Goal: Use online tool/utility: Utilize a website feature to perform a specific function

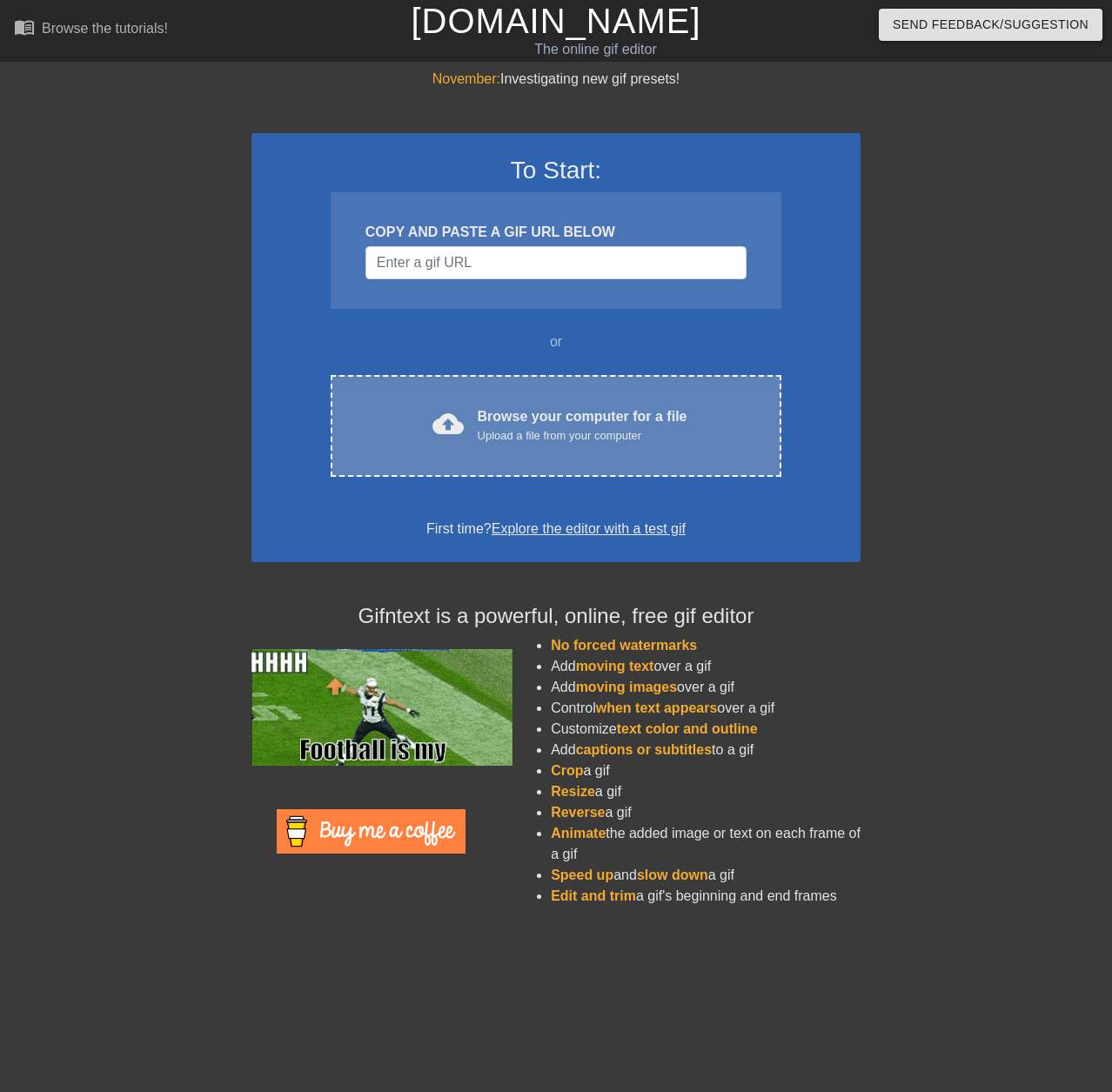
click at [544, 417] on div "Browse your computer for a file Upload a file from your computer" at bounding box center [582, 426] width 210 height 38
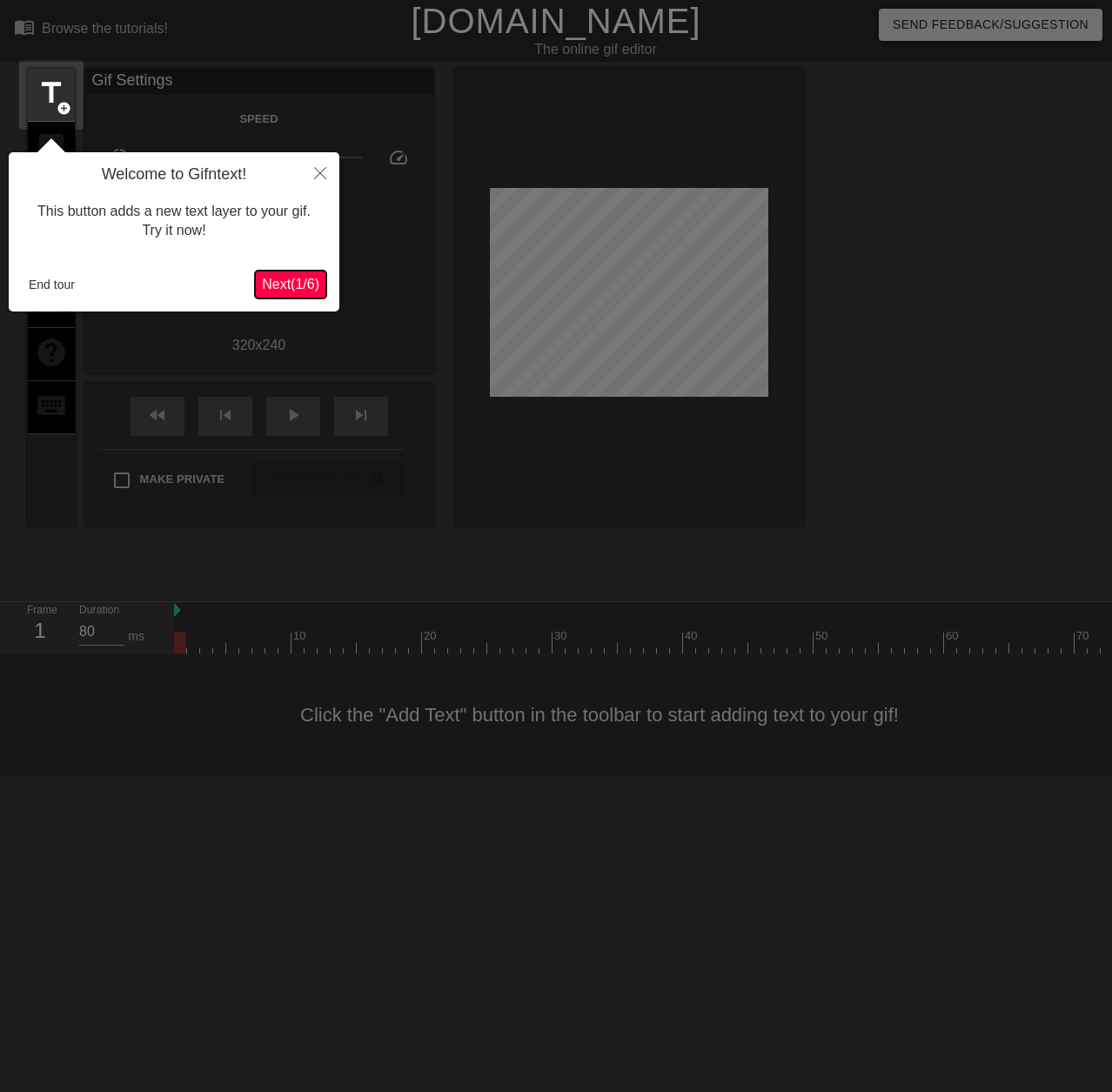
click at [283, 285] on span "Next ( 1 / 6 )" at bounding box center [290, 284] width 58 height 15
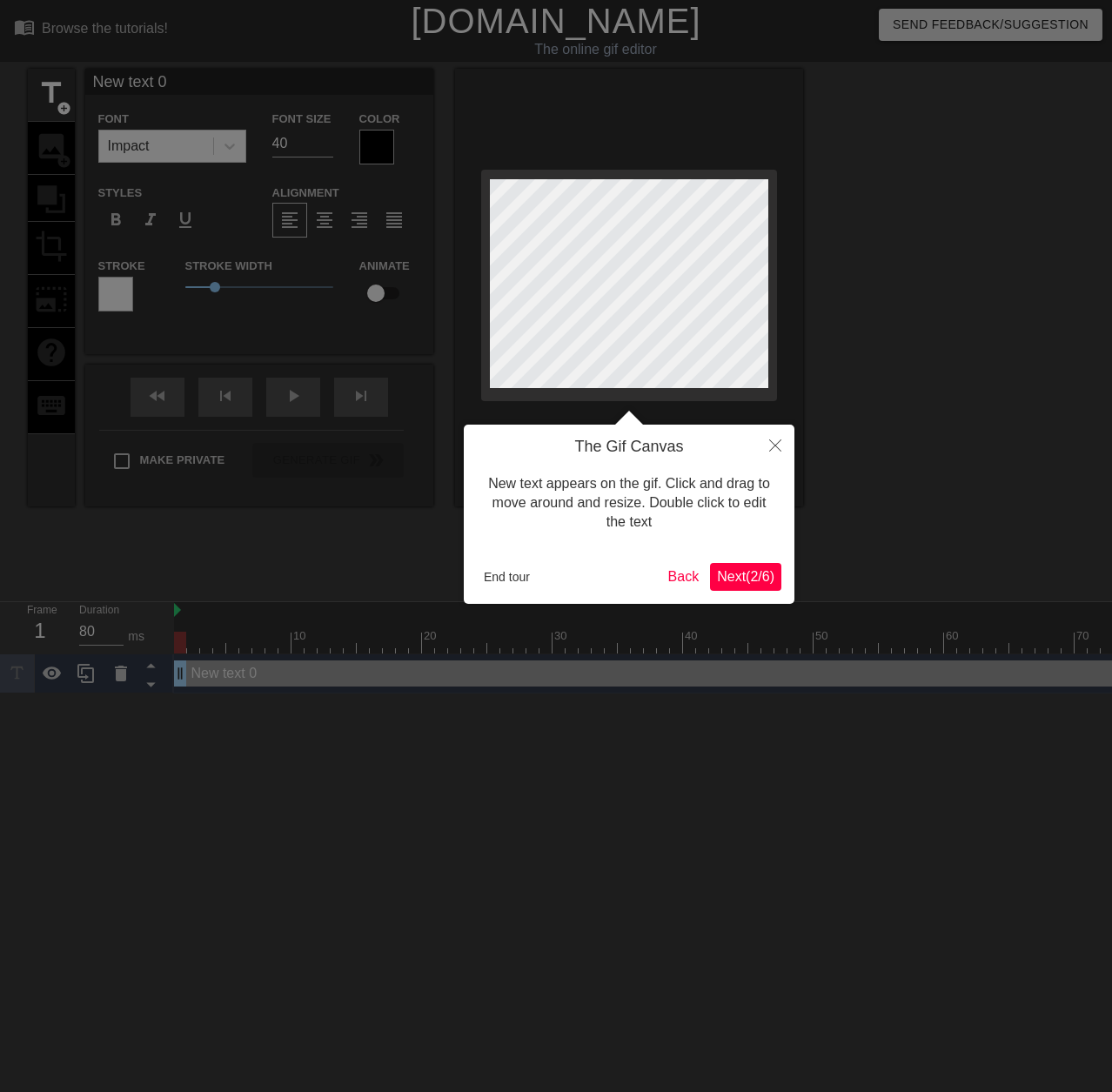
click at [750, 572] on span "Next ( 2 / 6 )" at bounding box center [745, 576] width 58 height 15
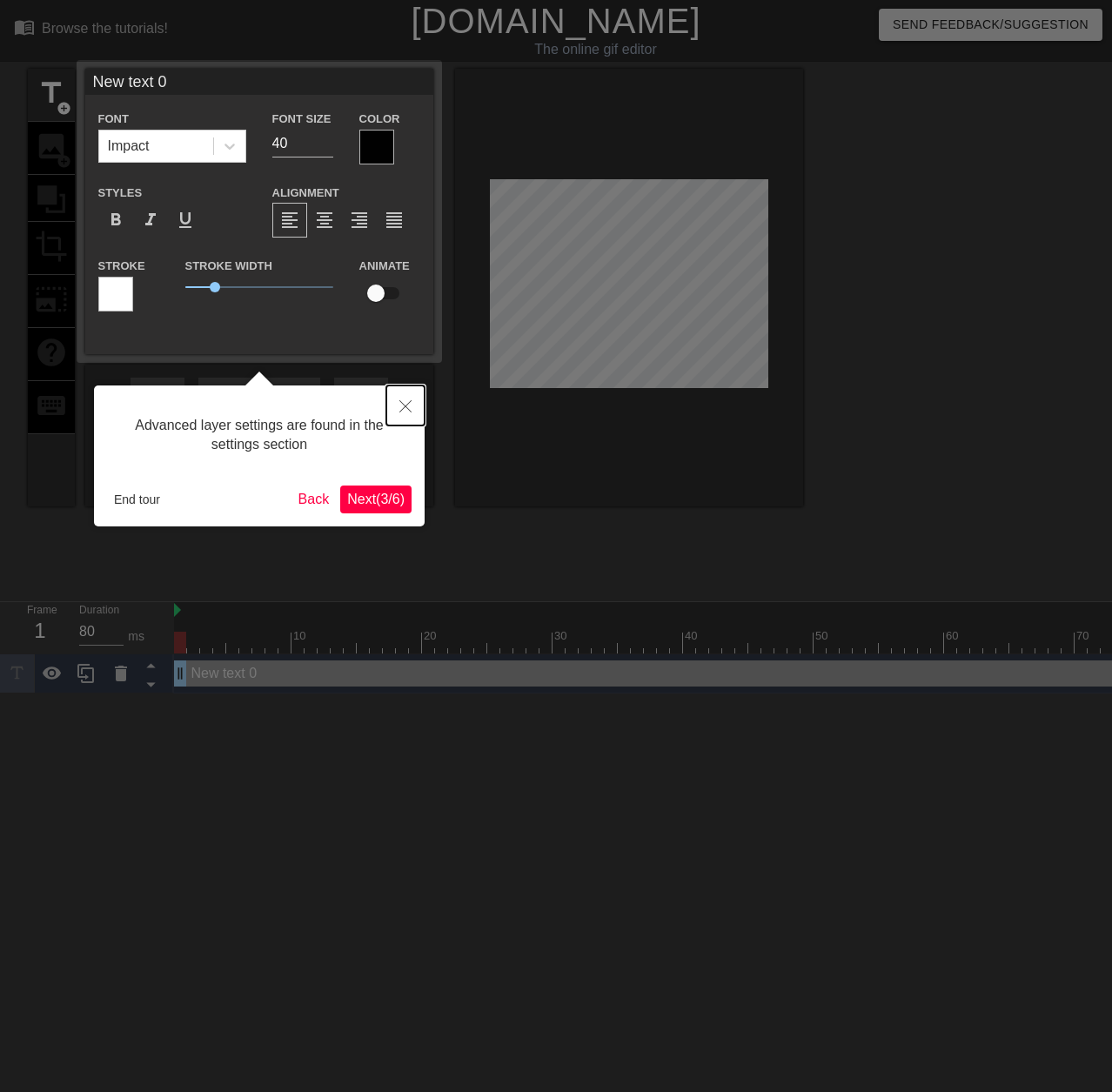
click at [405, 404] on icon "Close" at bounding box center [405, 406] width 12 height 12
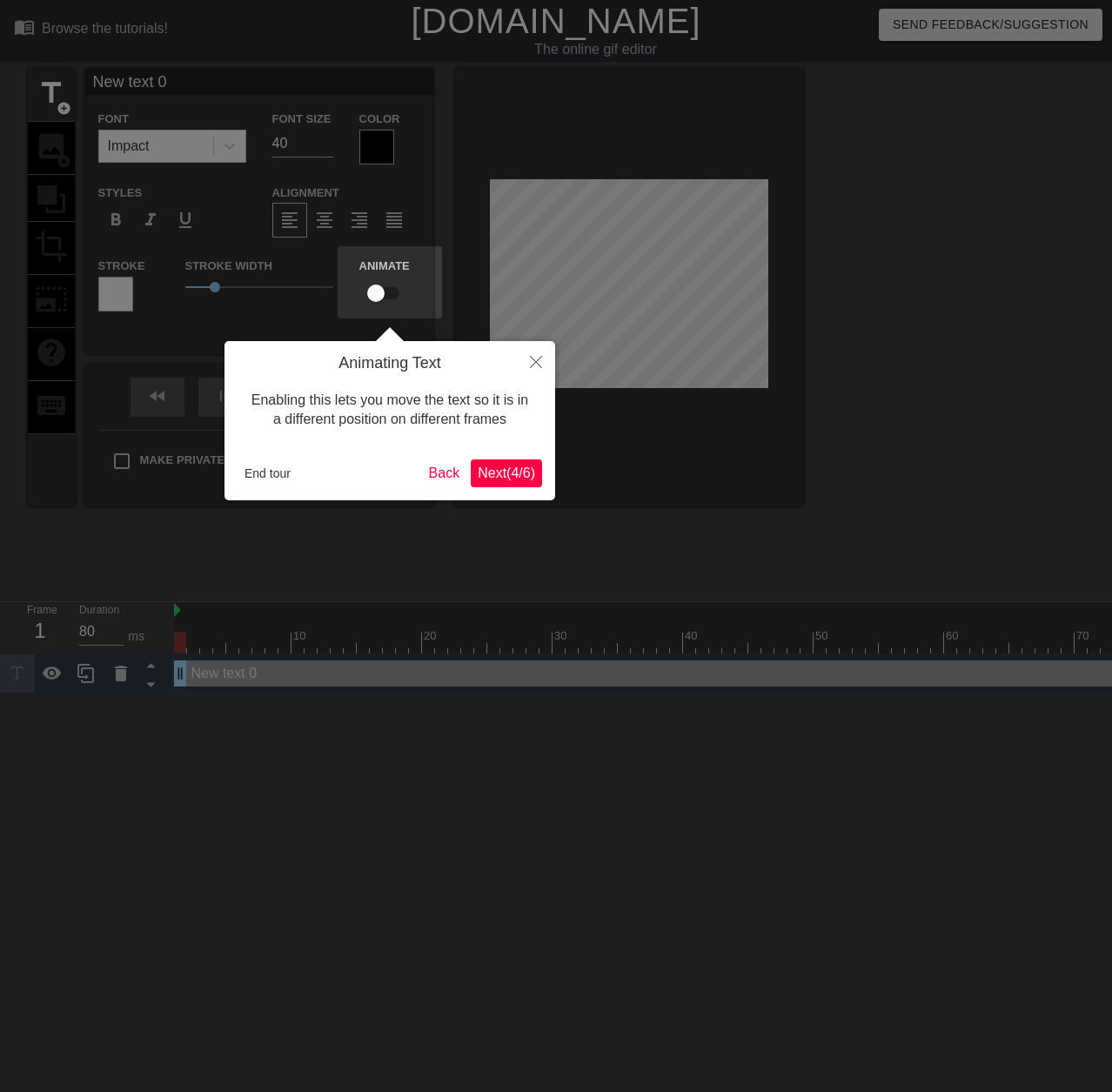
click at [516, 468] on span "Next ( 4 / 6 )" at bounding box center [506, 473] width 58 height 15
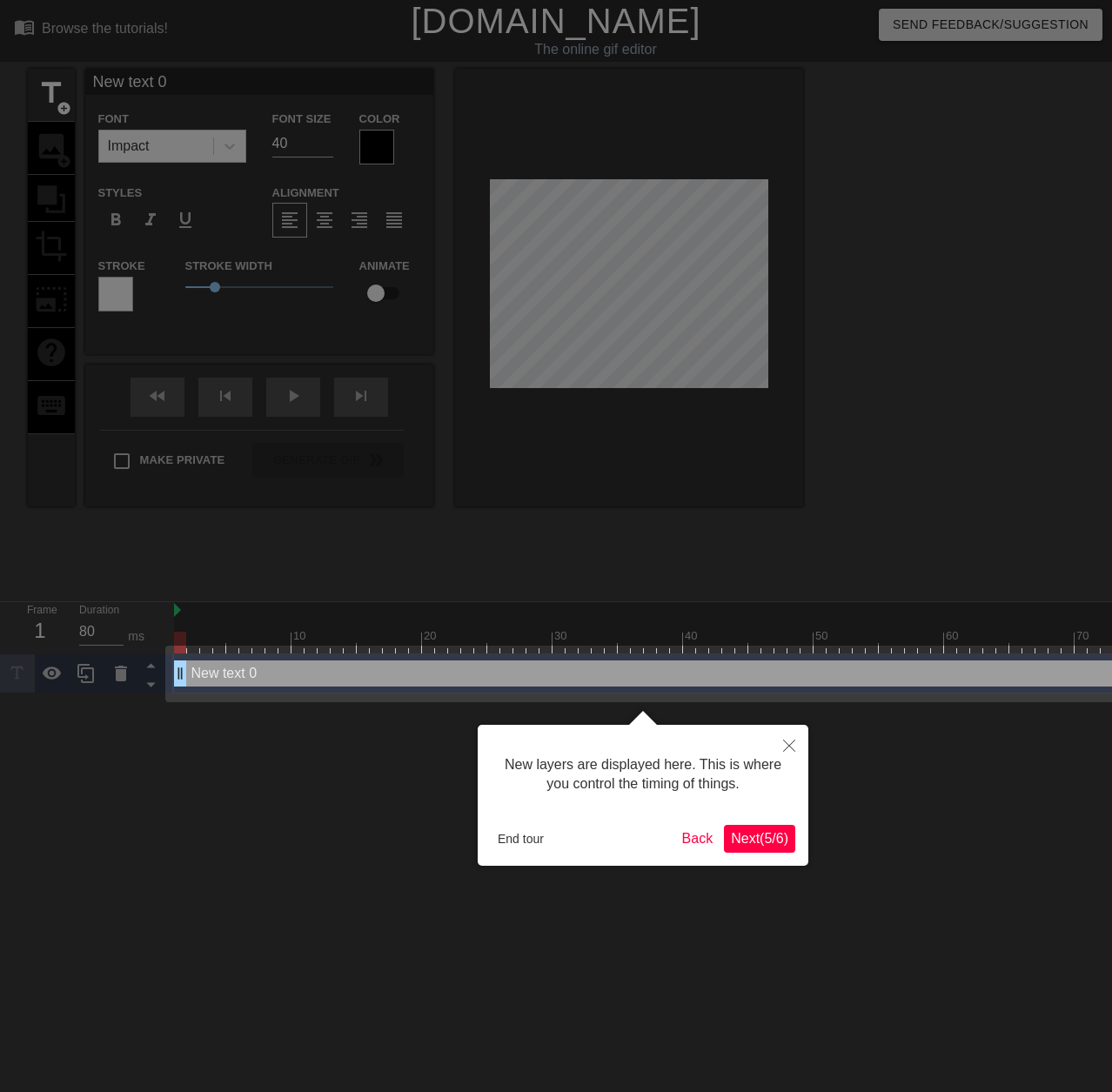
click at [765, 843] on span "Next ( 5 / 6 )" at bounding box center [759, 838] width 58 height 15
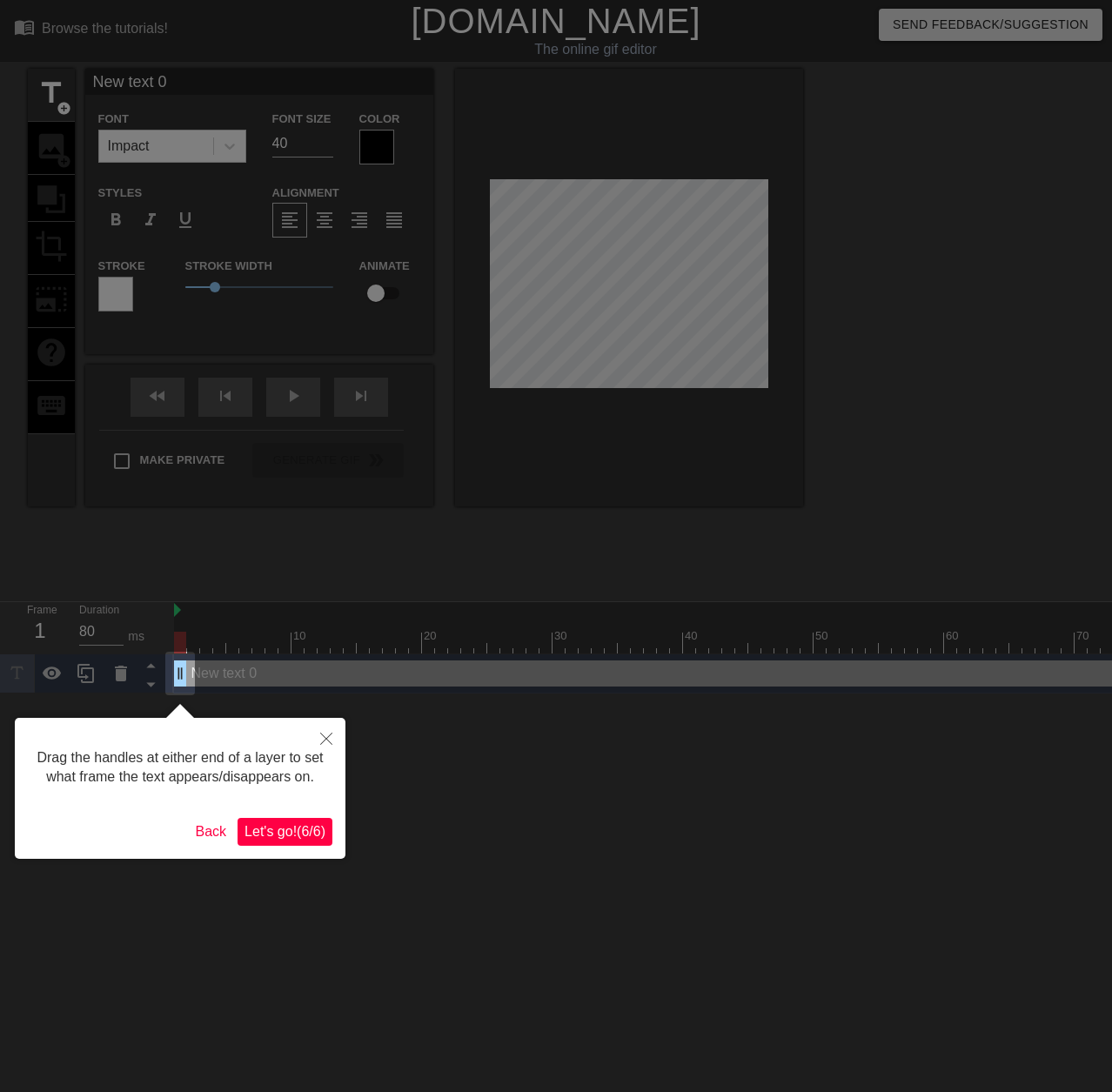
click at [304, 839] on span "Let's go! ( 6 / 6 )" at bounding box center [284, 831] width 81 height 15
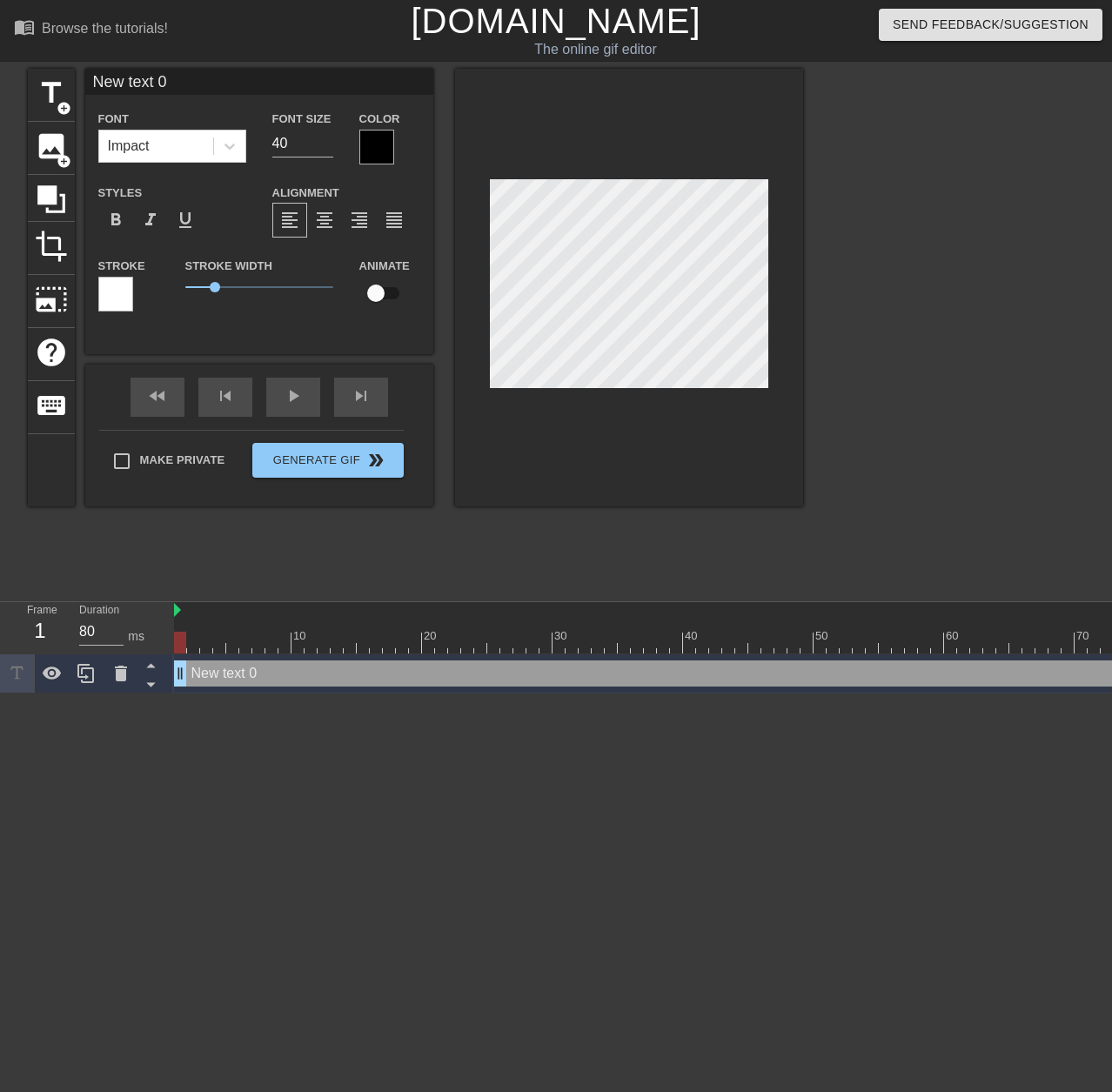
scroll to position [3, 5]
type input "1"
type textarea "1"
type input "10"
type textarea "10"
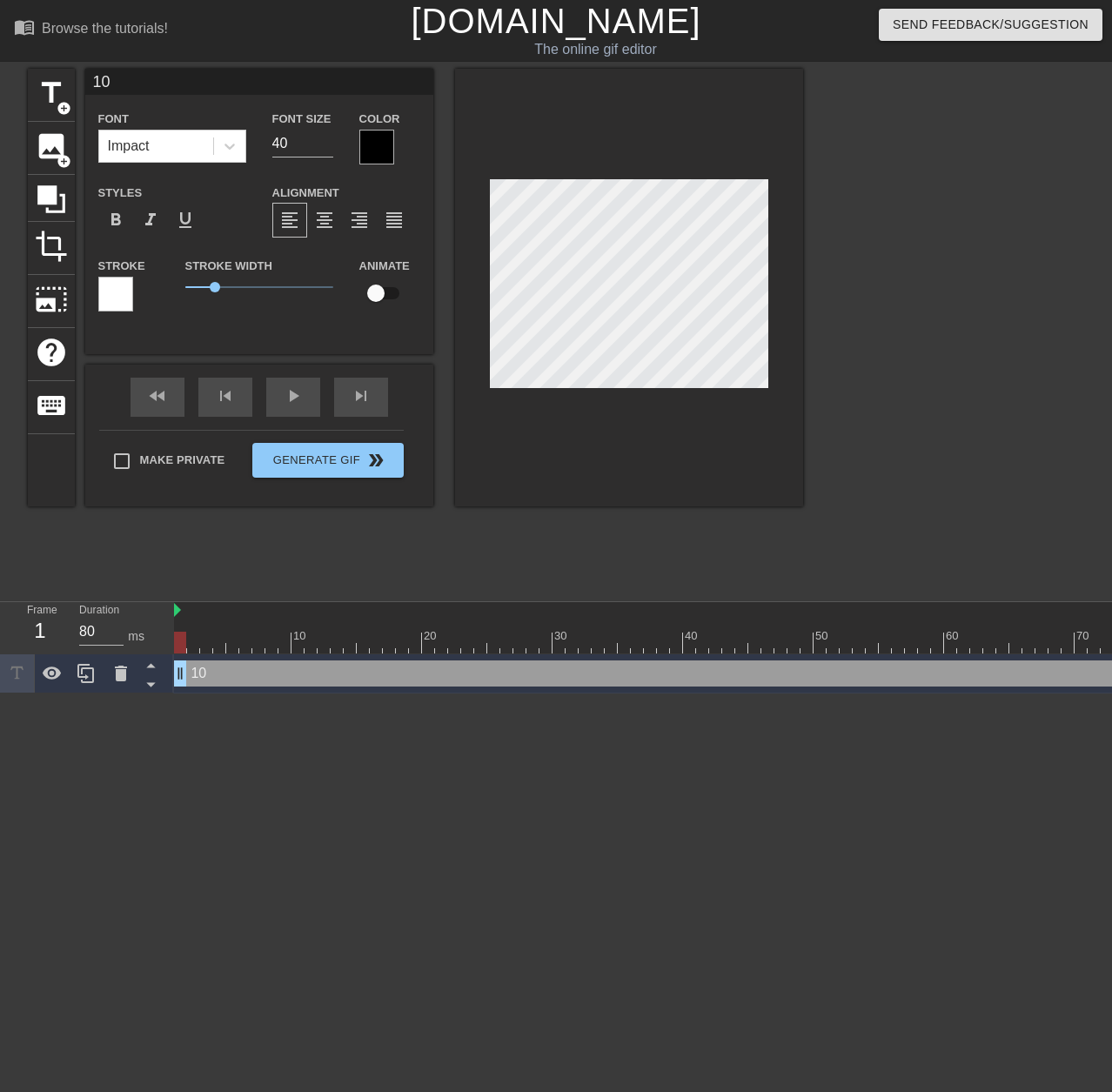
type input "10"
type textarea "10"
type input "10 d"
type textarea "10 d"
type input "10 da"
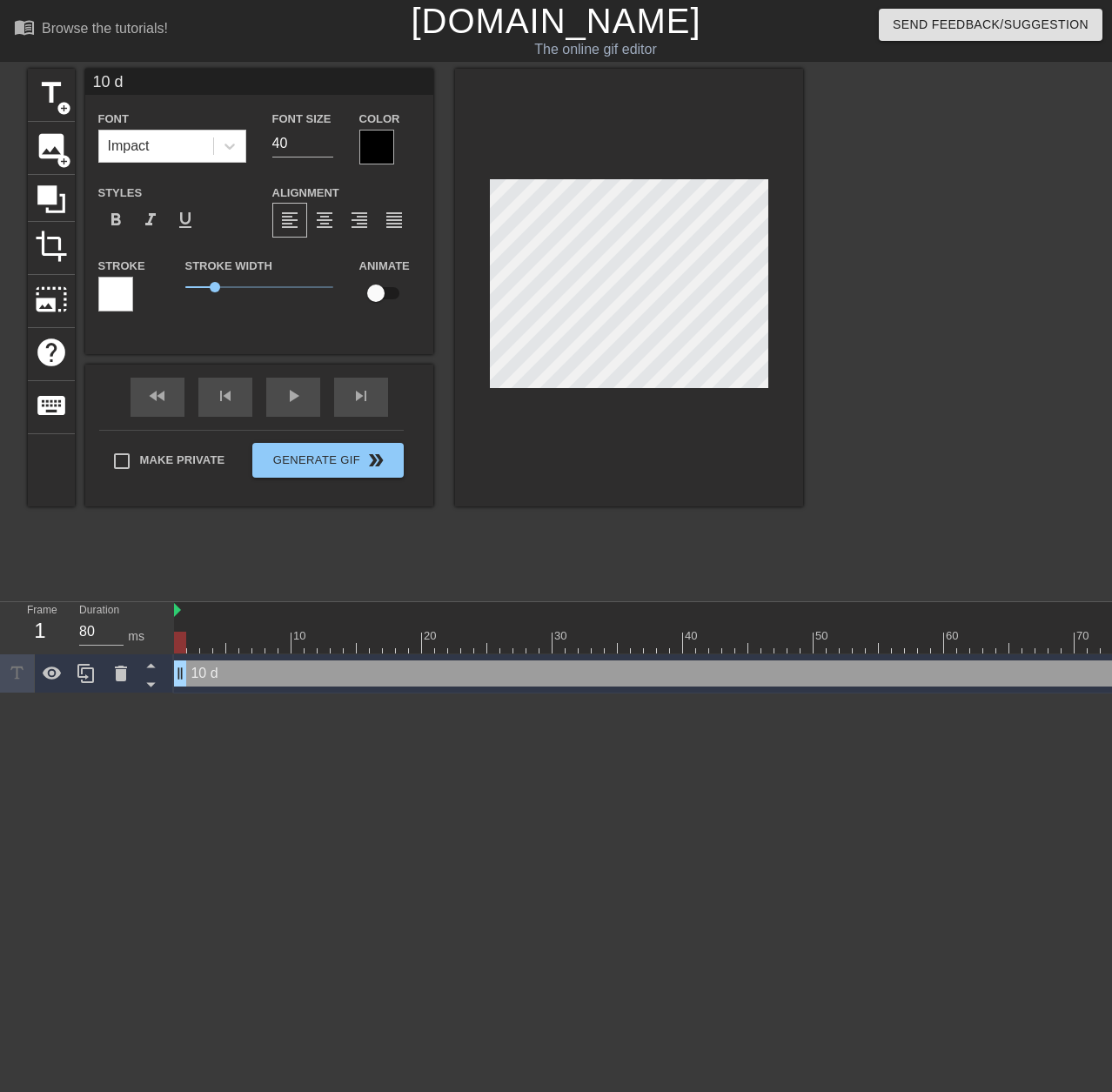
type textarea "10 da"
type input "10 day"
type textarea "10 day"
type input "10 day"
type textarea "10 day"
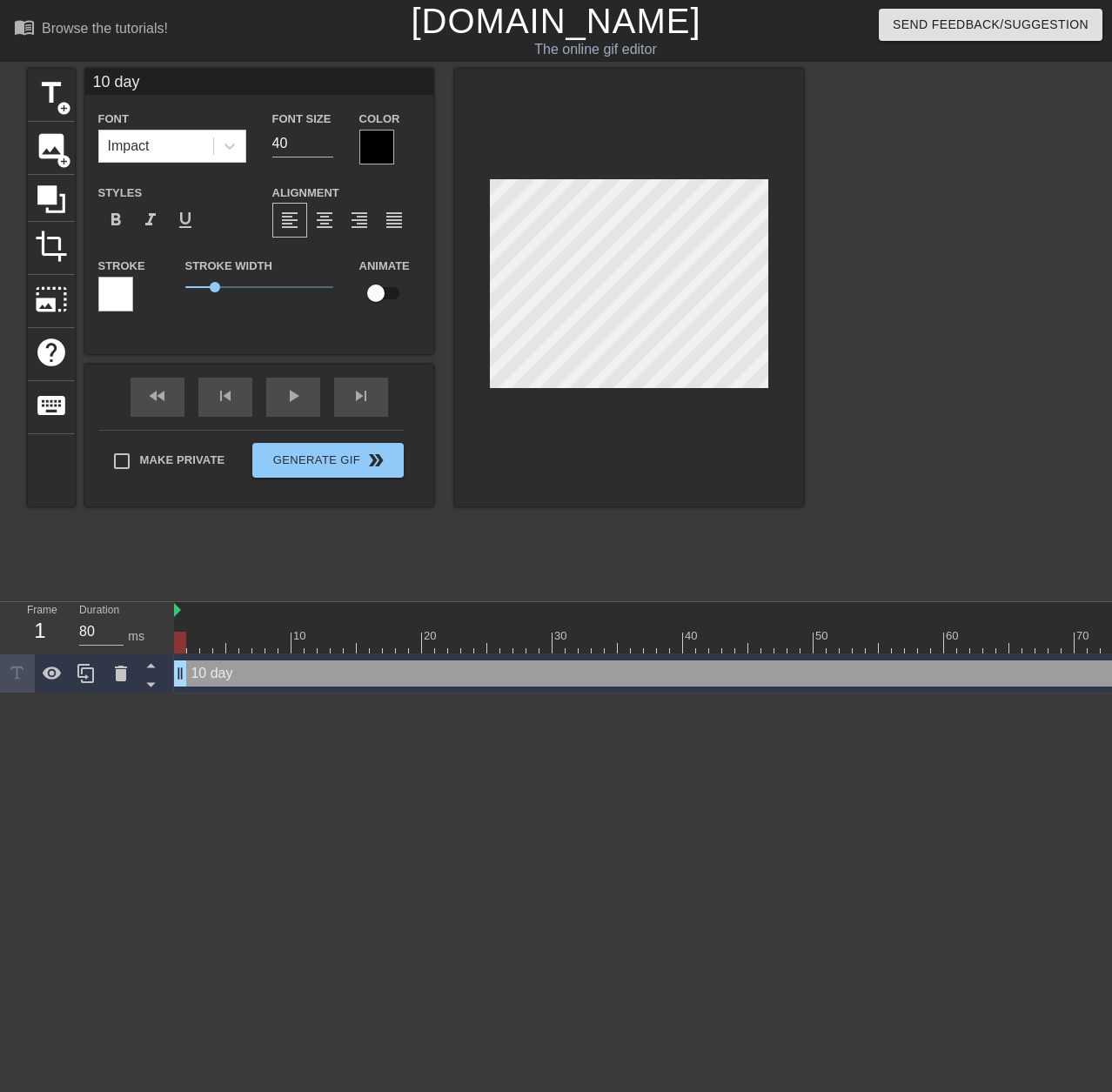
scroll to position [3, 4]
type input "10 day E"
type textarea "10 day E"
type input "10 day EA"
type textarea "10 day EA"
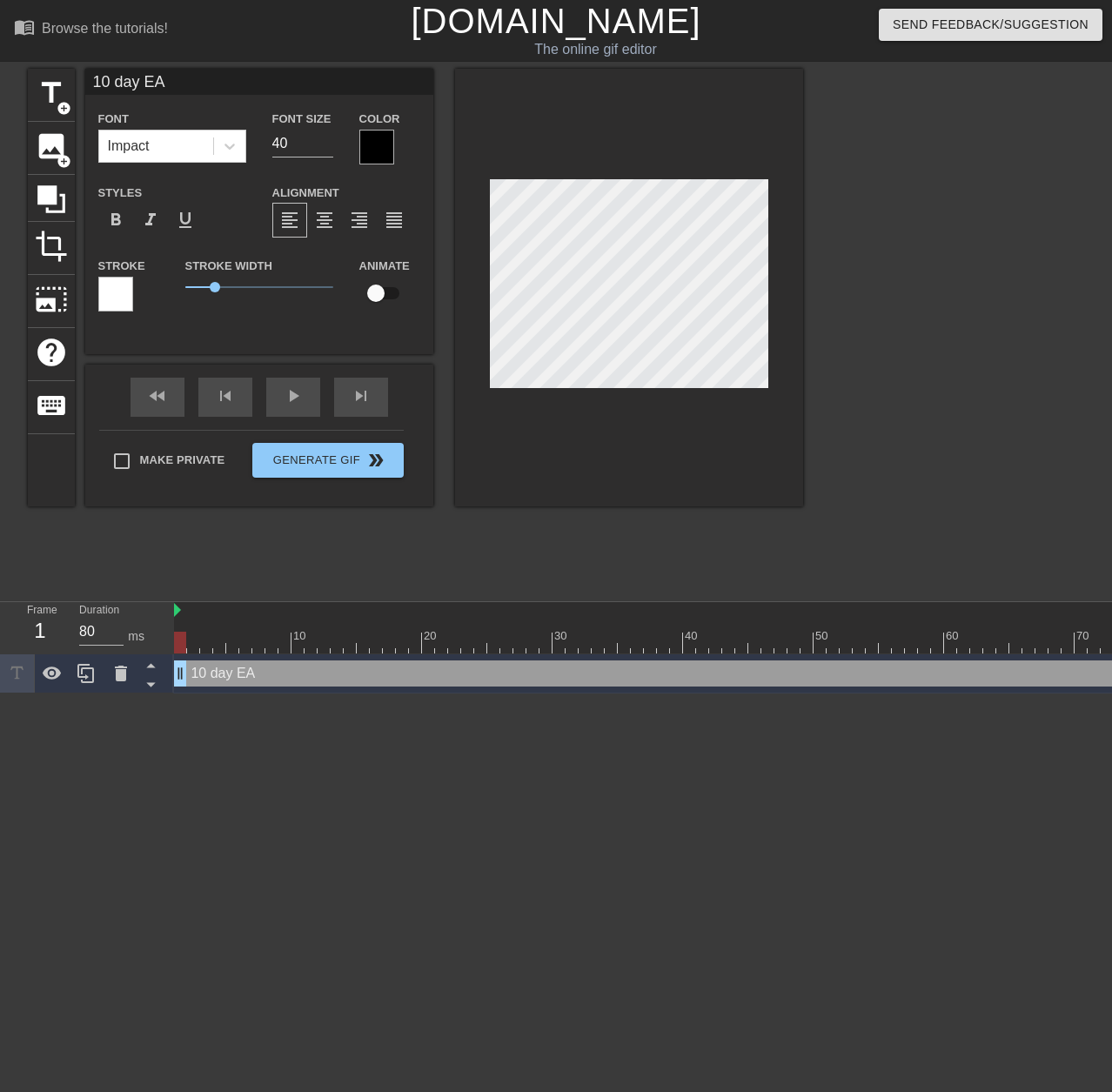
type input "10 day EAs"
type textarea "10 day EAs"
click at [382, 153] on div at bounding box center [376, 147] width 35 height 35
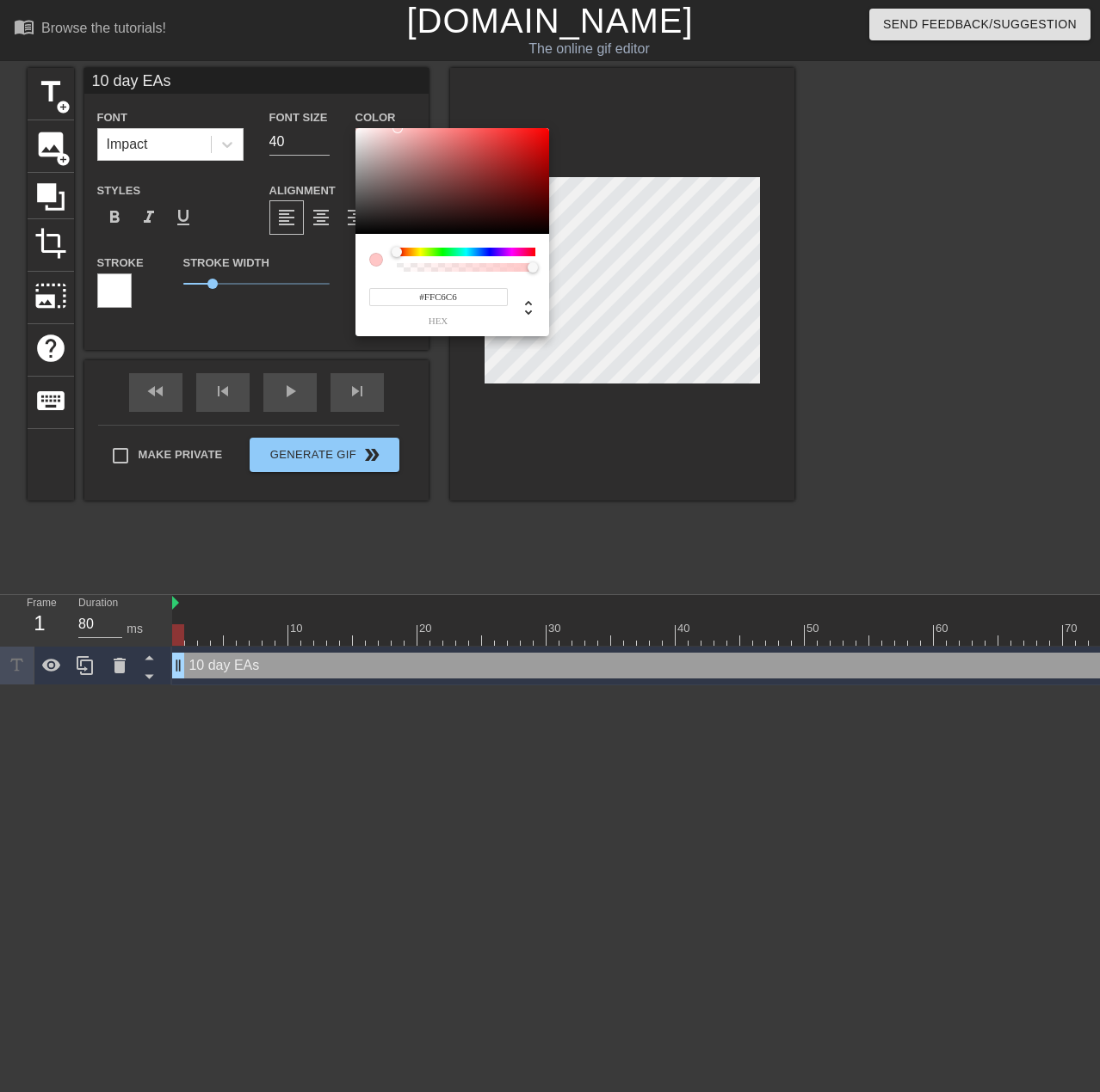
click at [355, 127] on div "#FFC6C6 hex" at bounding box center [550, 546] width 1100 height 1092
click at [357, 130] on div at bounding box center [452, 182] width 193 height 107
type input "#FFC6C6"
click at [355, 128] on div at bounding box center [452, 182] width 193 height 107
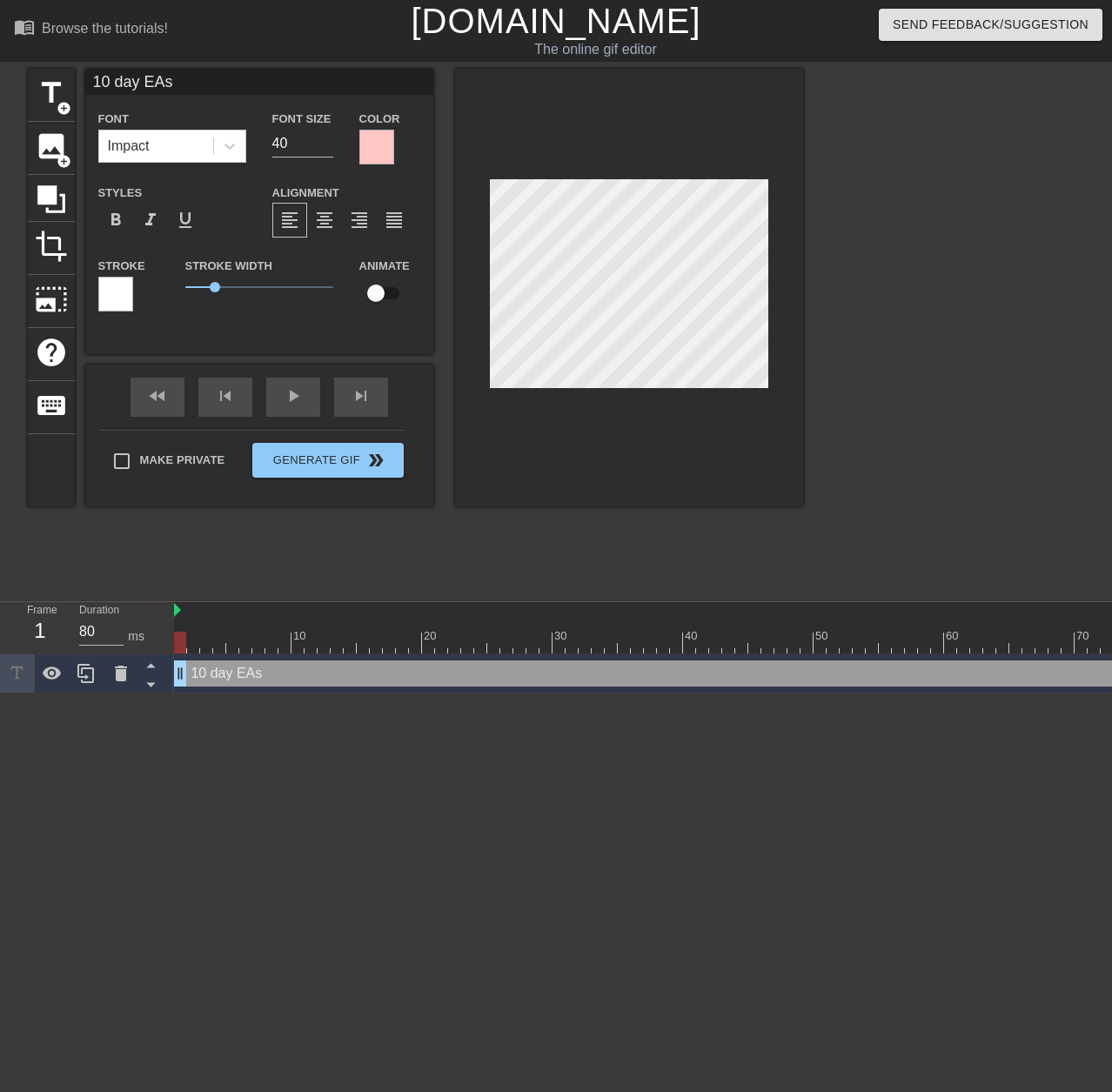
click at [377, 152] on div at bounding box center [376, 147] width 35 height 35
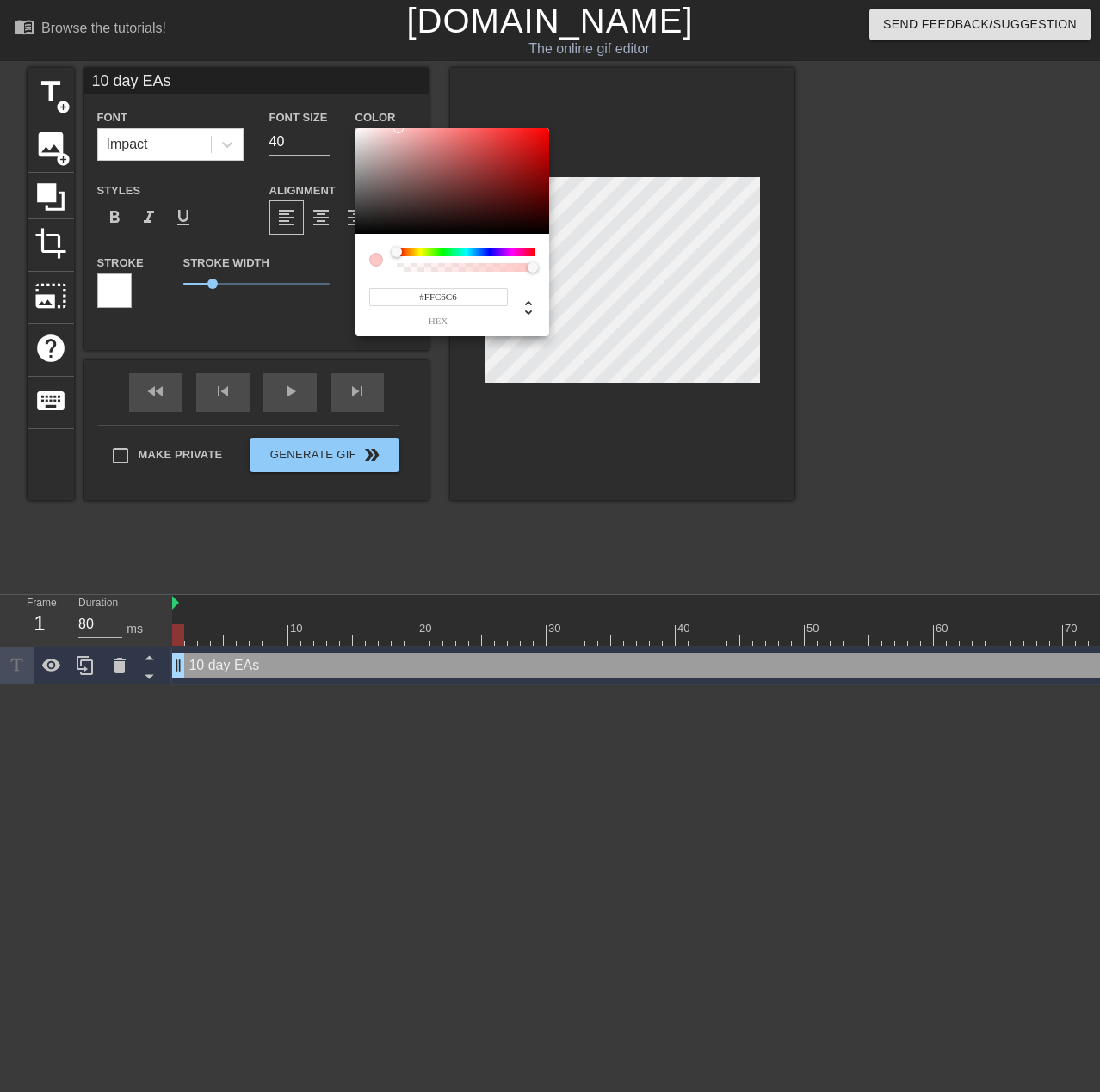
type input "#FCF9F9"
click at [357, 129] on div at bounding box center [452, 182] width 193 height 107
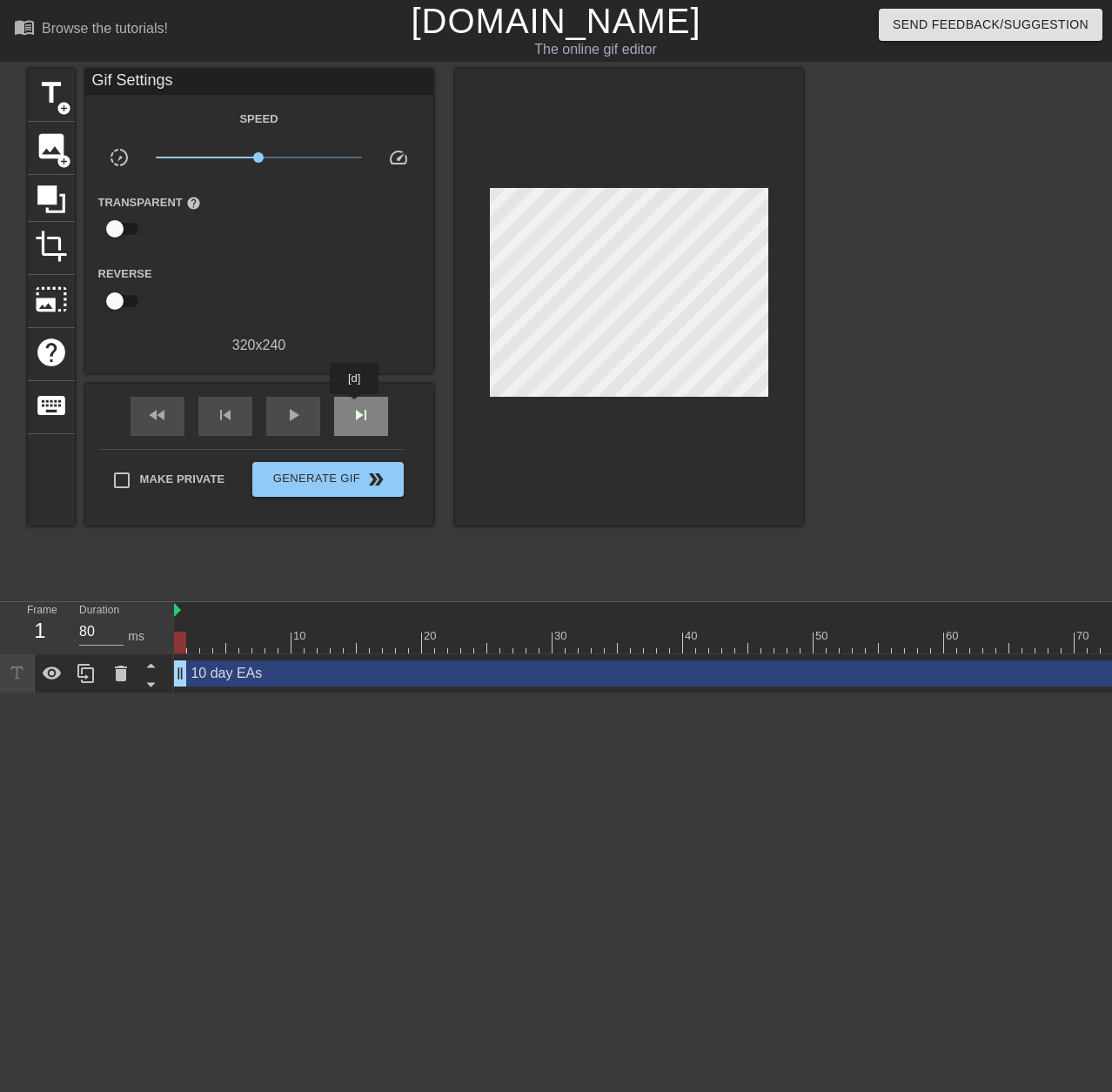
click at [355, 407] on div "skip_next" at bounding box center [360, 415] width 54 height 39
click at [355, 407] on span "skip_next" at bounding box center [361, 415] width 21 height 21
click at [355, 408] on span "skip_next" at bounding box center [361, 415] width 21 height 21
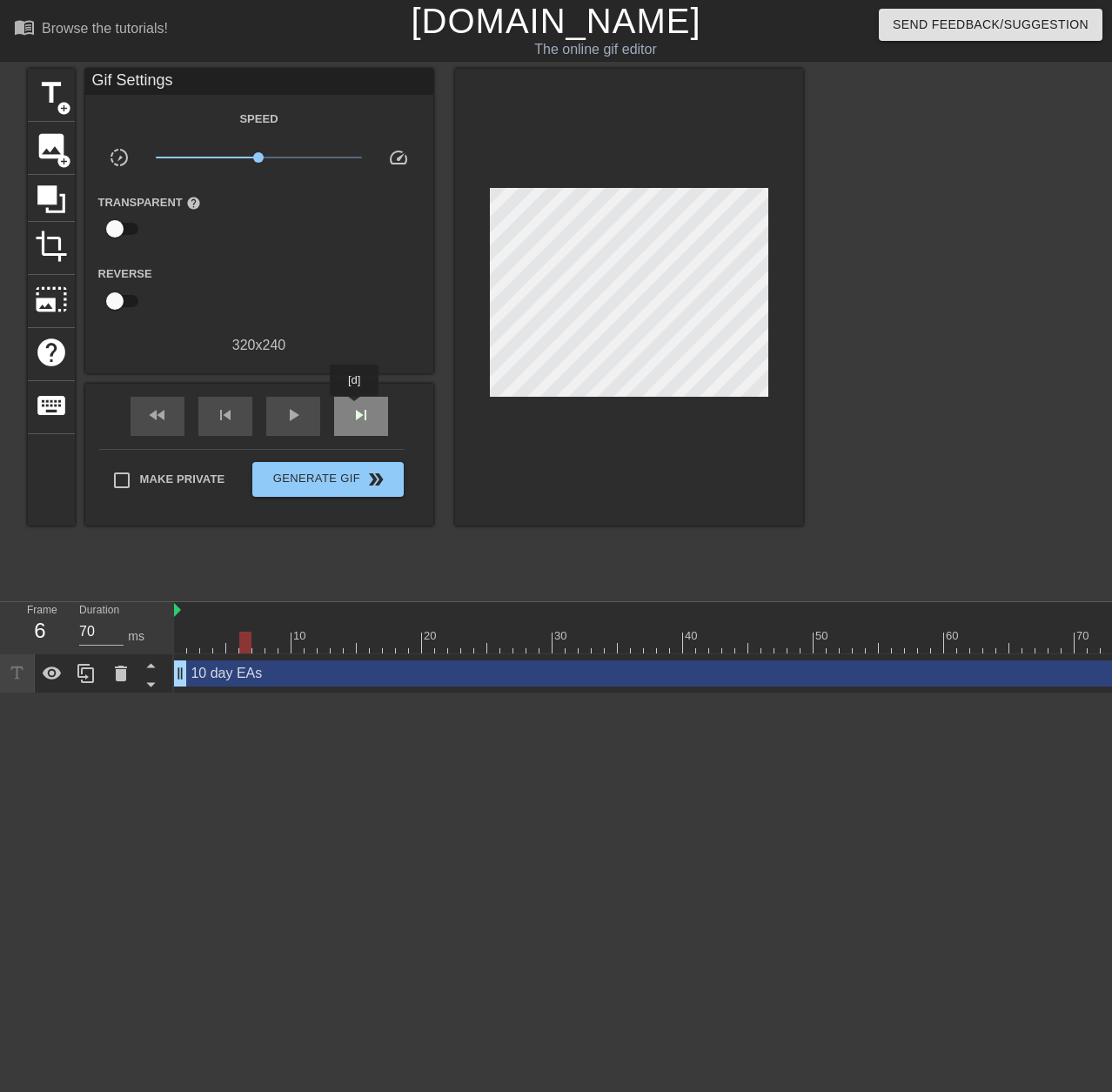
click at [355, 408] on span "skip_next" at bounding box center [361, 415] width 21 height 21
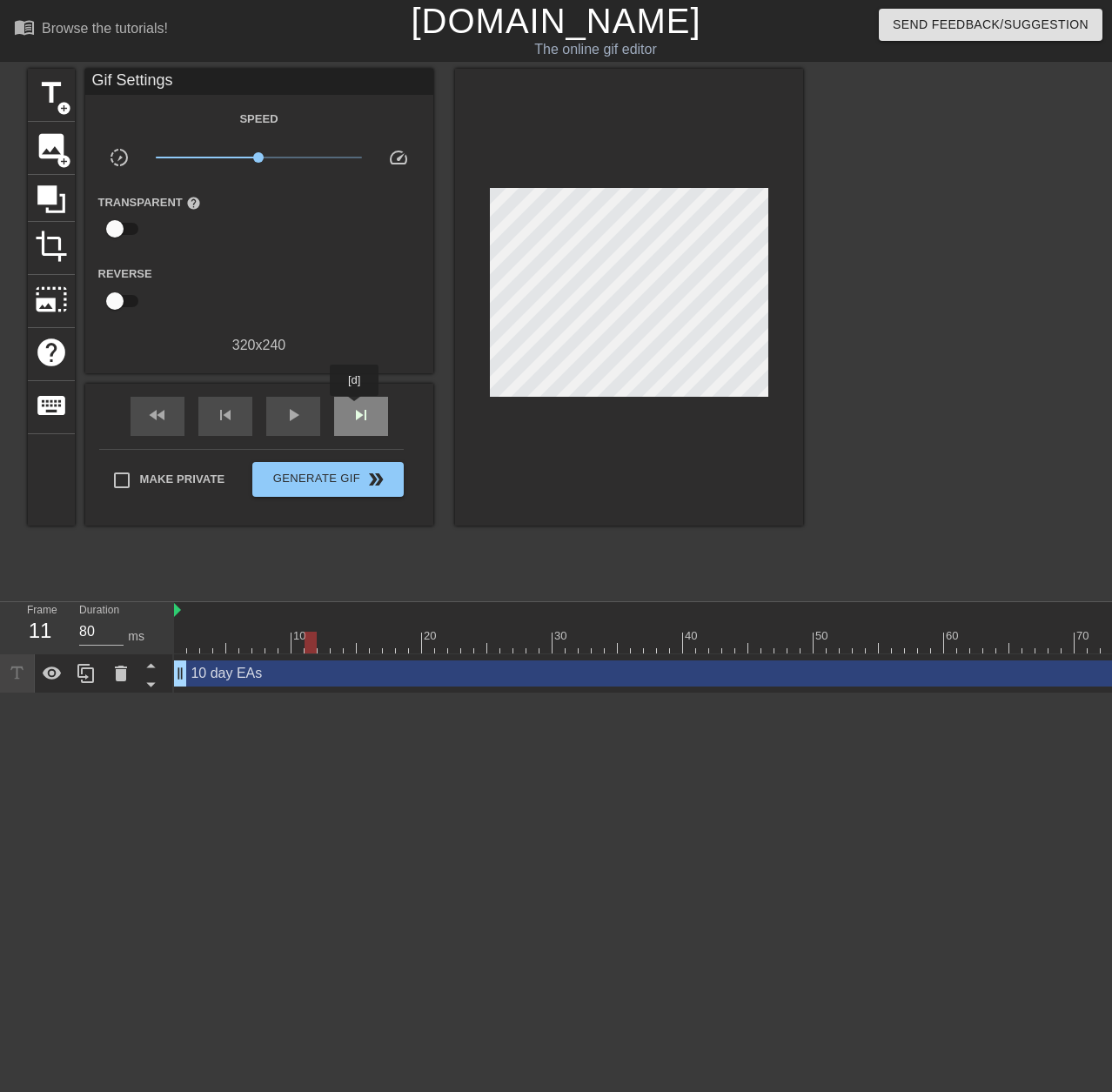
click at [355, 408] on span "skip_next" at bounding box center [361, 415] width 21 height 21
click at [303, 421] on div "play_arrow" at bounding box center [293, 415] width 54 height 39
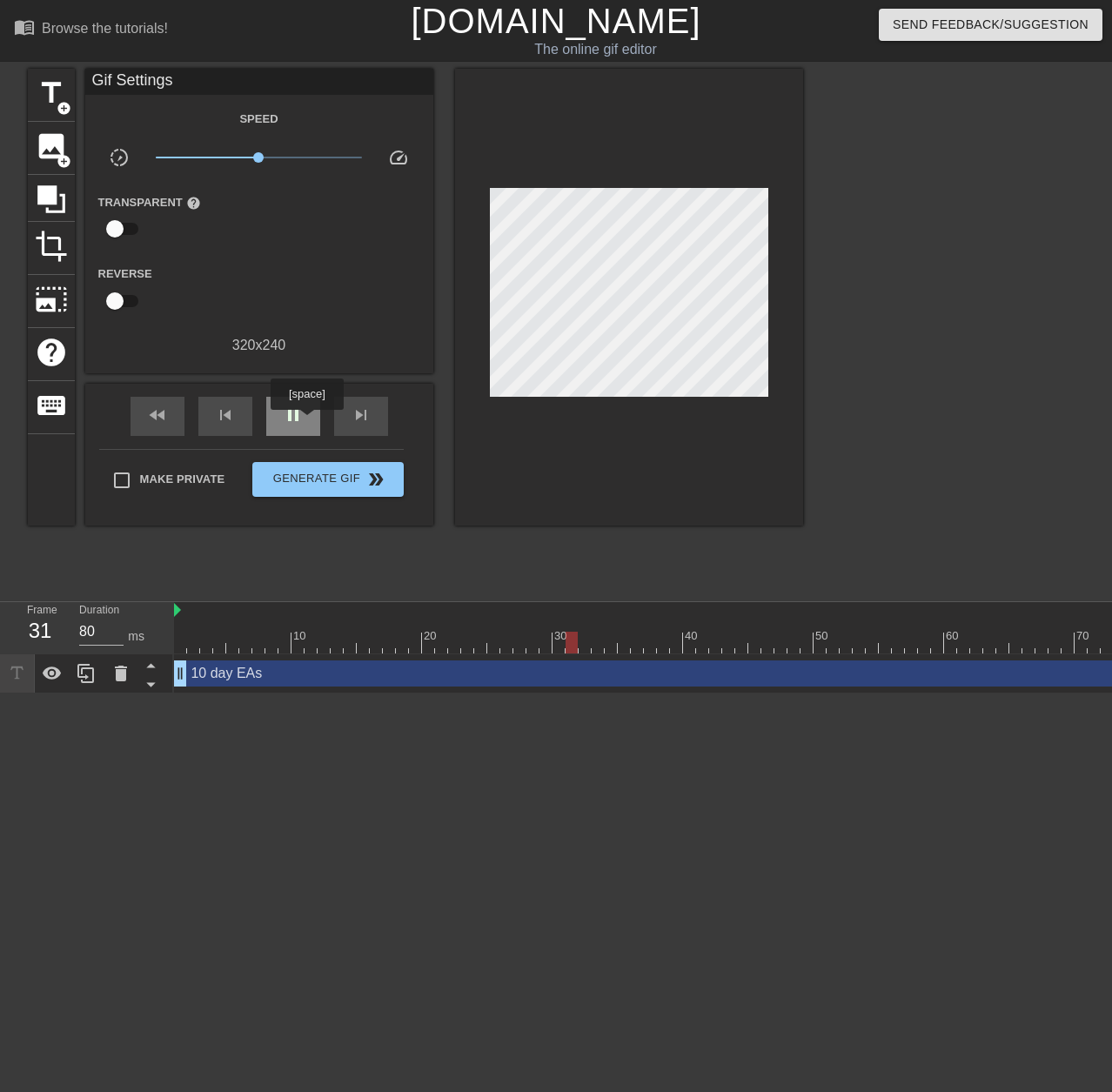
click at [306, 422] on div "pause" at bounding box center [293, 415] width 54 height 39
click at [304, 397] on div "play_arrow" at bounding box center [293, 415] width 54 height 39
drag, startPoint x: 304, startPoint y: 397, endPoint x: 320, endPoint y: 401, distance: 16.5
click at [308, 399] on div "pause" at bounding box center [293, 415] width 54 height 39
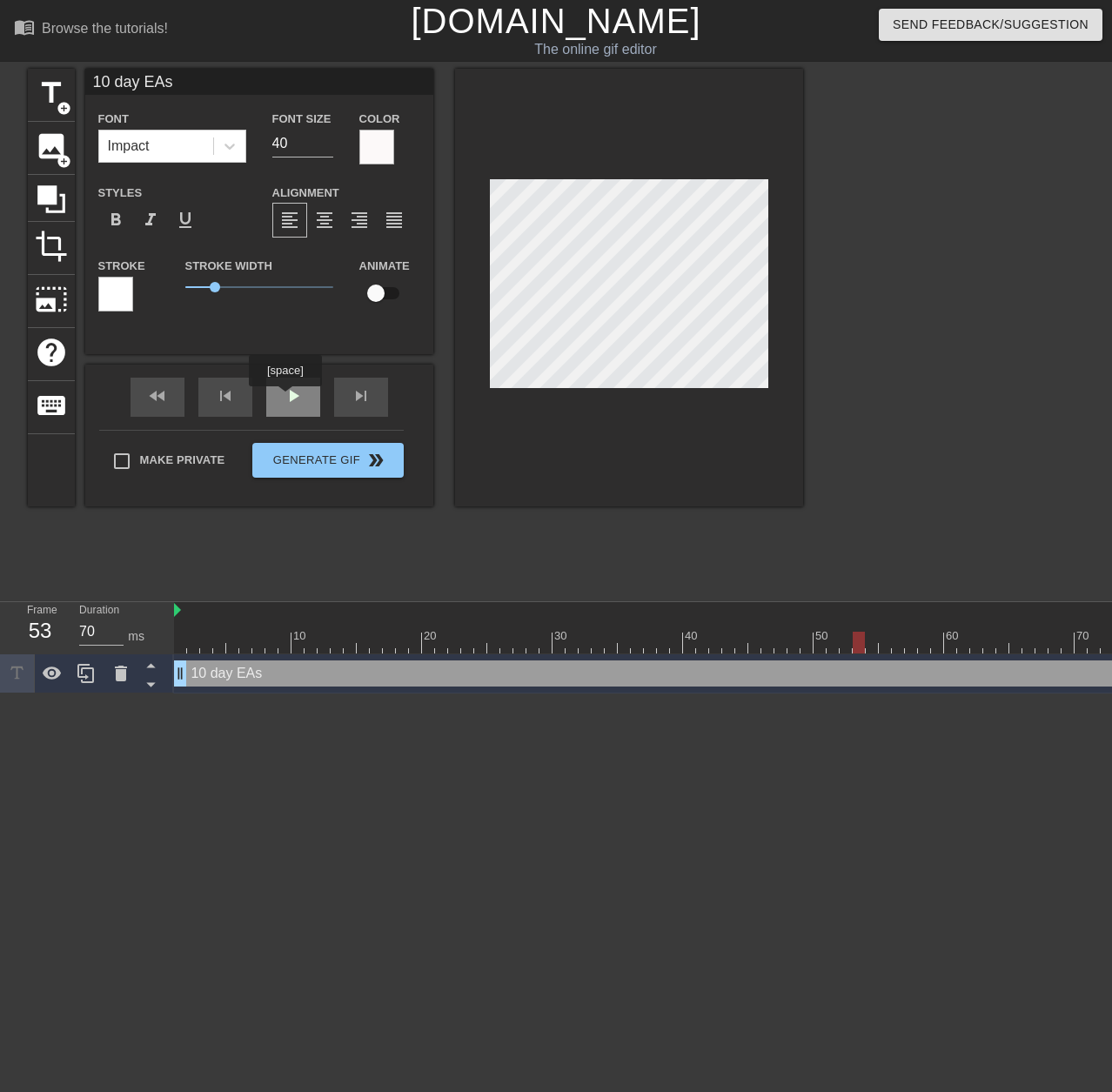
click at [289, 397] on div "play_arrow" at bounding box center [293, 396] width 54 height 39
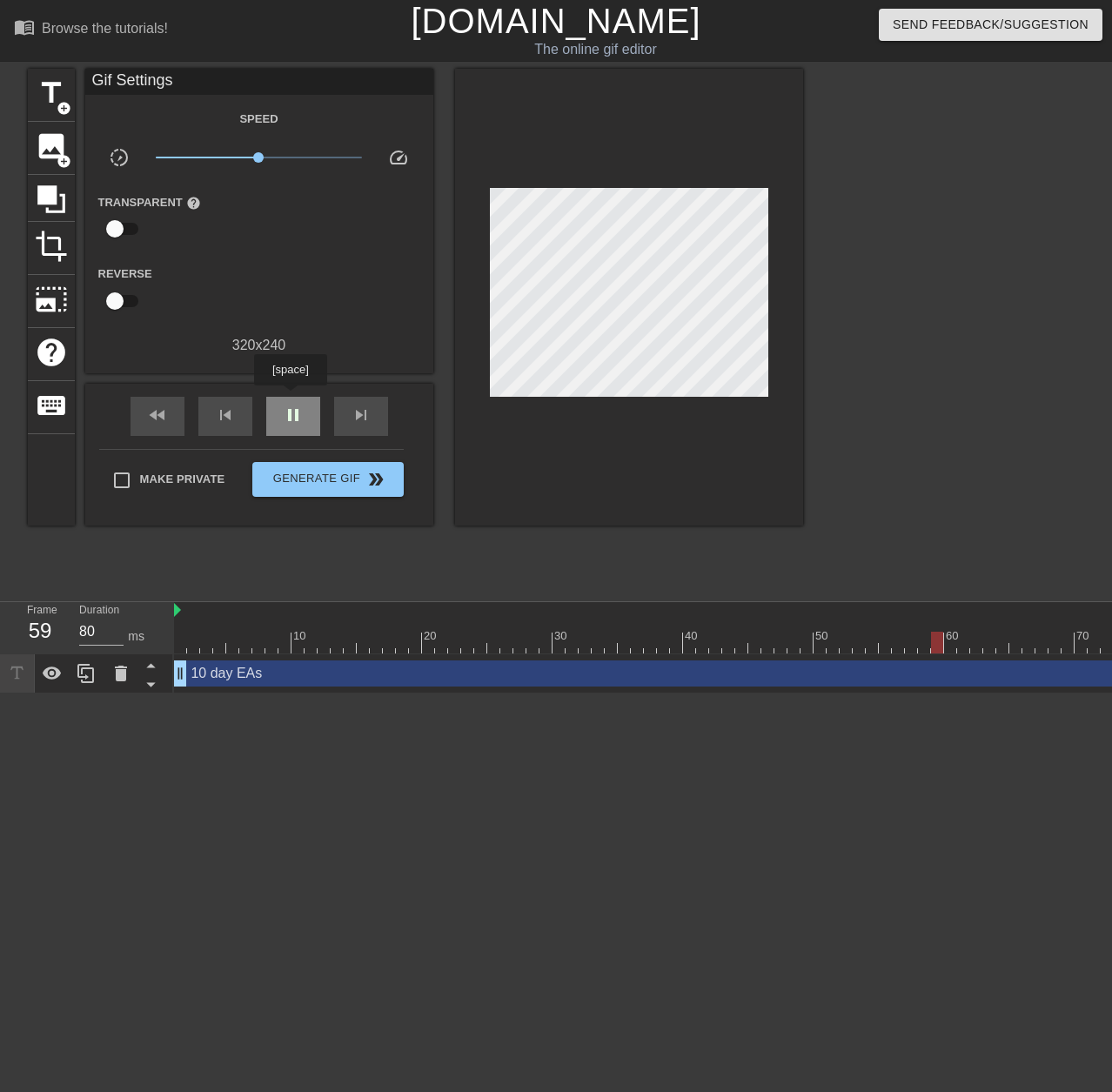
click at [290, 397] on div "pause" at bounding box center [293, 415] width 54 height 39
click at [295, 391] on div "fast_rewind skip_previous play_arrow skip_next" at bounding box center [259, 416] width 283 height 65
click at [294, 409] on span "play_arrow" at bounding box center [293, 415] width 21 height 21
click at [294, 413] on span "pause" at bounding box center [293, 415] width 21 height 21
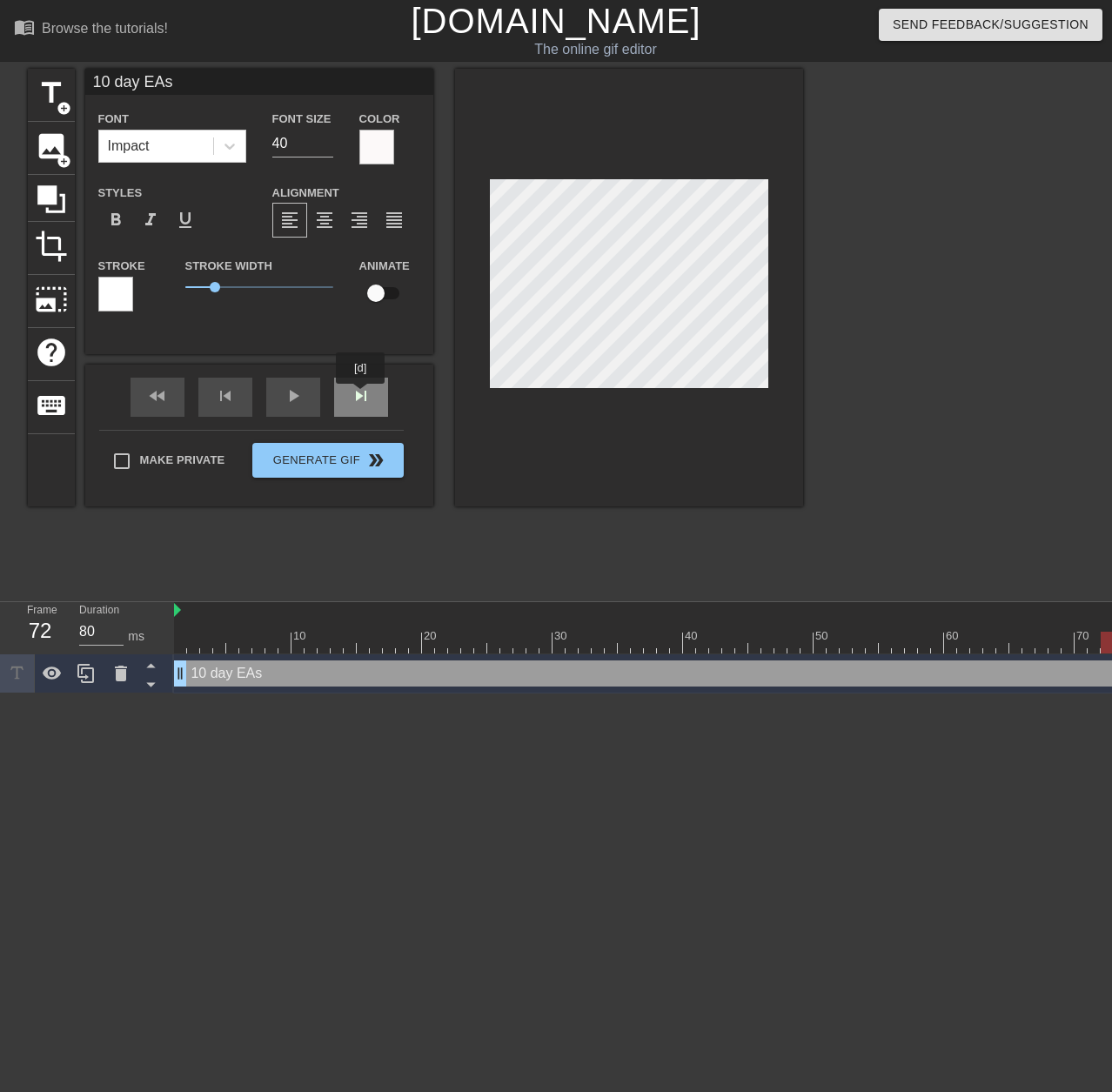
click at [360, 395] on div "skip_next" at bounding box center [360, 396] width 54 height 39
click at [365, 402] on div "skip_next" at bounding box center [360, 396] width 54 height 39
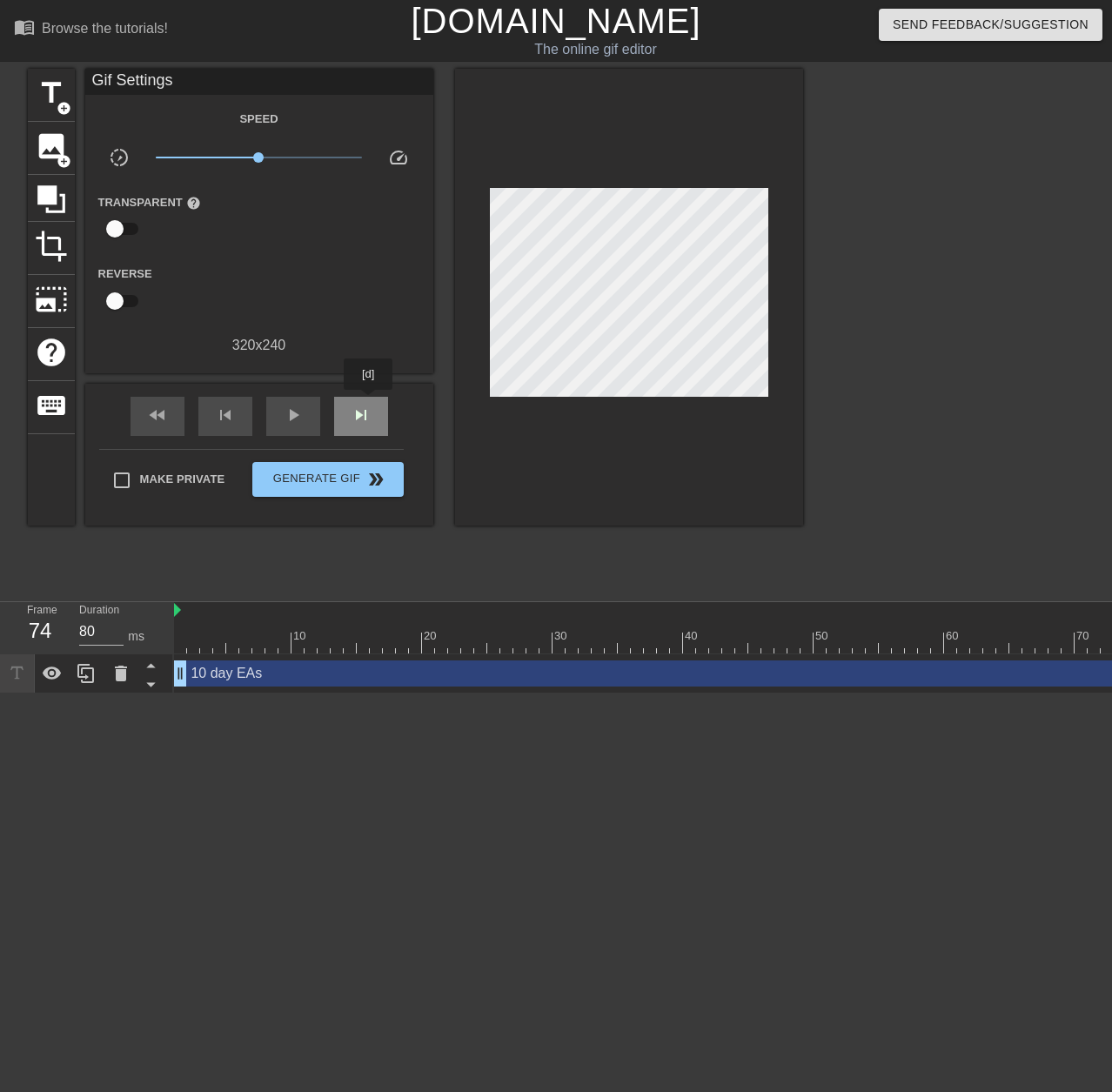
click at [368, 402] on div "skip_next" at bounding box center [360, 415] width 54 height 39
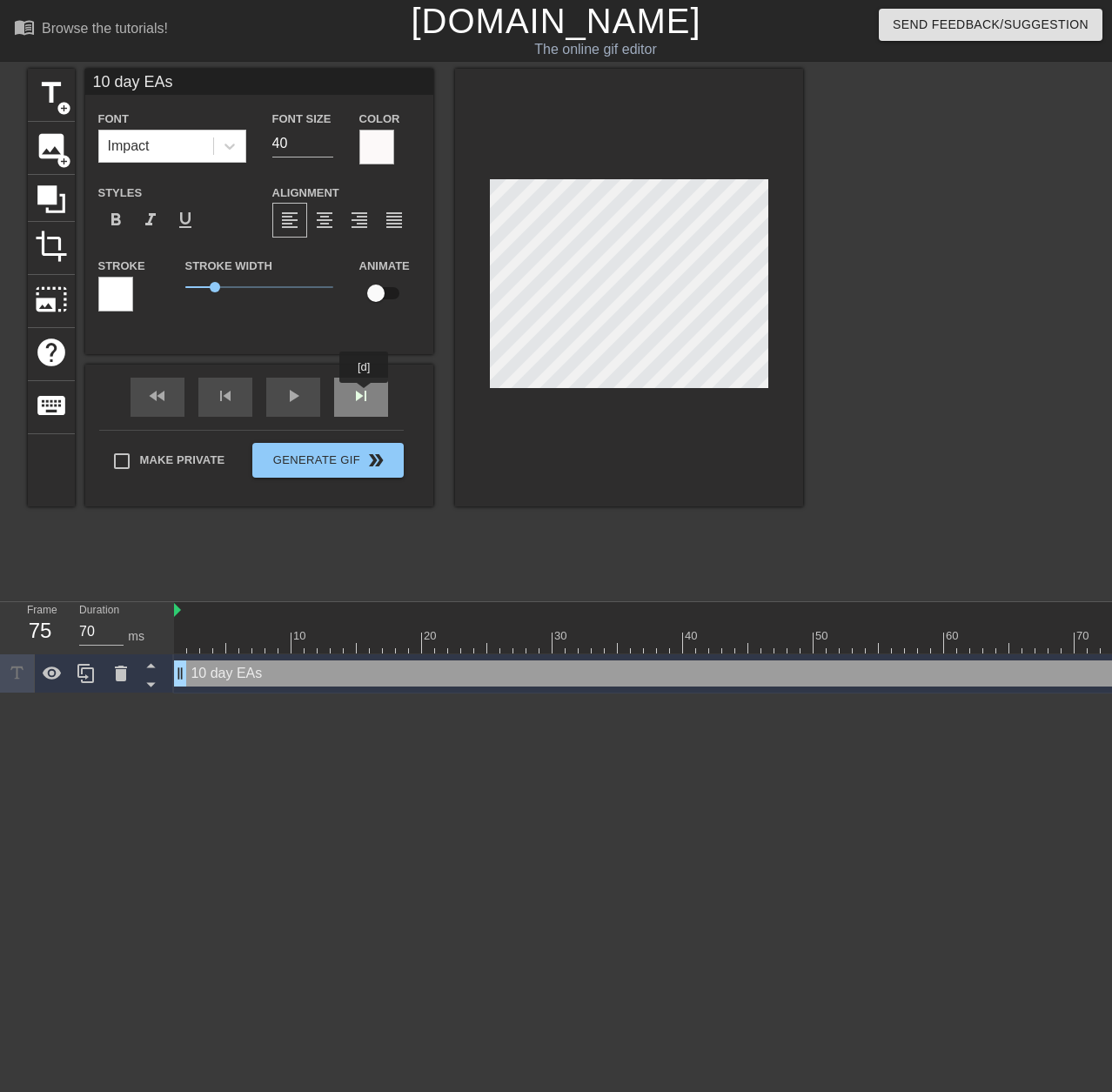
click at [365, 395] on div "skip_next" at bounding box center [360, 396] width 54 height 39
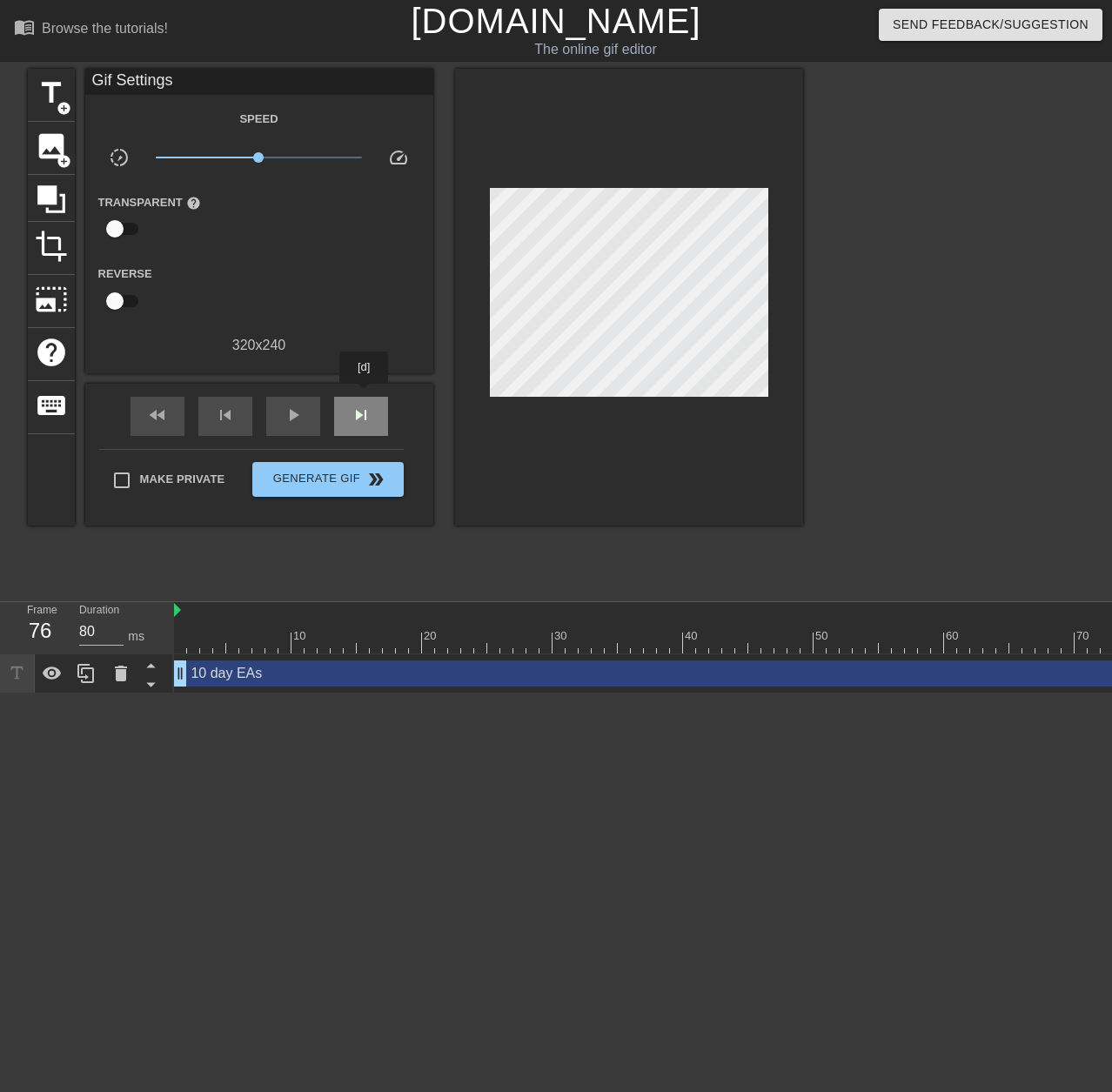
click at [365, 396] on div "skip_next" at bounding box center [360, 415] width 54 height 39
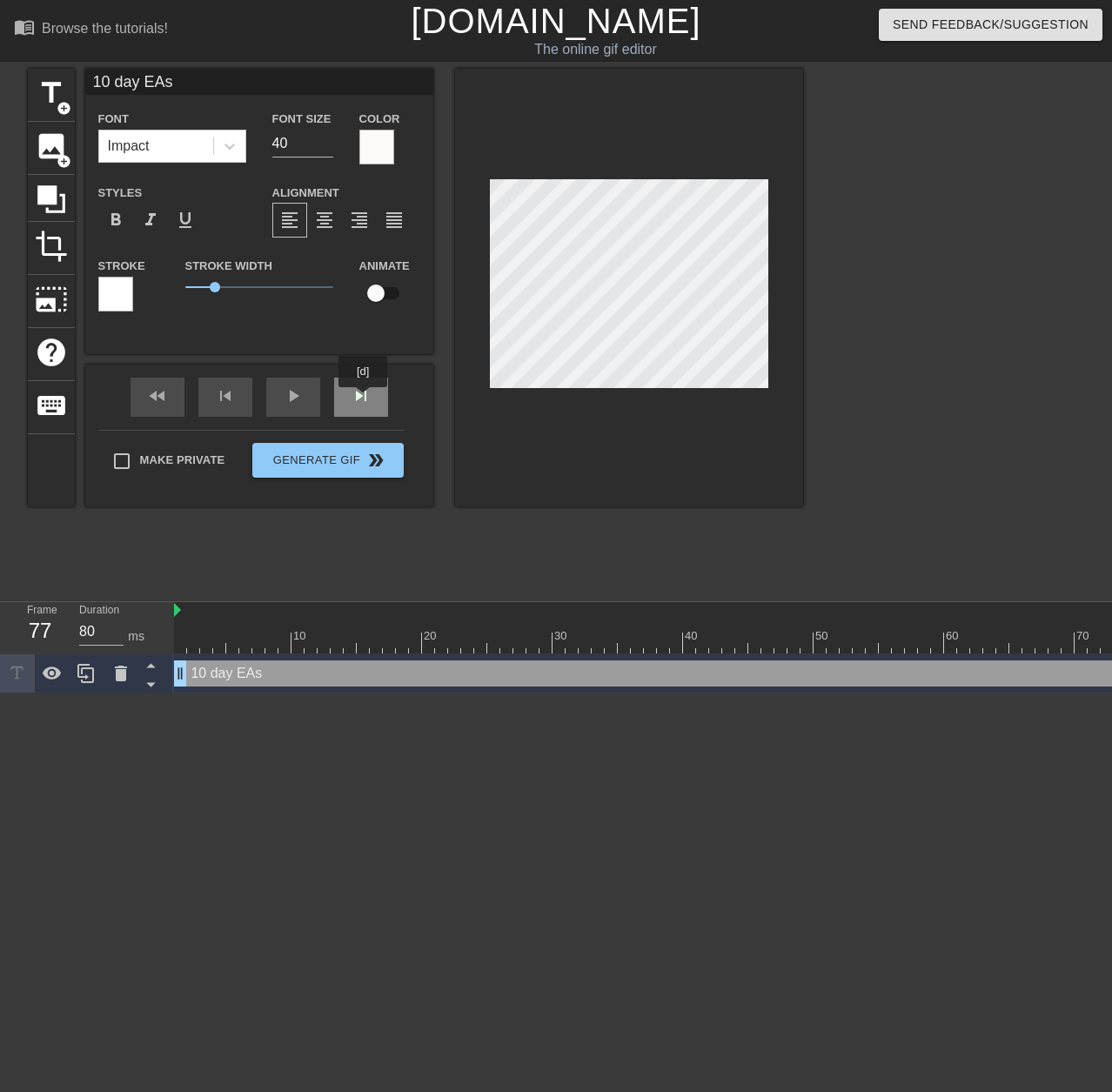
click at [364, 399] on div "skip_next" at bounding box center [360, 396] width 54 height 39
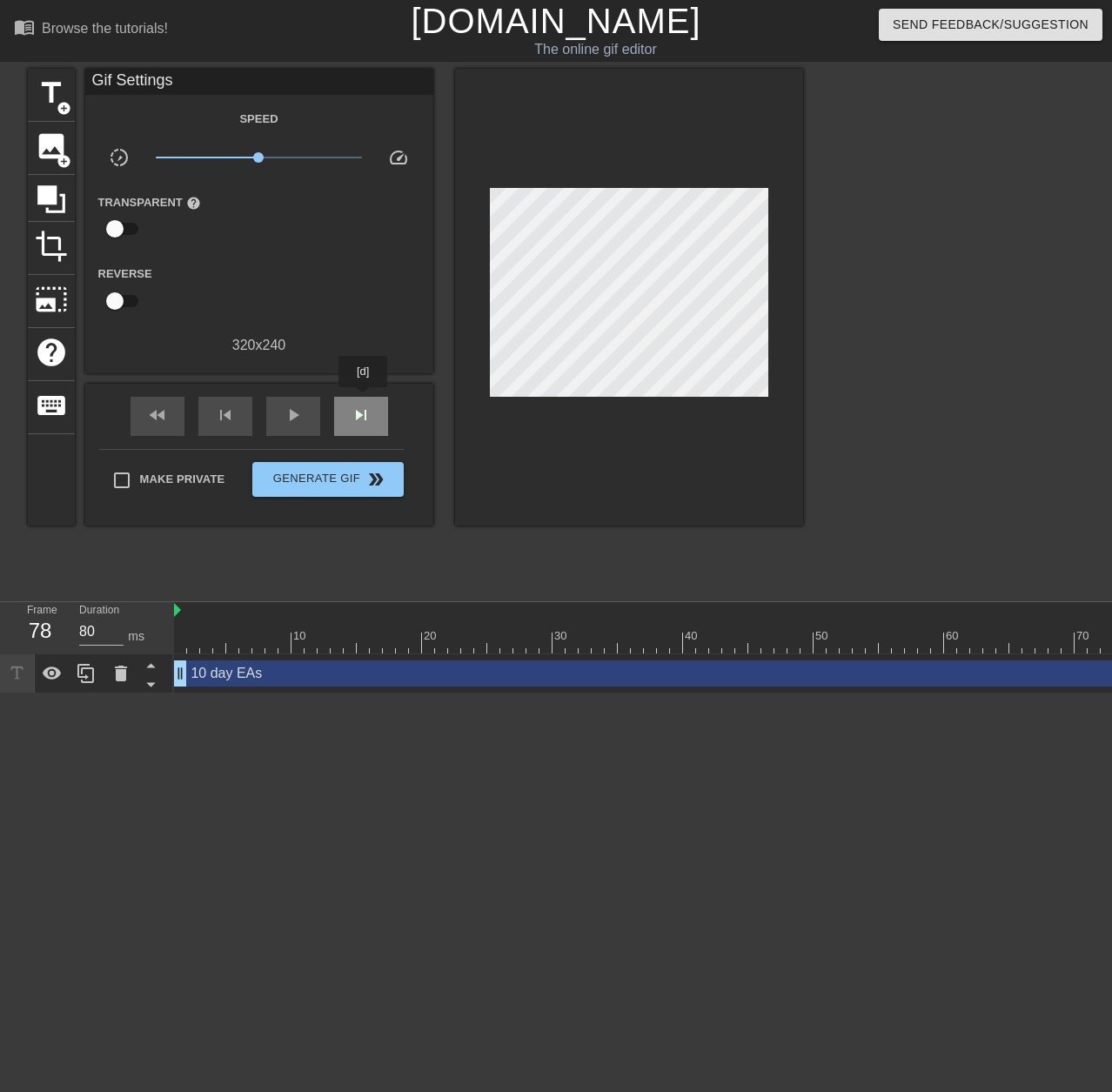
click at [364, 399] on div "skip_next" at bounding box center [360, 415] width 54 height 39
click at [364, 398] on div "skip_next" at bounding box center [360, 415] width 54 height 39
click at [365, 396] on div "skip_next" at bounding box center [360, 415] width 54 height 39
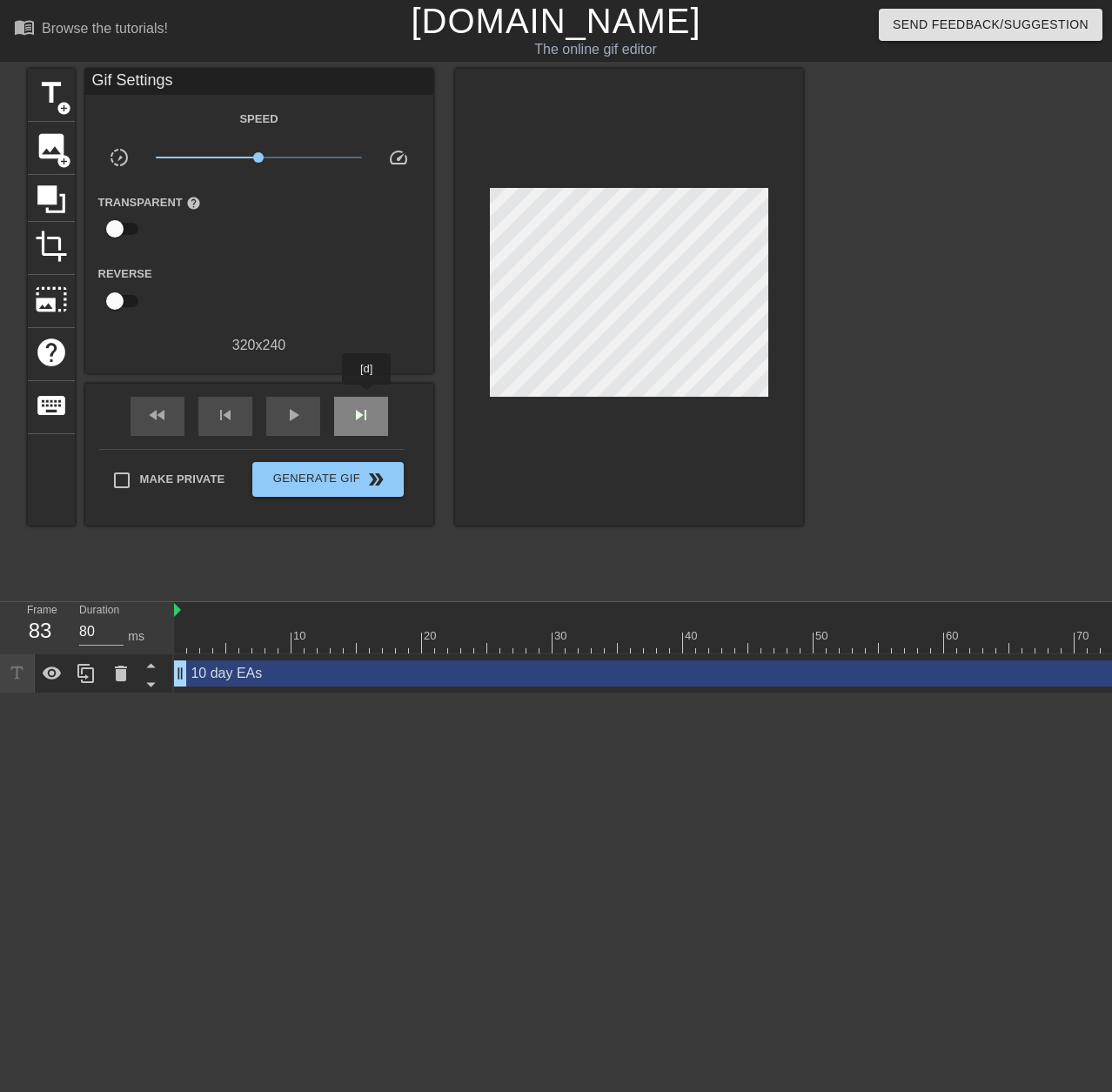
click at [367, 396] on div "skip_next" at bounding box center [360, 415] width 54 height 39
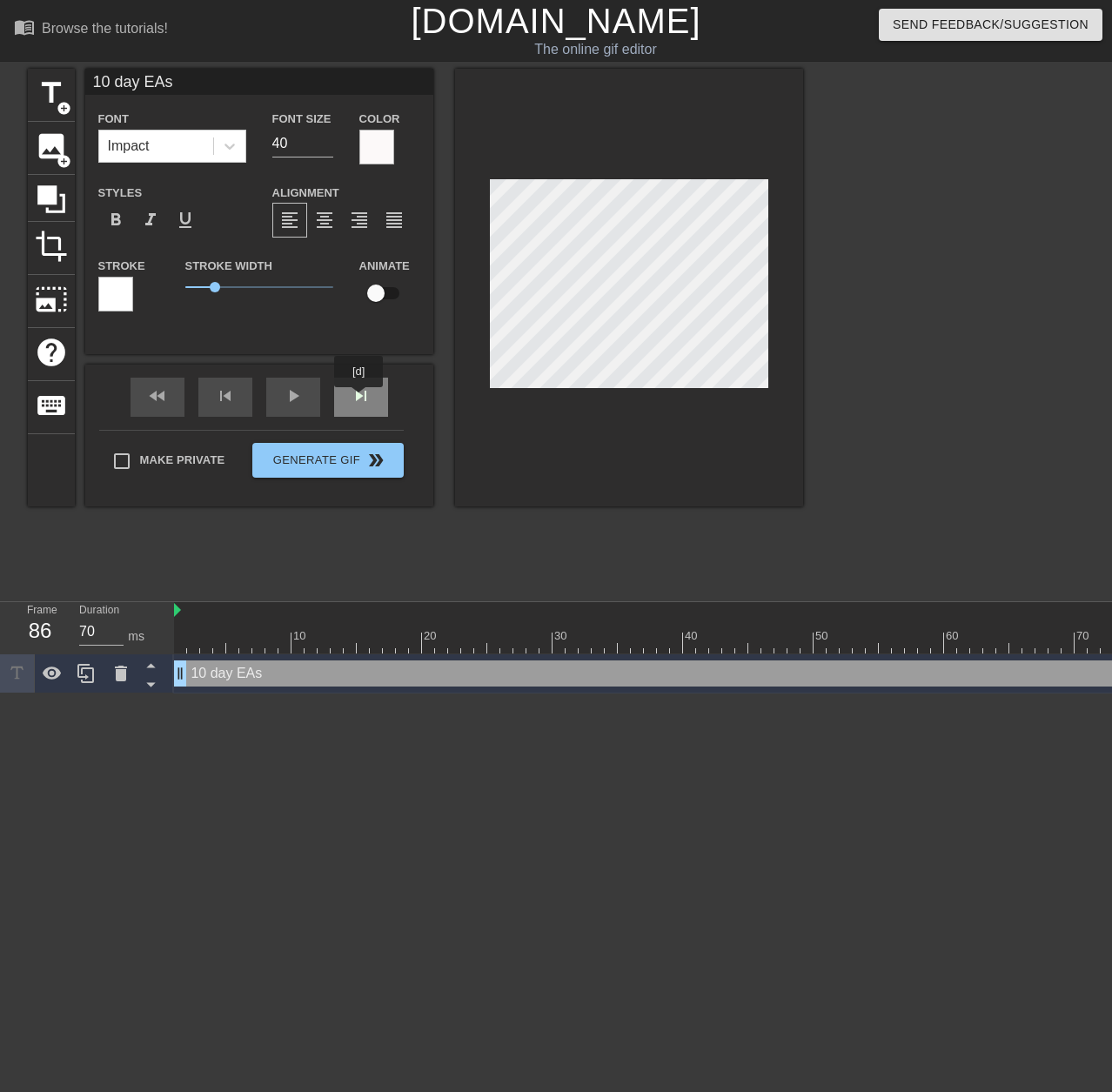
click at [359, 399] on div "skip_next" at bounding box center [360, 396] width 54 height 39
click at [354, 391] on div "fast_rewind skip_previous play_arrow skip_next" at bounding box center [259, 397] width 283 height 65
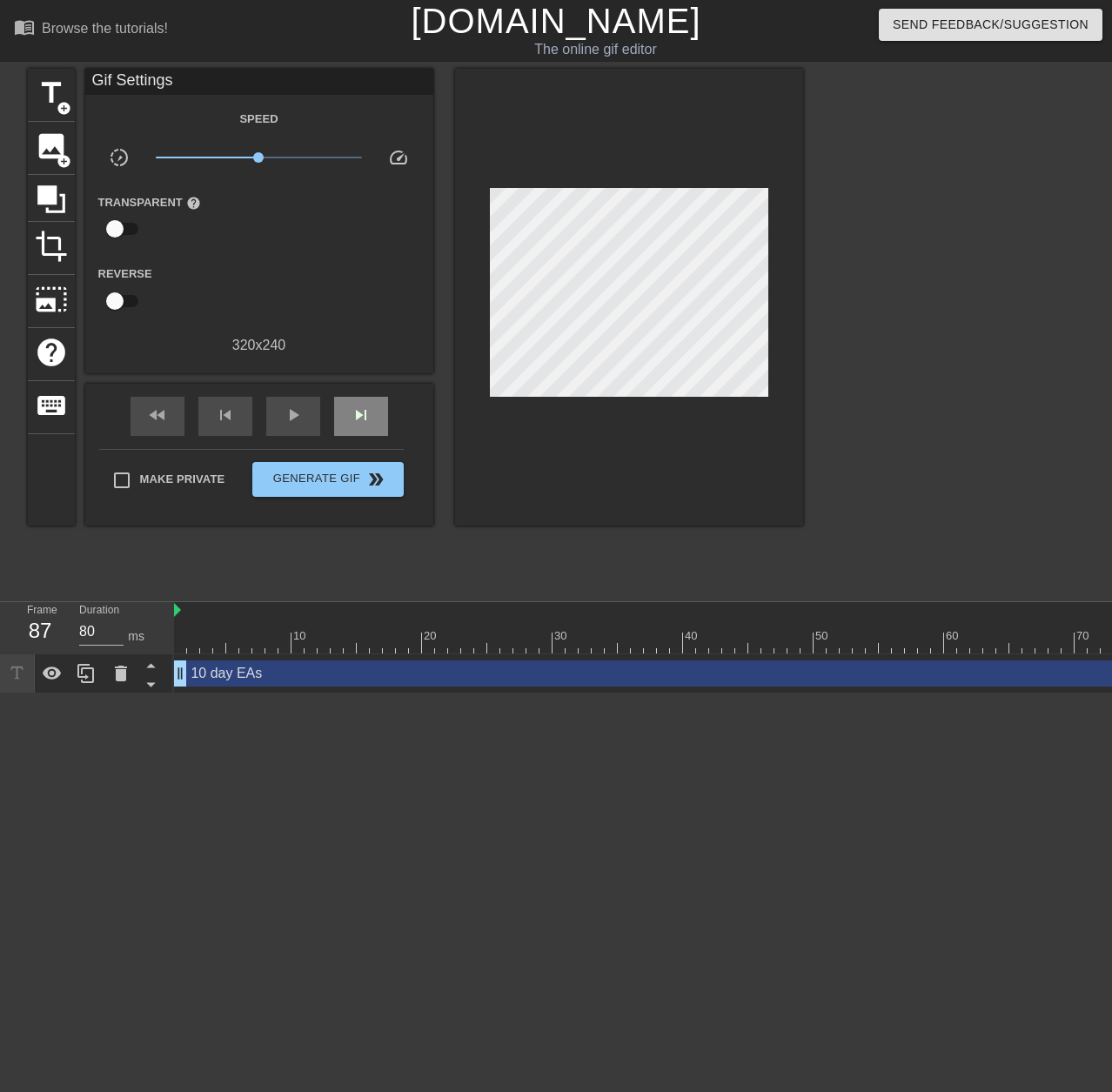
click at [354, 391] on div "fast_rewind skip_previous play_arrow skip_next" at bounding box center [259, 416] width 283 height 65
click at [356, 410] on span "skip_next" at bounding box center [361, 415] width 21 height 21
click at [359, 411] on span "skip_next" at bounding box center [361, 415] width 21 height 21
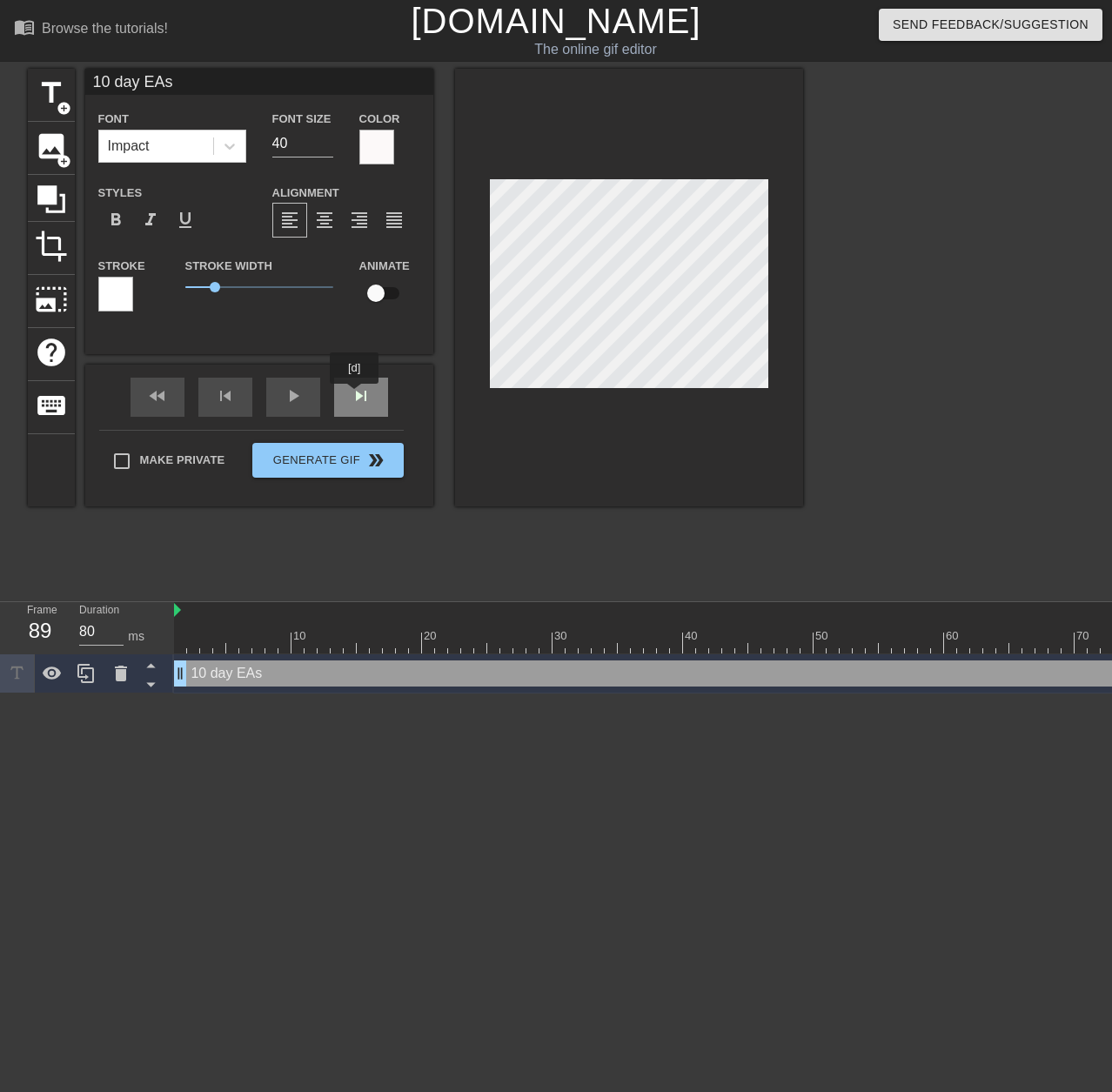
click at [355, 396] on div "skip_next" at bounding box center [360, 396] width 54 height 39
click at [360, 386] on div "fast_rewind skip_previous play_arrow skip_next" at bounding box center [259, 397] width 283 height 65
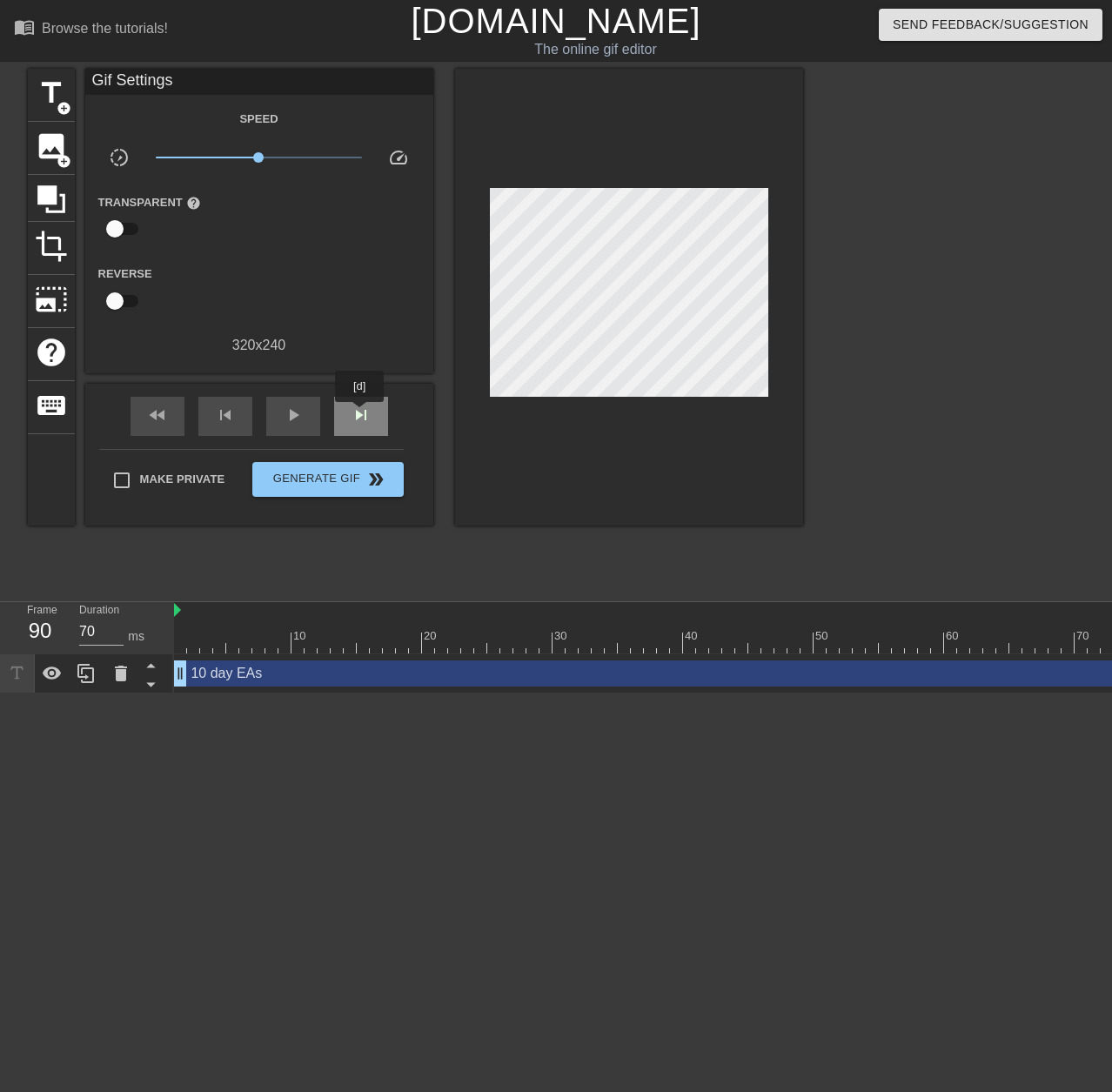
click at [359, 414] on span "skip_next" at bounding box center [361, 415] width 21 height 21
type input "80"
click at [368, 393] on div "fast_rewind skip_previous play_arrow skip_next" at bounding box center [259, 416] width 283 height 65
click at [371, 413] on div "skip_next" at bounding box center [360, 415] width 54 height 39
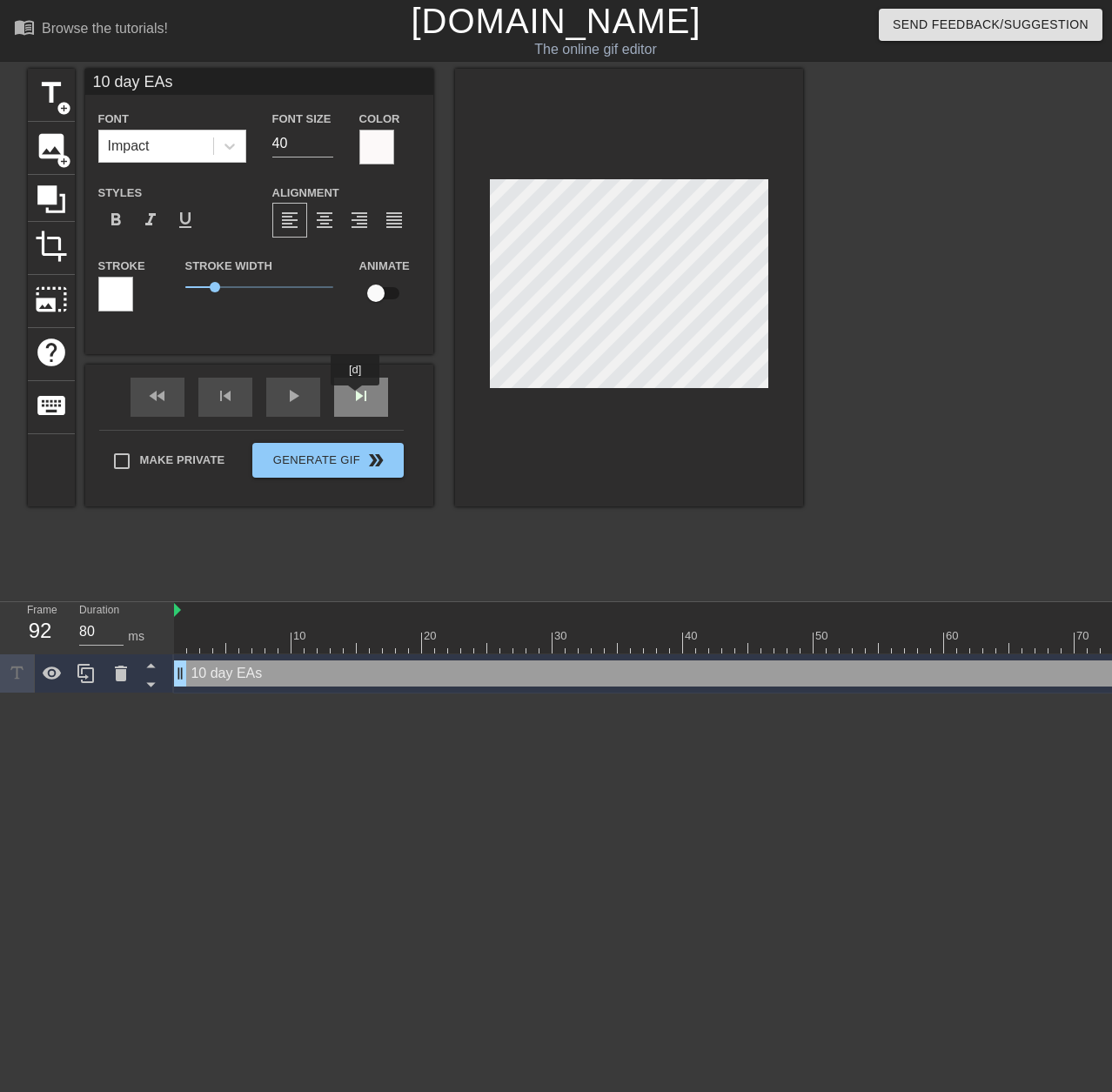
click at [357, 397] on div "skip_next" at bounding box center [360, 396] width 54 height 39
click at [453, 366] on div "title add_circle image add_circle crop photo_size_select_large help keyboard 10…" at bounding box center [415, 287] width 775 height 438
click at [339, 460] on button "Generate Gif double_arrow" at bounding box center [327, 460] width 151 height 35
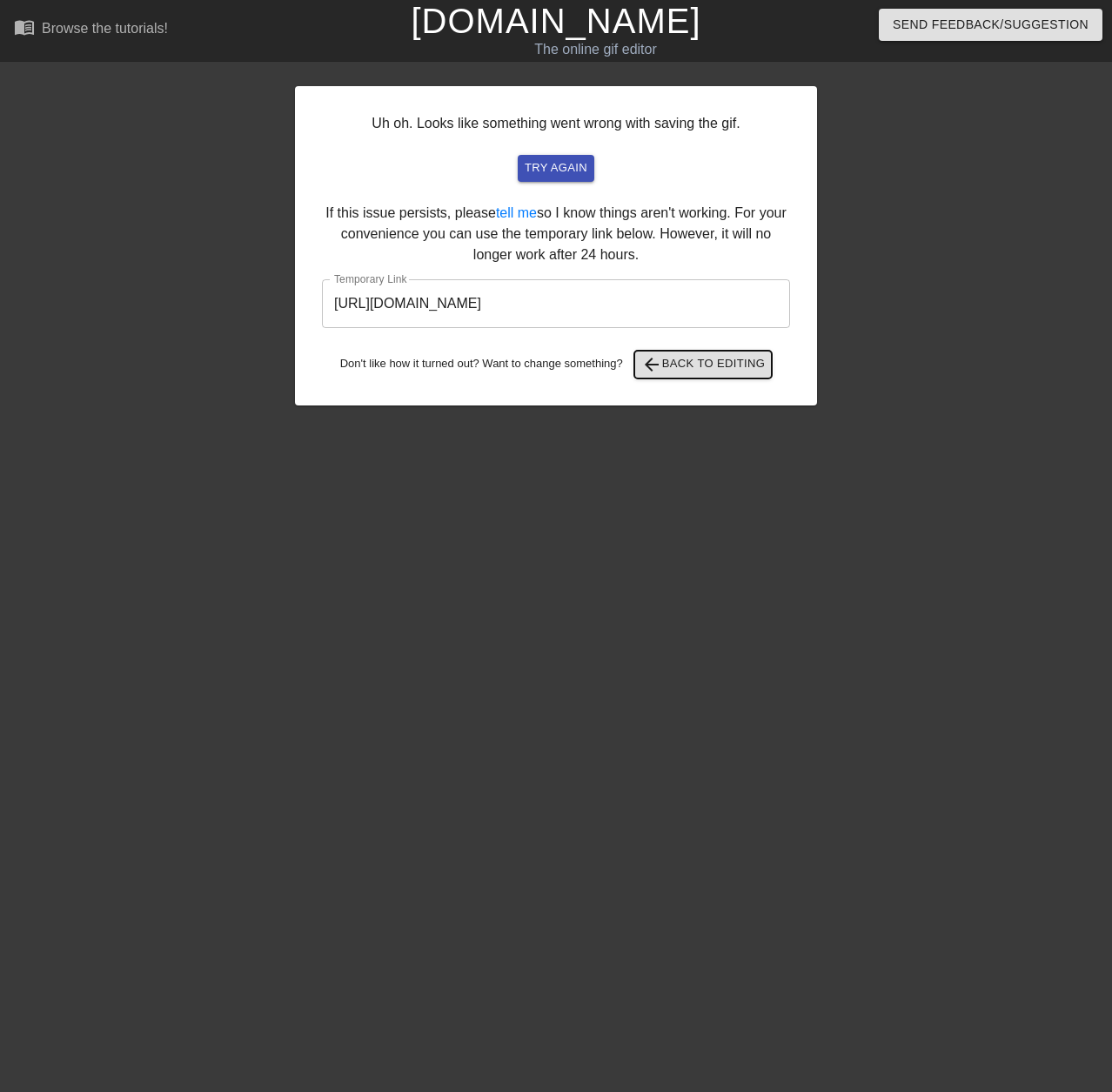
click at [684, 362] on span "arrow_back Back to Editing" at bounding box center [702, 364] width 124 height 21
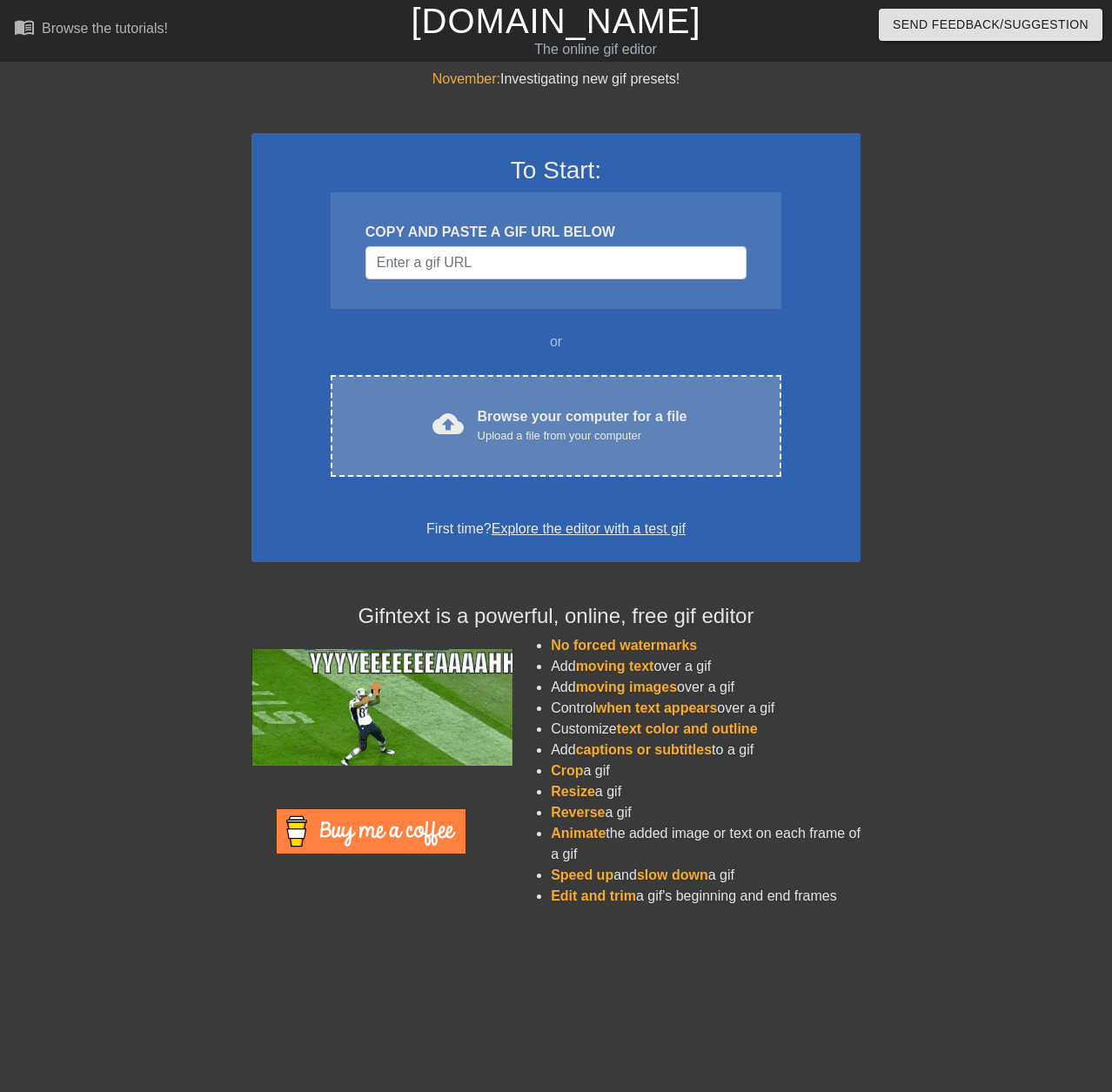
click at [458, 424] on span "cloud_upload" at bounding box center [447, 423] width 31 height 31
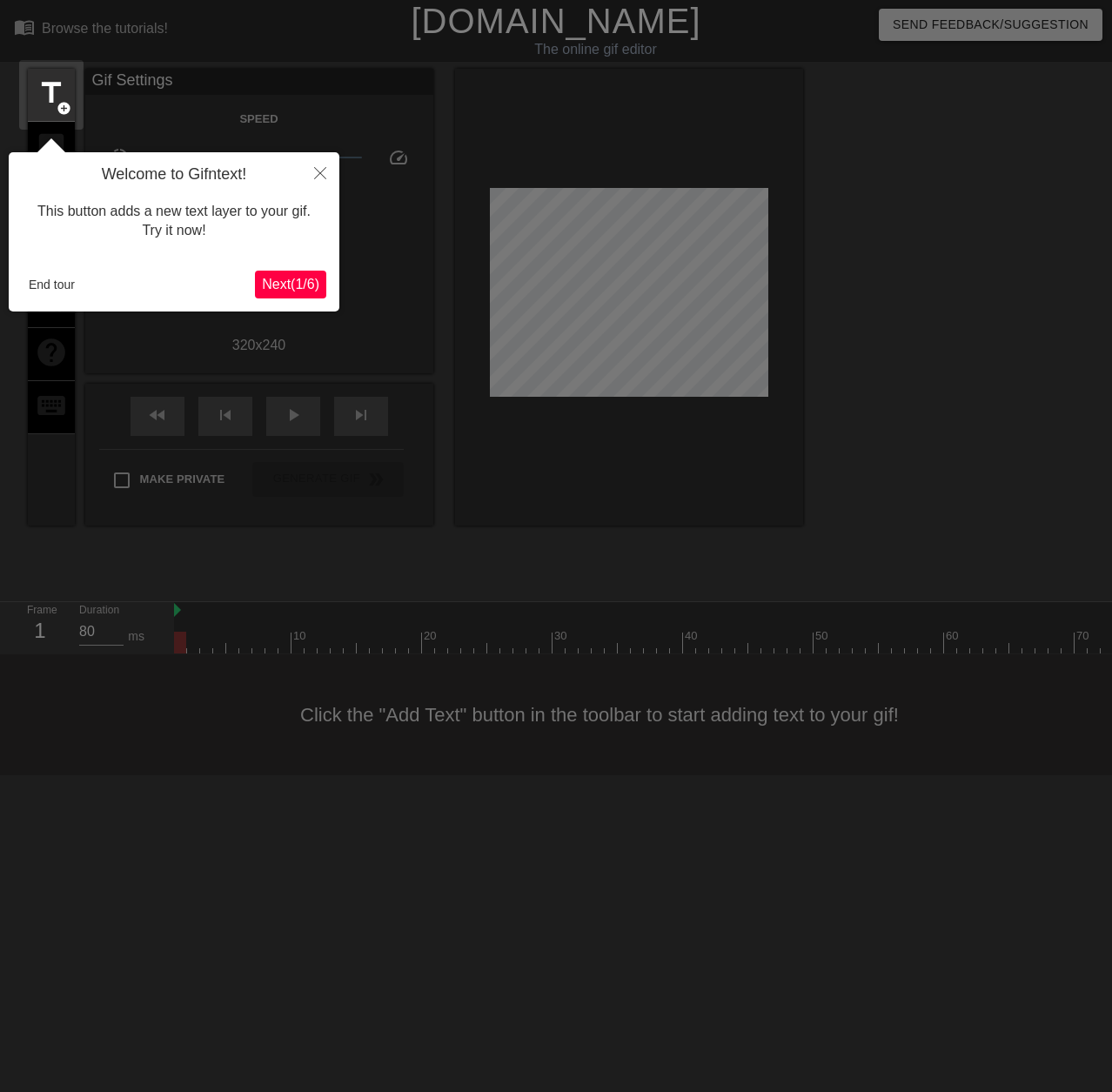
click at [301, 283] on span "Next ( 1 / 6 )" at bounding box center [290, 284] width 58 height 15
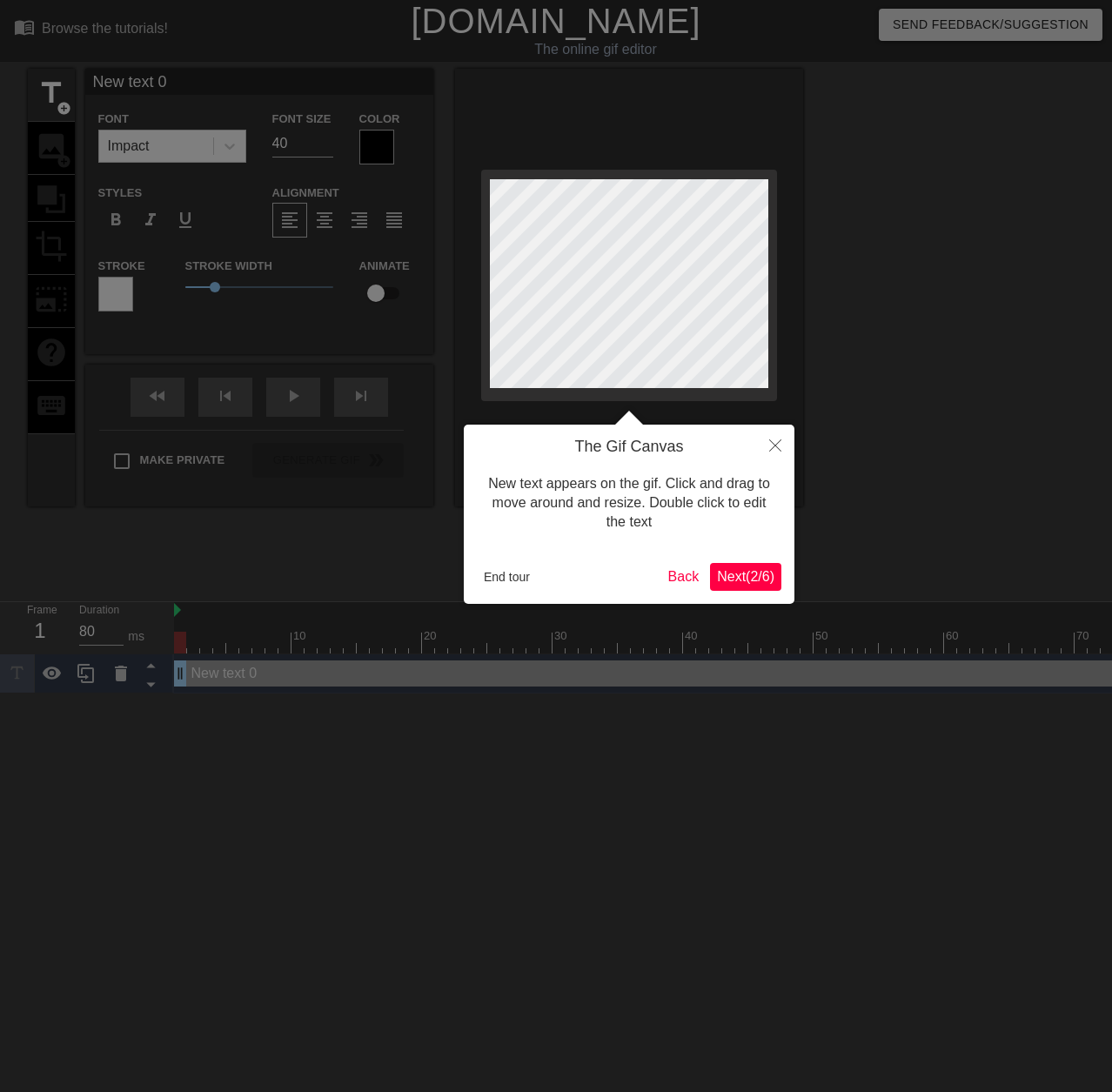
click at [732, 572] on span "Next ( 2 / 6 )" at bounding box center [745, 576] width 58 height 15
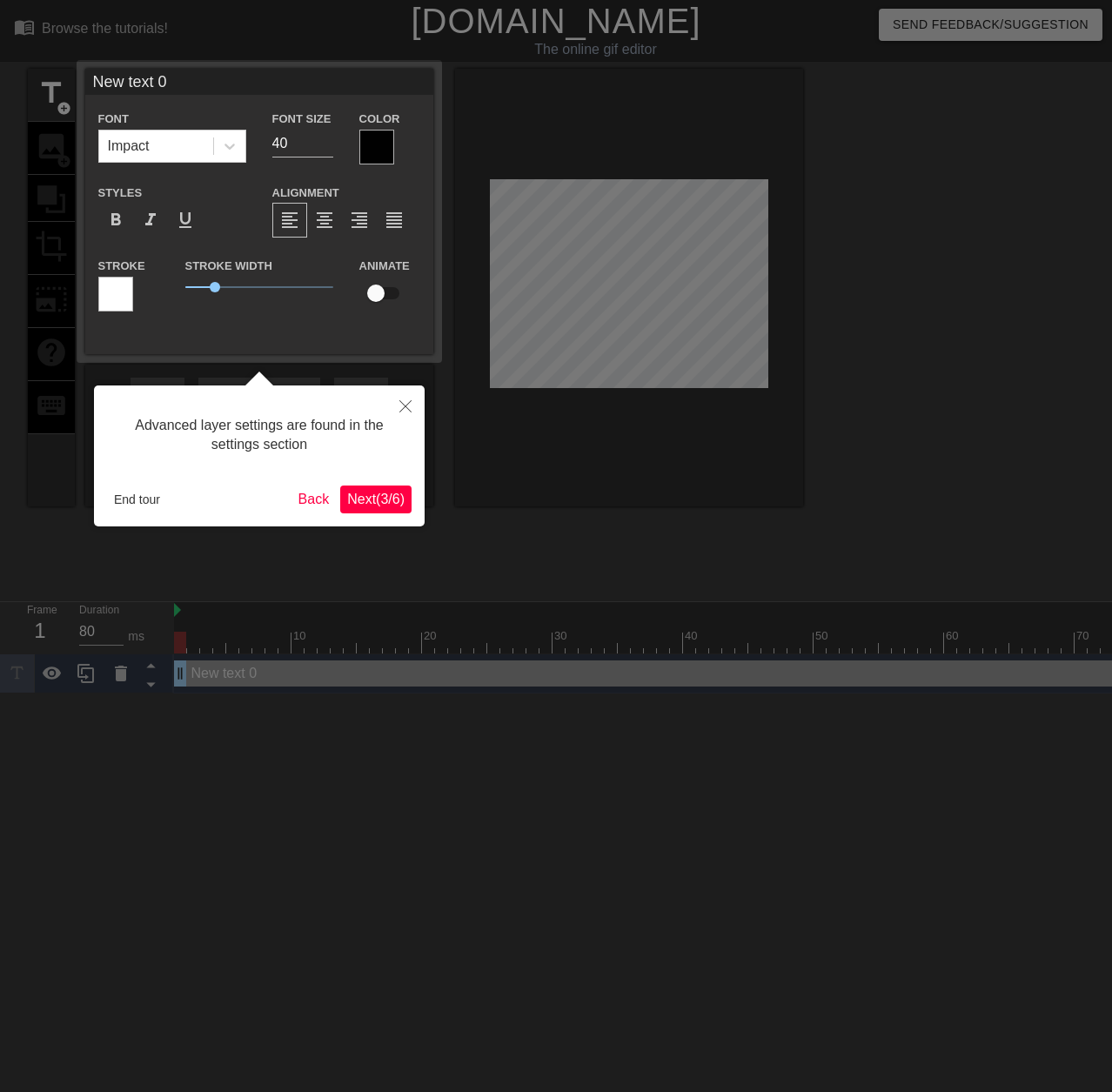
click at [375, 491] on span "Next ( 3 / 6 )" at bounding box center [375, 499] width 58 height 15
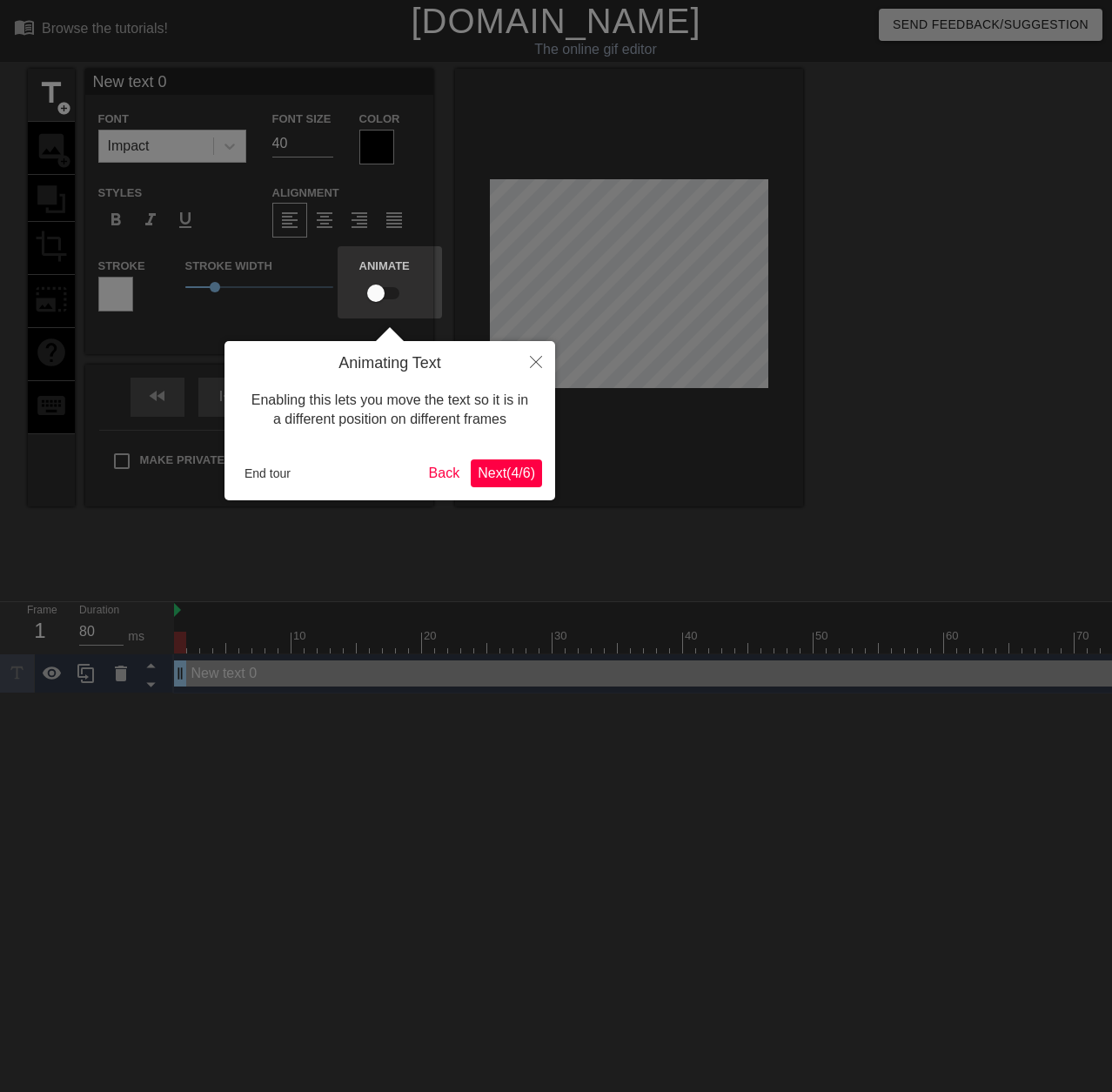
click at [513, 470] on span "Next ( 4 / 6 )" at bounding box center [506, 473] width 58 height 15
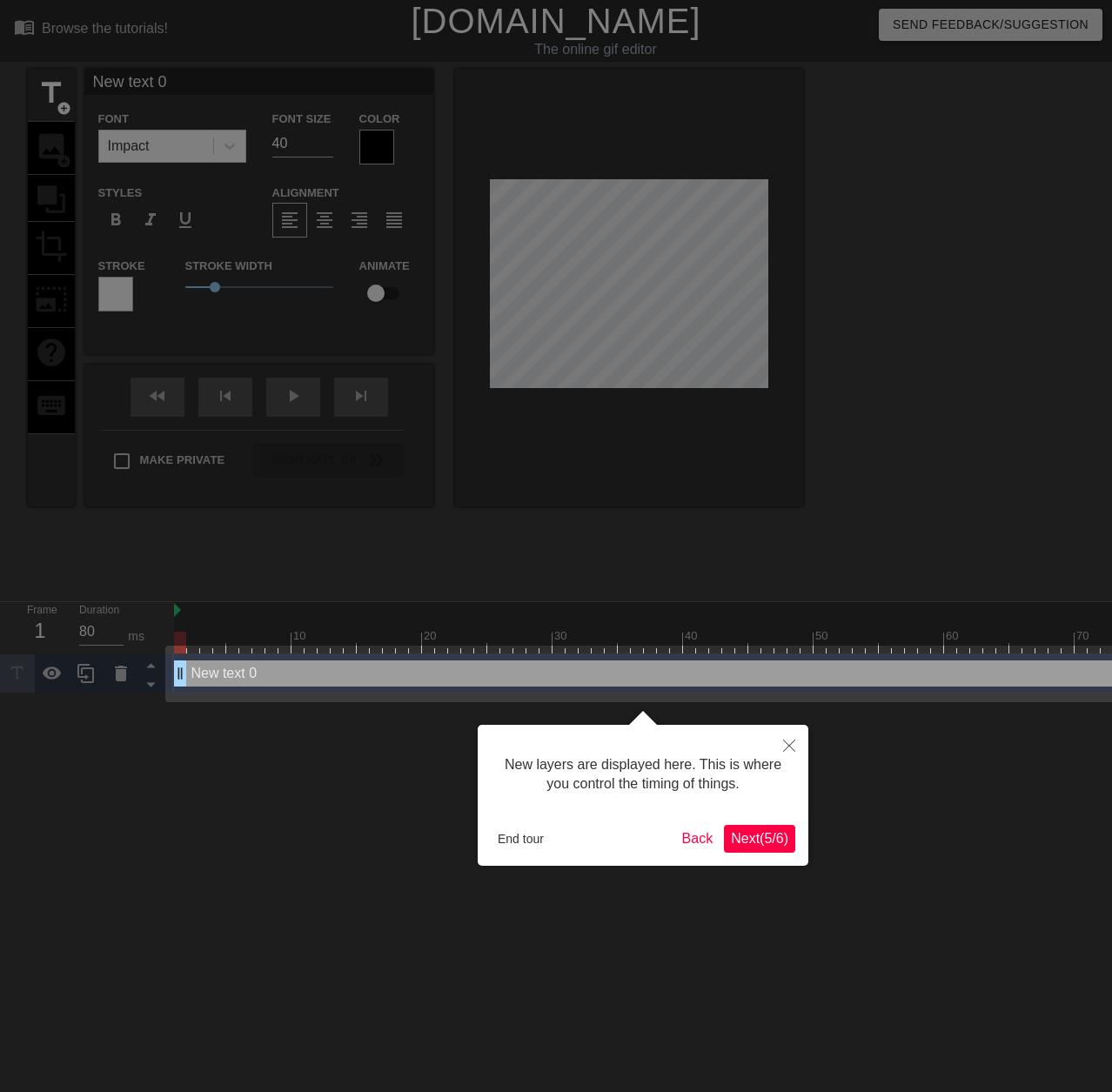
click at [764, 843] on span "Next ( 5 / 6 )" at bounding box center [759, 838] width 58 height 15
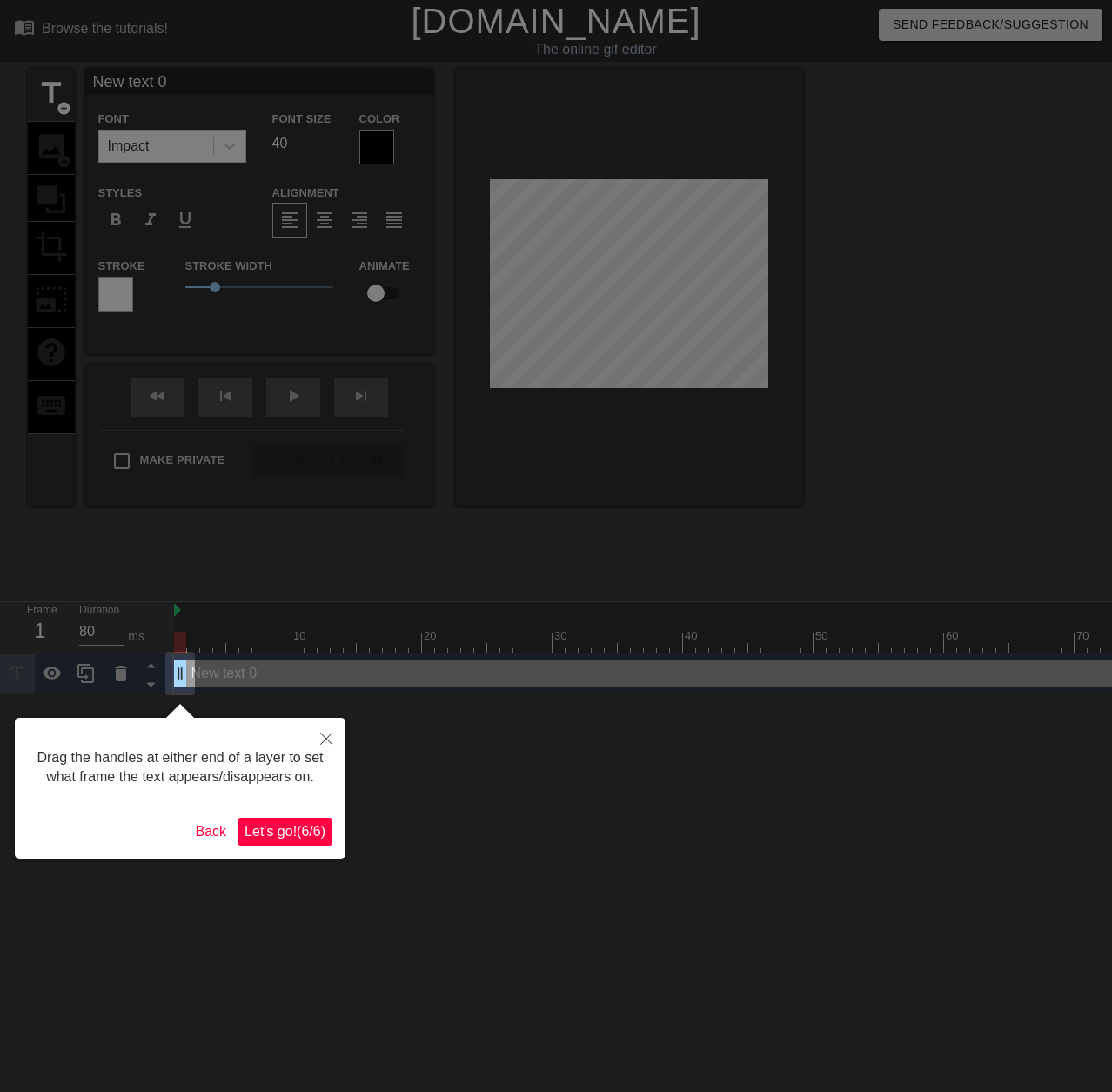
click at [284, 830] on span "Let's go! ( 6 / 6 )" at bounding box center [284, 831] width 81 height 15
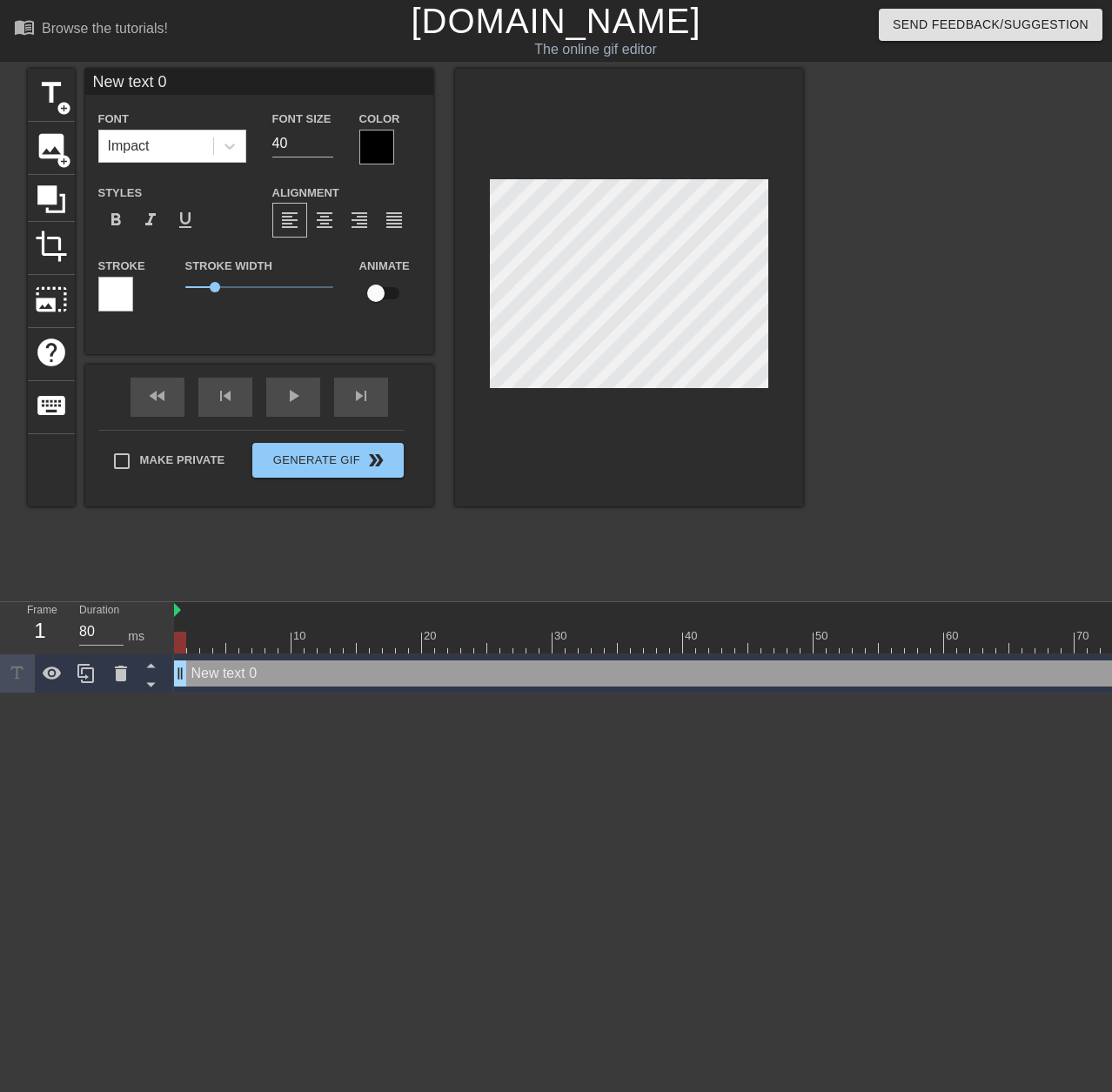
click at [377, 154] on div at bounding box center [376, 147] width 35 height 35
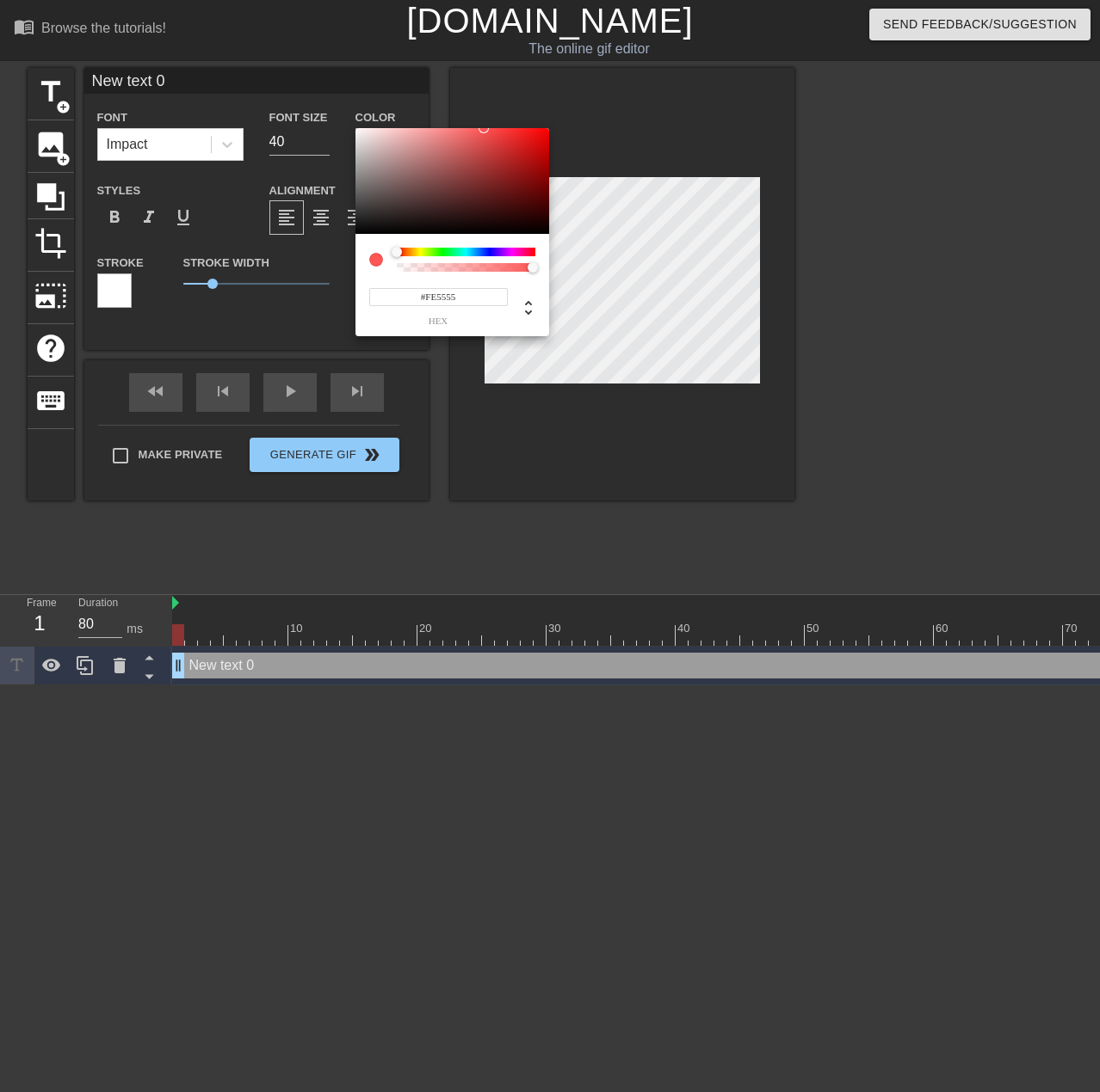
click at [356, 128] on div at bounding box center [452, 182] width 193 height 107
click at [356, 130] on div at bounding box center [452, 182] width 193 height 107
type input "#FAF5F5"
click at [359, 130] on div at bounding box center [452, 182] width 193 height 107
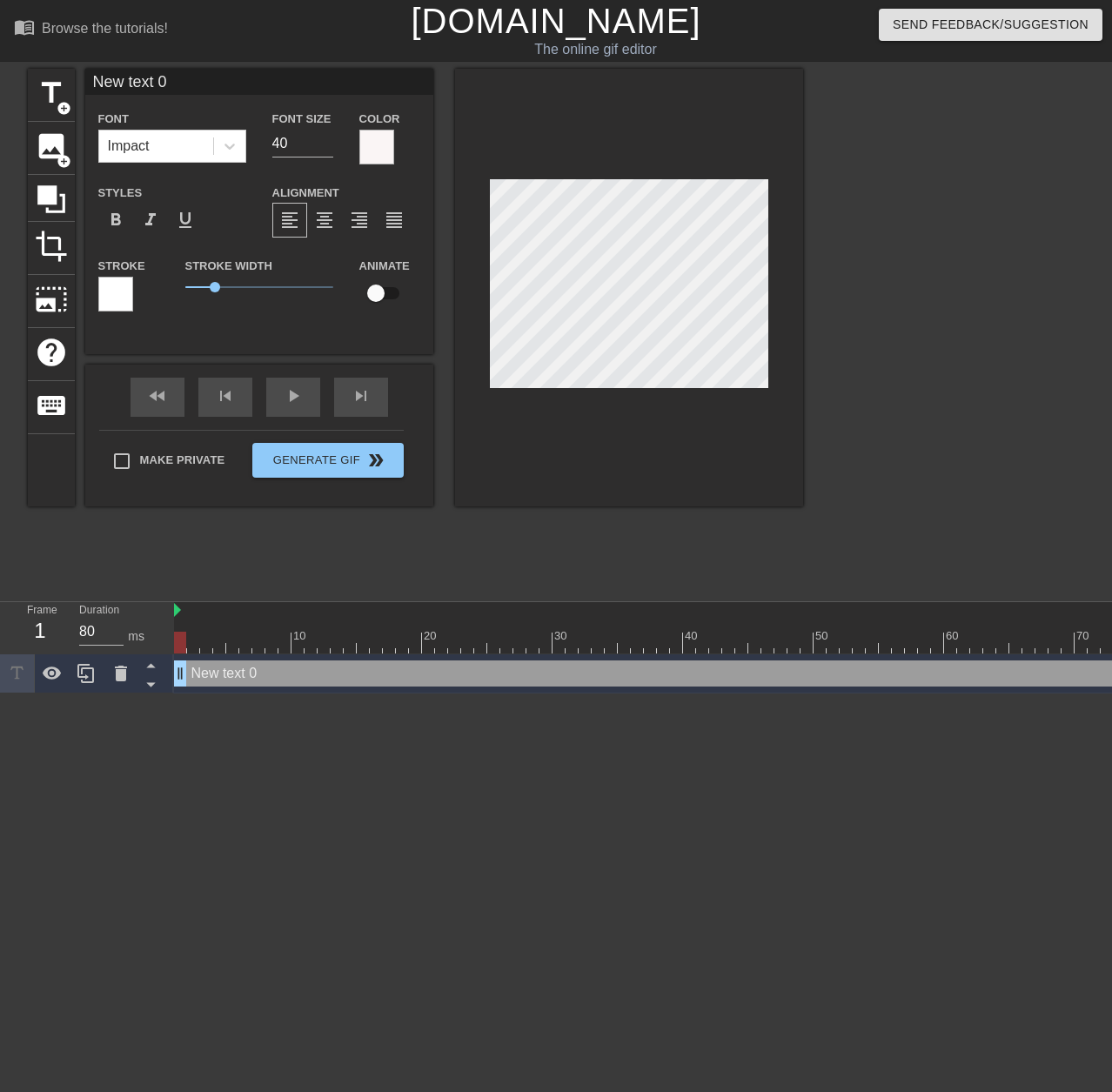
scroll to position [3, 5]
type input "1"
type textarea "1"
type input "10"
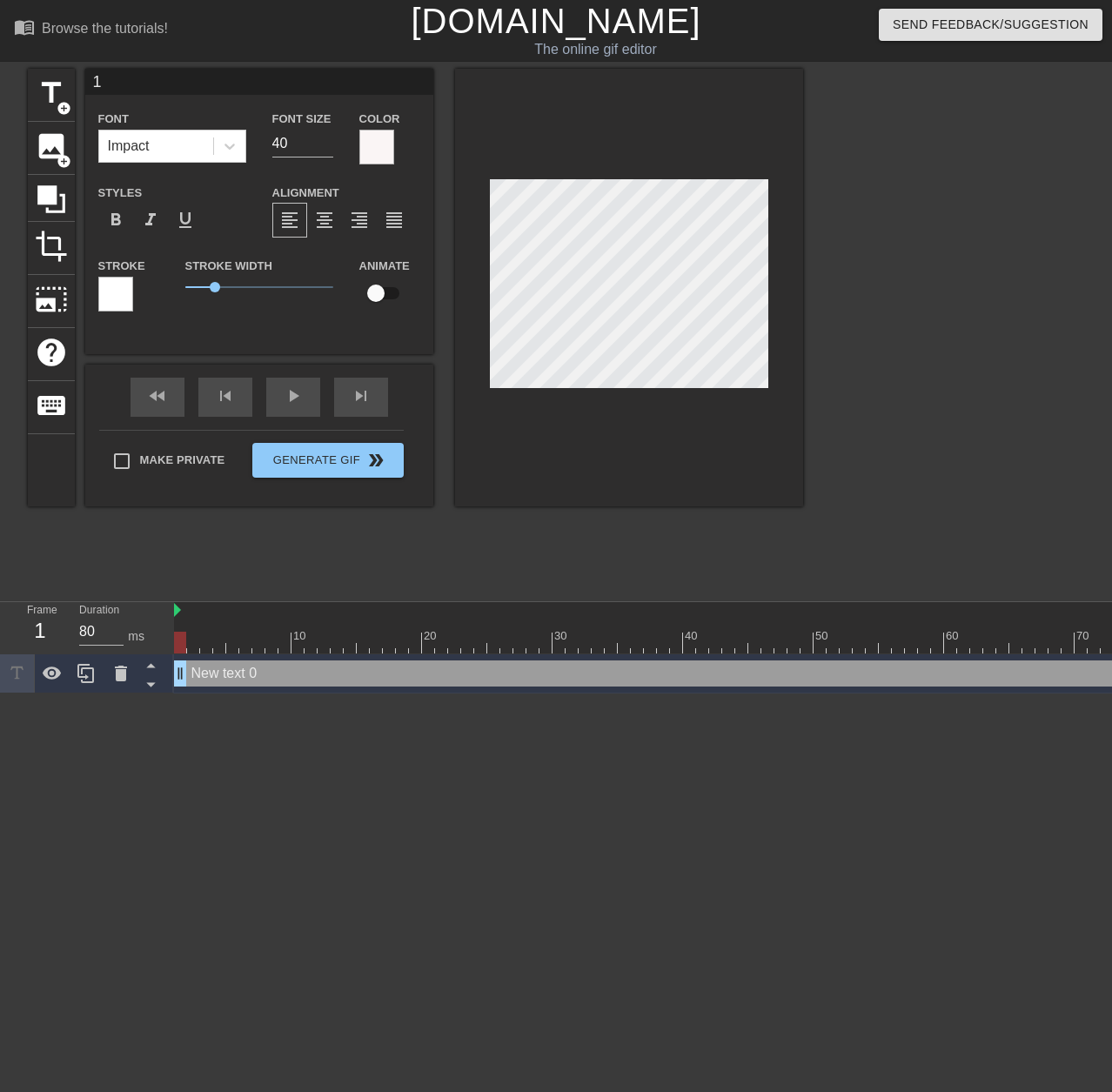
type textarea "10"
type input "10"
type textarea "10"
type input "10 d"
type textarea "10 d"
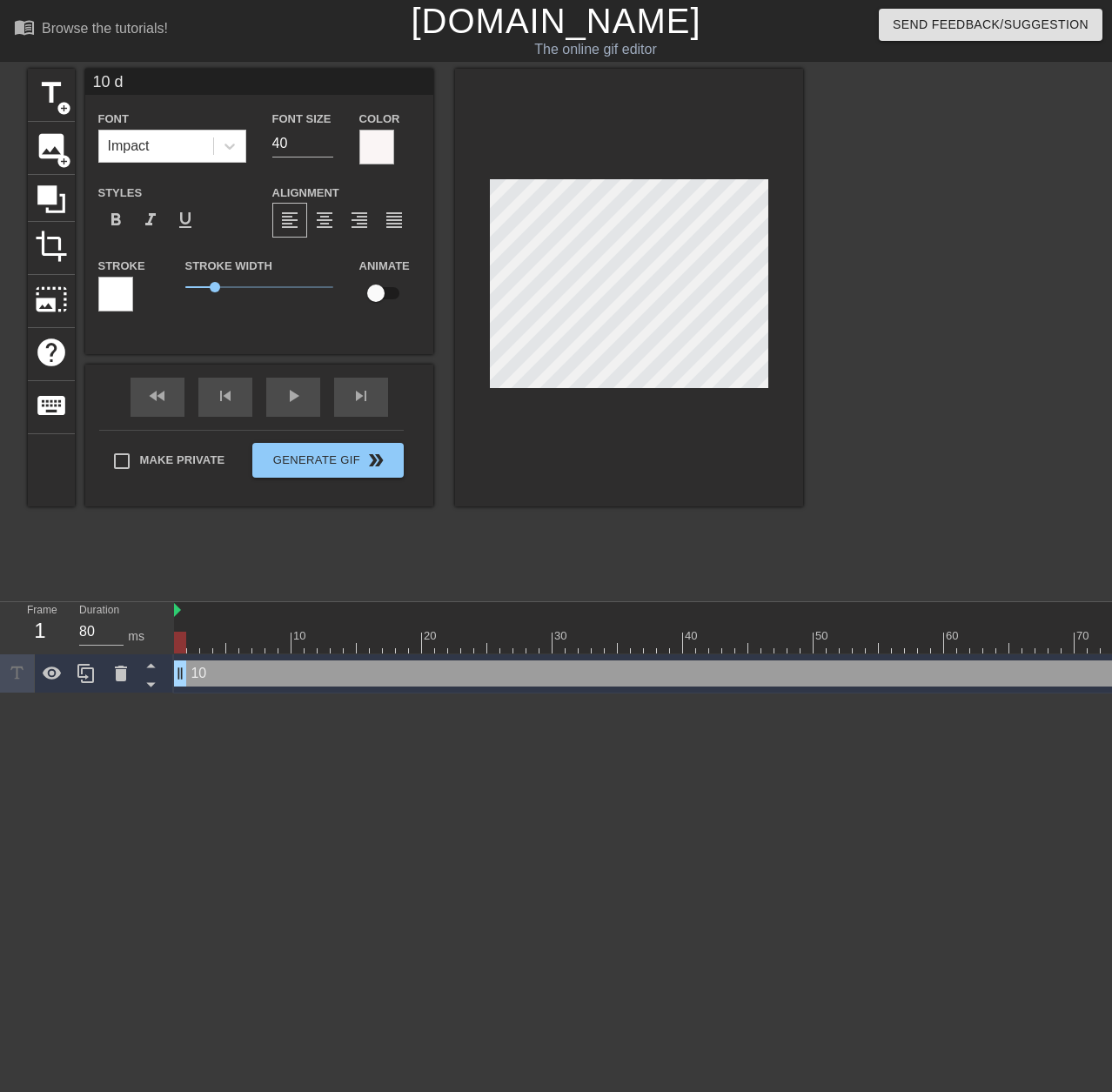
type input "10 da"
type textarea "10 da"
type input "10 day"
type textarea "10 day"
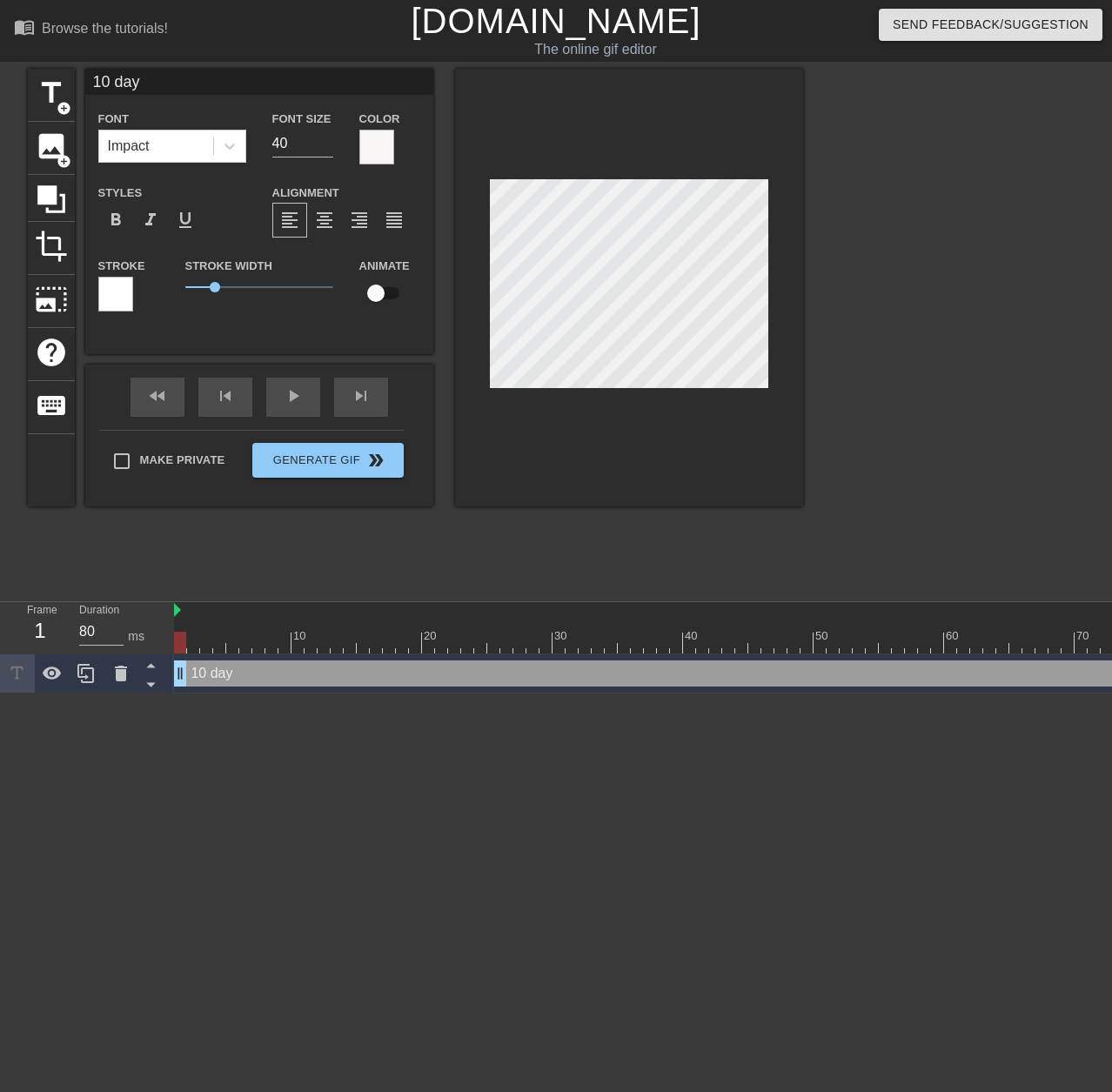
type input "10 day E"
type textarea "10 day E"
type input "10 day EA"
type textarea "10 day EA"
type input "10 day EAs"
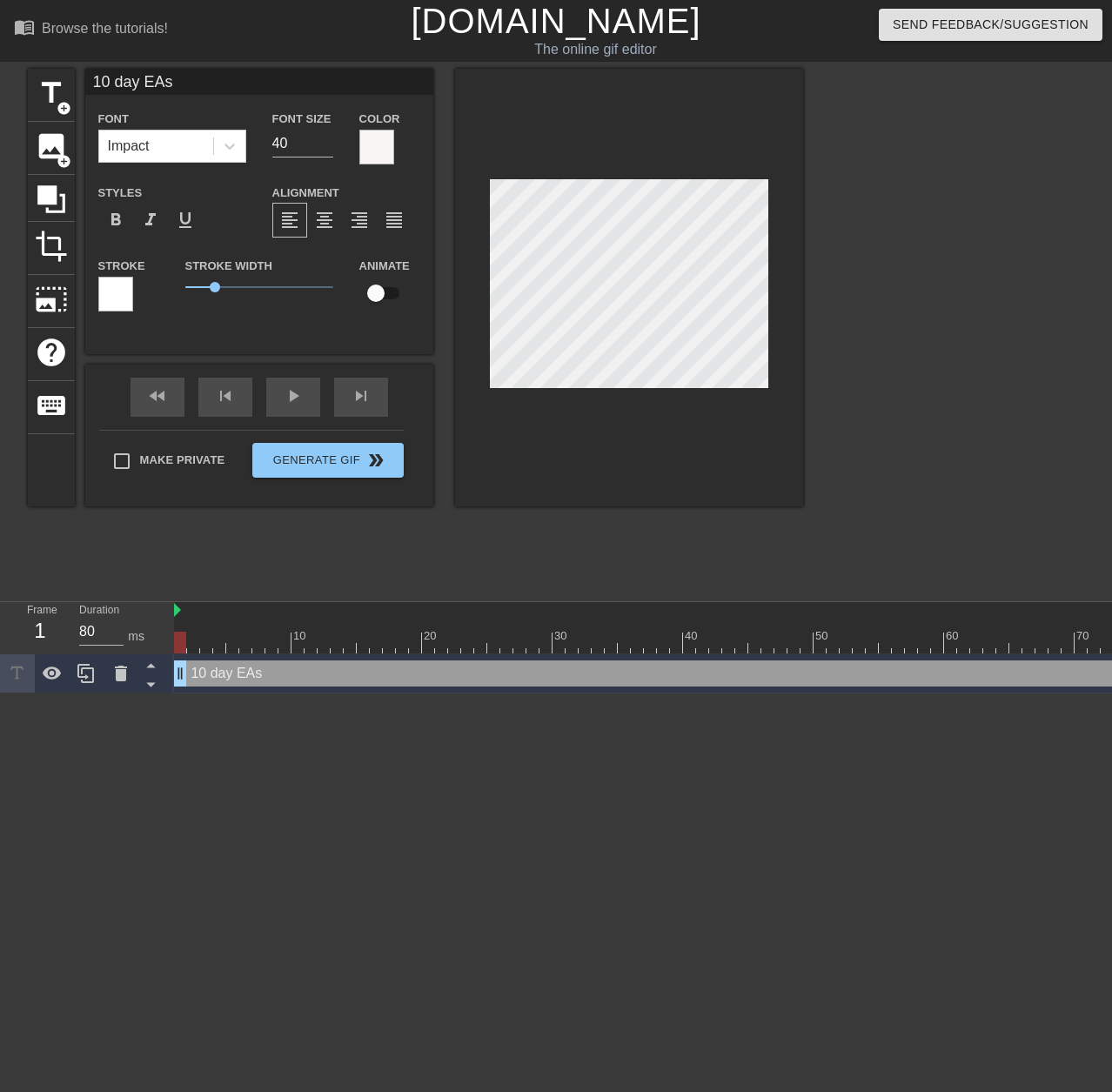
scroll to position [3, 5]
type textarea "10 day EAs"
click at [381, 289] on input "checkbox" at bounding box center [375, 293] width 100 height 33
checkbox input "true"
click at [90, 675] on icon at bounding box center [86, 673] width 21 height 21
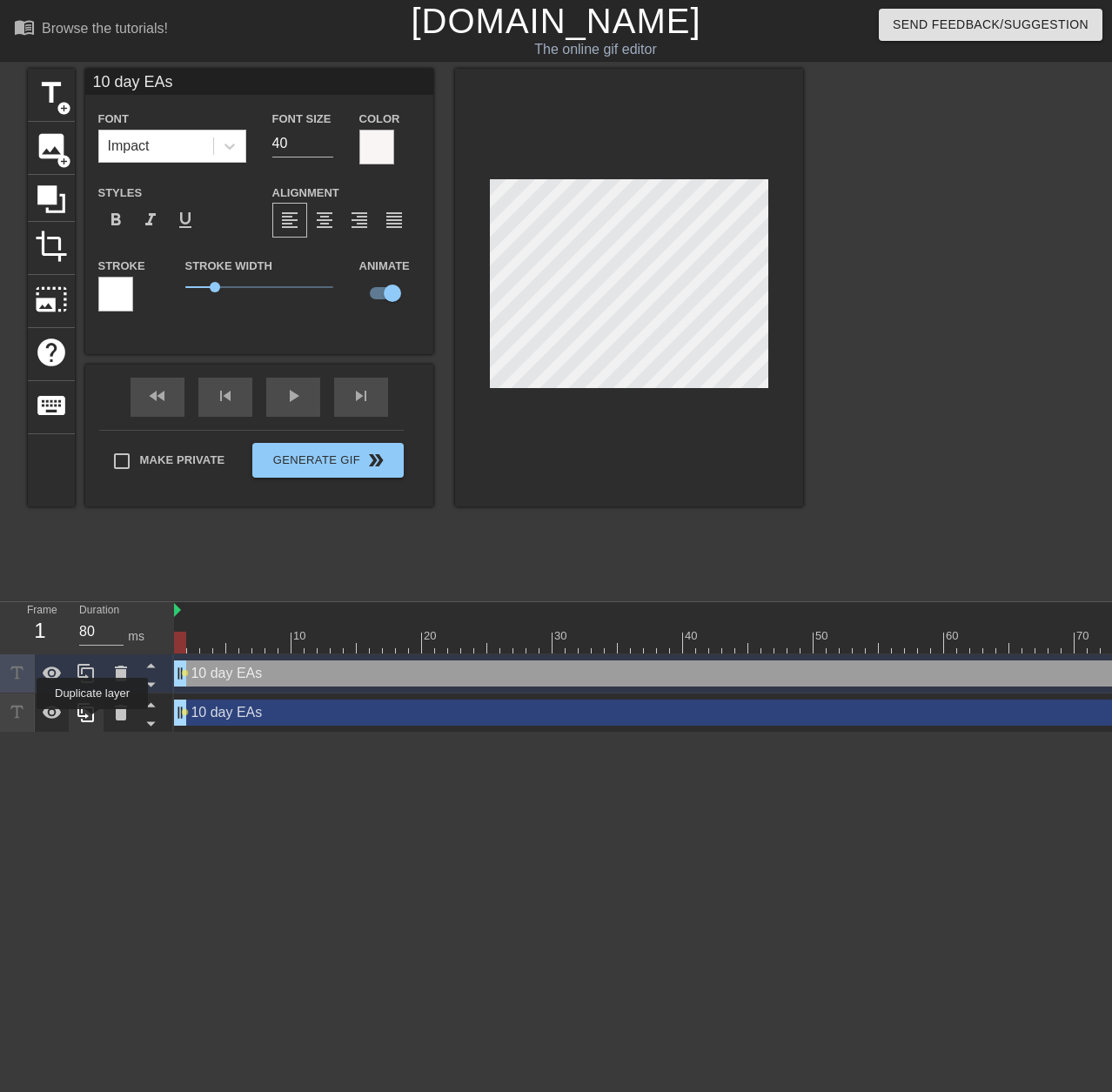
click at [92, 721] on icon at bounding box center [85, 712] width 16 height 19
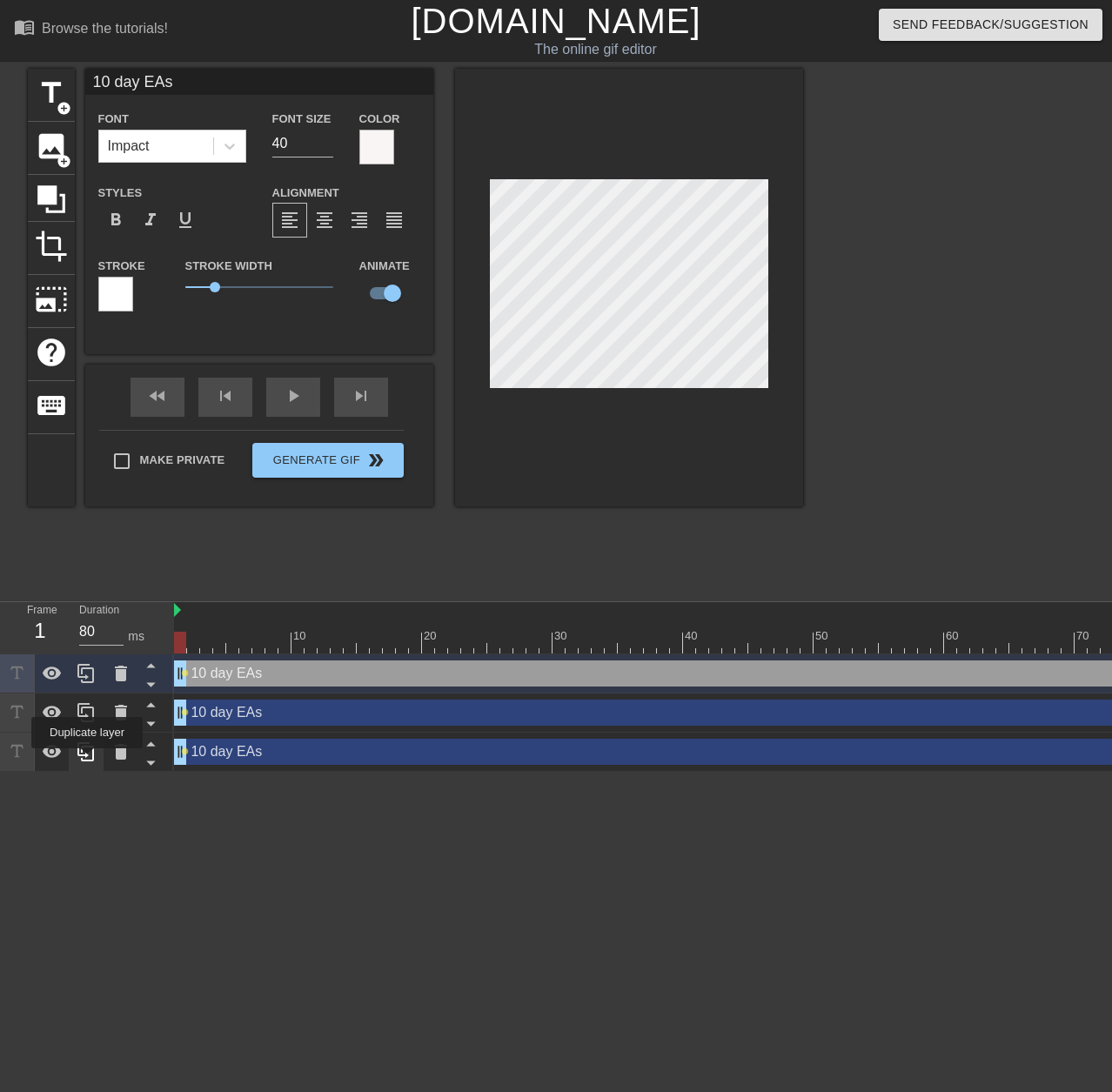
click at [84, 761] on icon at bounding box center [85, 752] width 16 height 19
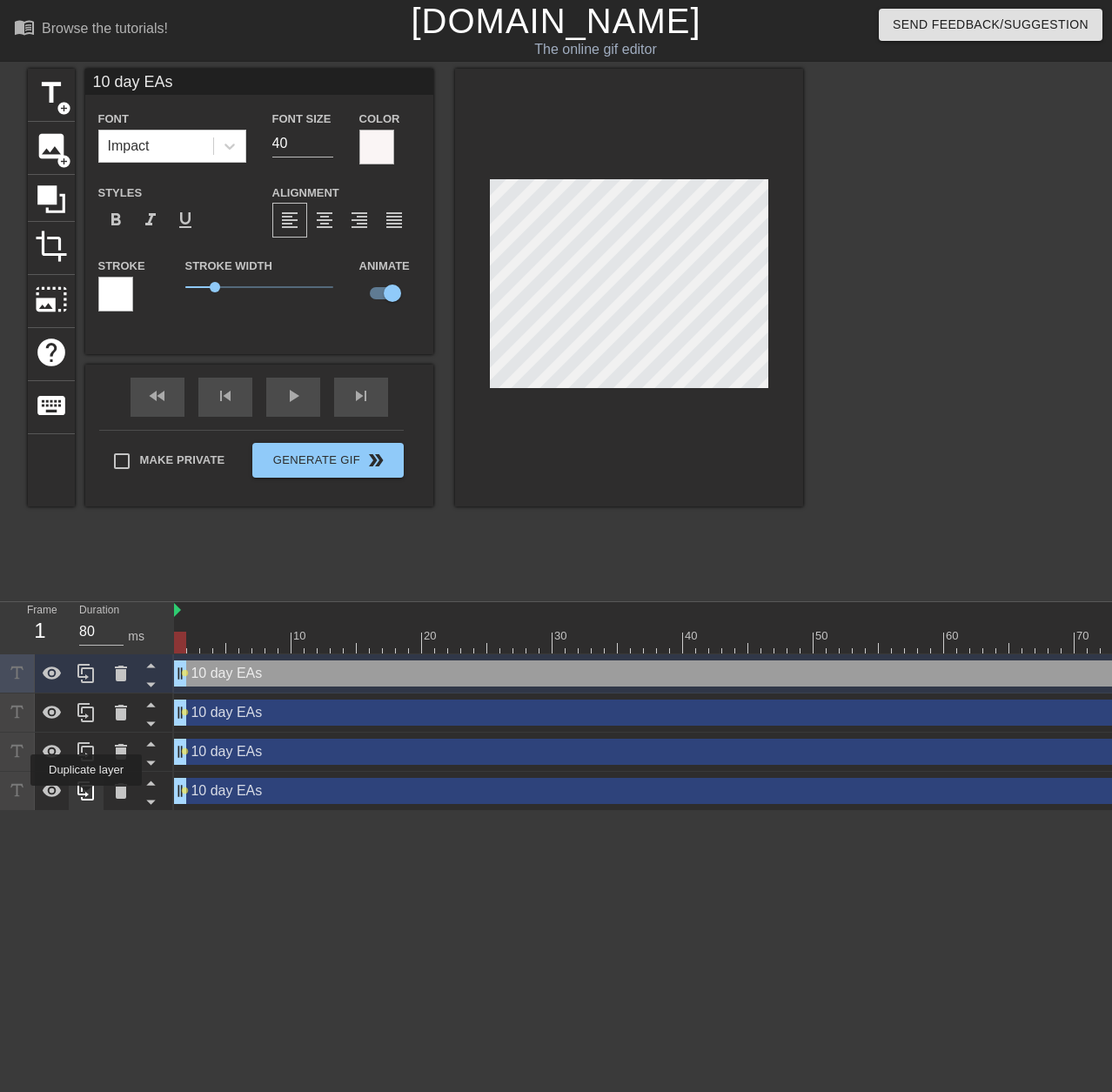
click at [86, 797] on icon at bounding box center [86, 791] width 21 height 21
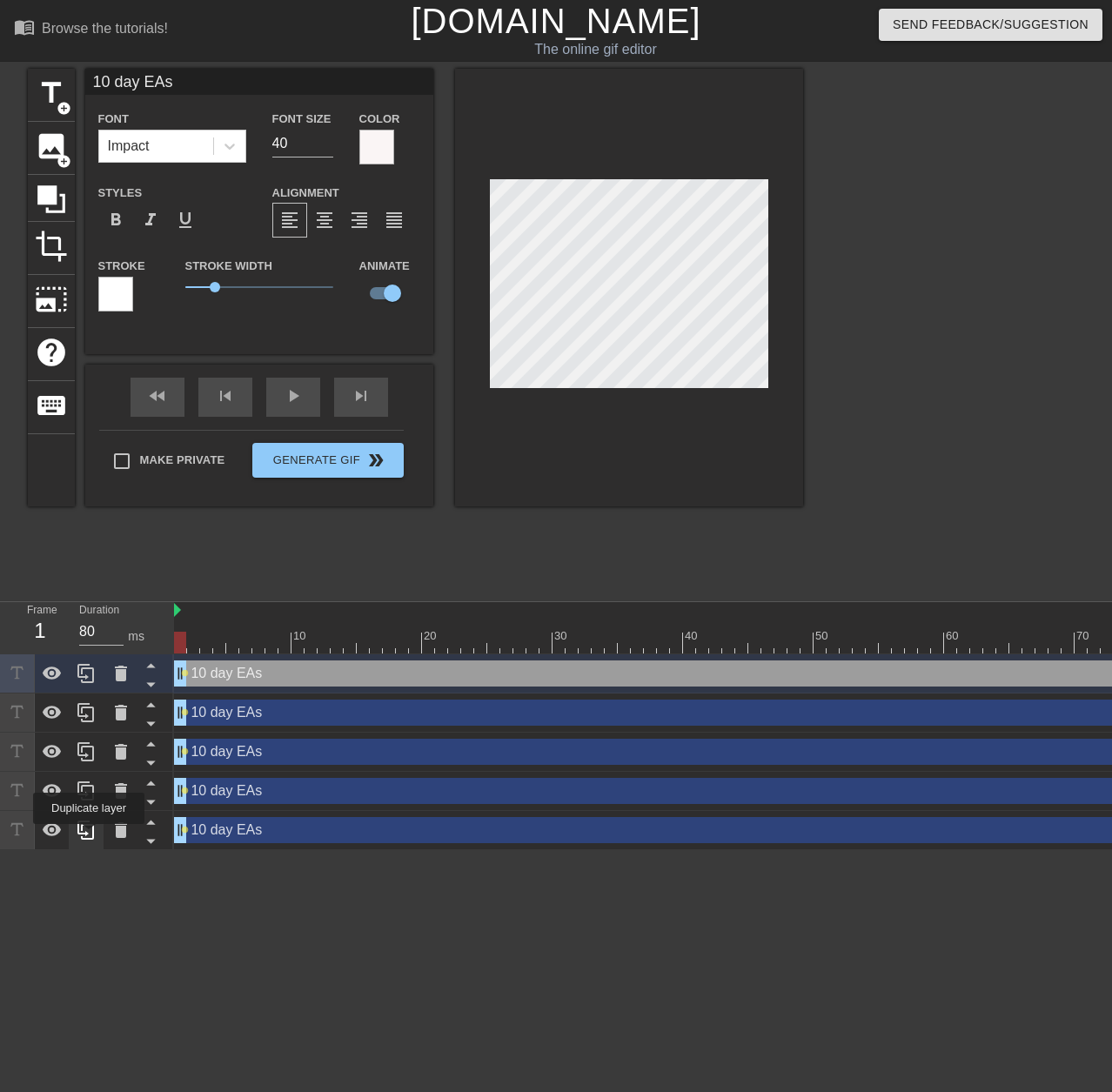
click at [90, 836] on icon at bounding box center [86, 829] width 21 height 21
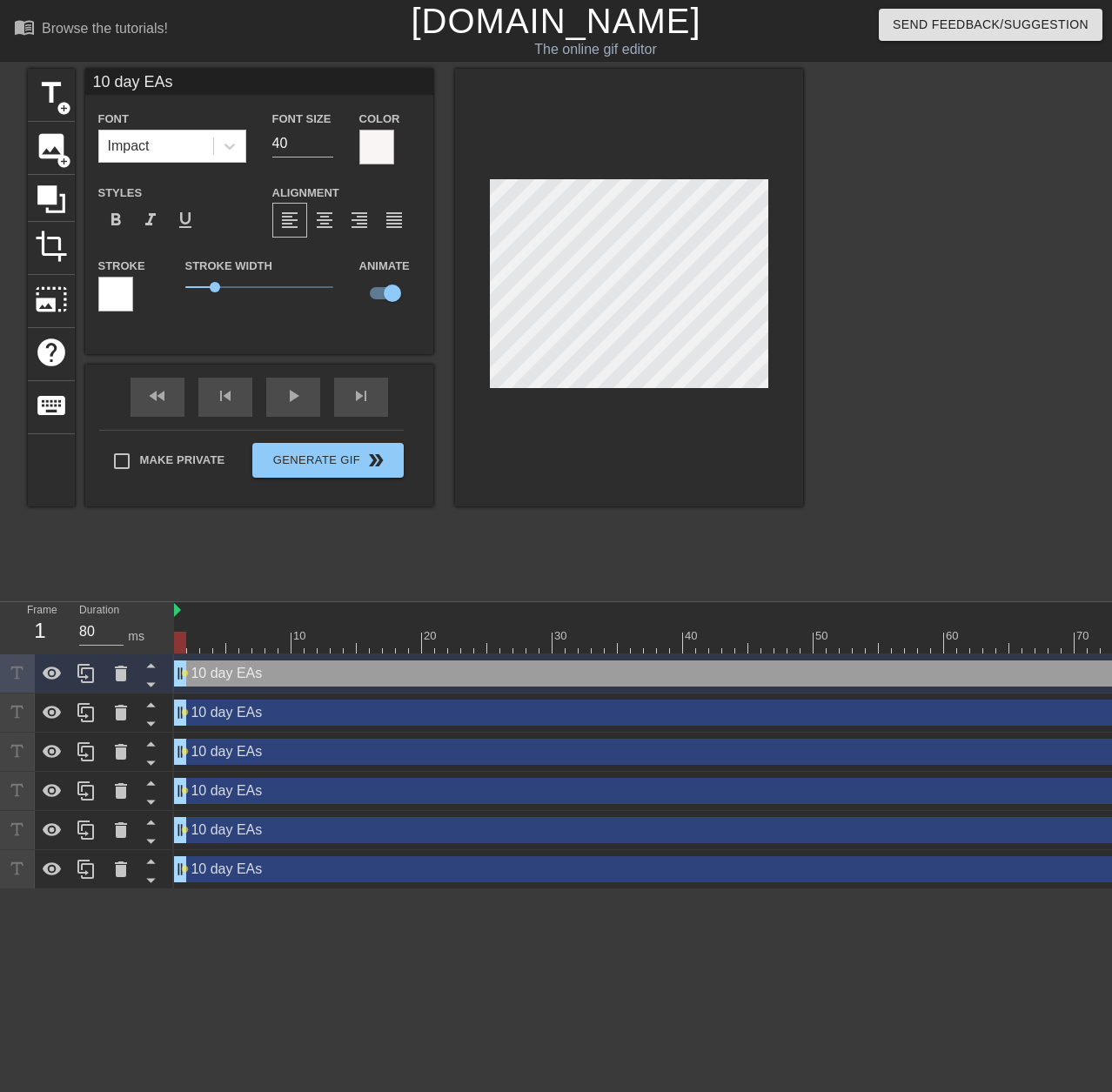
click at [248, 713] on div "10 day EAs drag_handle drag_handle" at bounding box center [775, 713] width 1200 height 27
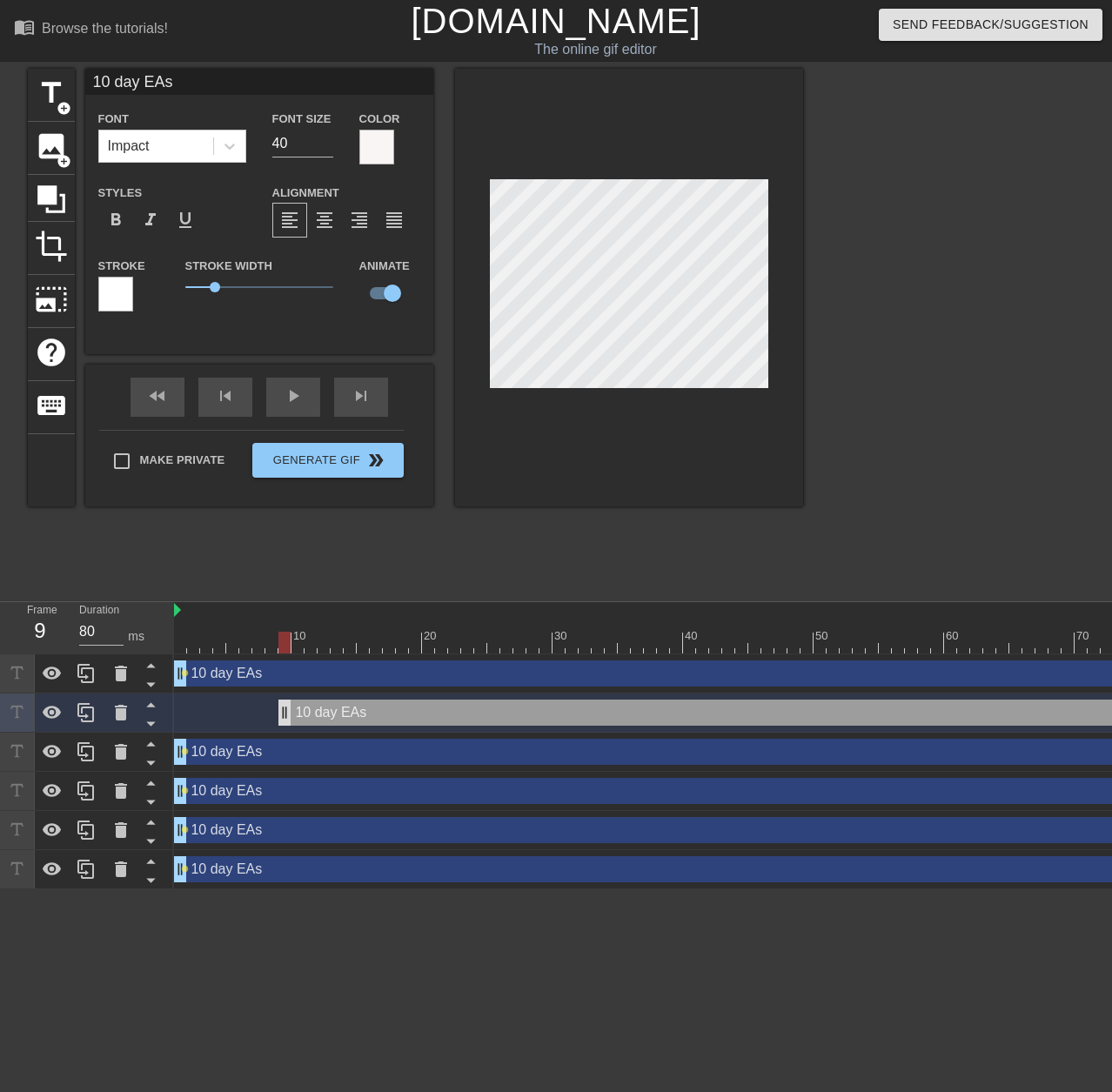
drag, startPoint x: 179, startPoint y: 710, endPoint x: 269, endPoint y: 716, distance: 90.2
drag, startPoint x: 268, startPoint y: 713, endPoint x: 173, endPoint y: 702, distance: 95.6
click at [173, 702] on div "Frame 1 Duration 80 ms 10 20 30 40 50 60 70 80 90 10 day EAs drag_handle drag_h…" at bounding box center [556, 745] width 1112 height 287
click at [360, 401] on div "skip_next" at bounding box center [360, 396] width 54 height 39
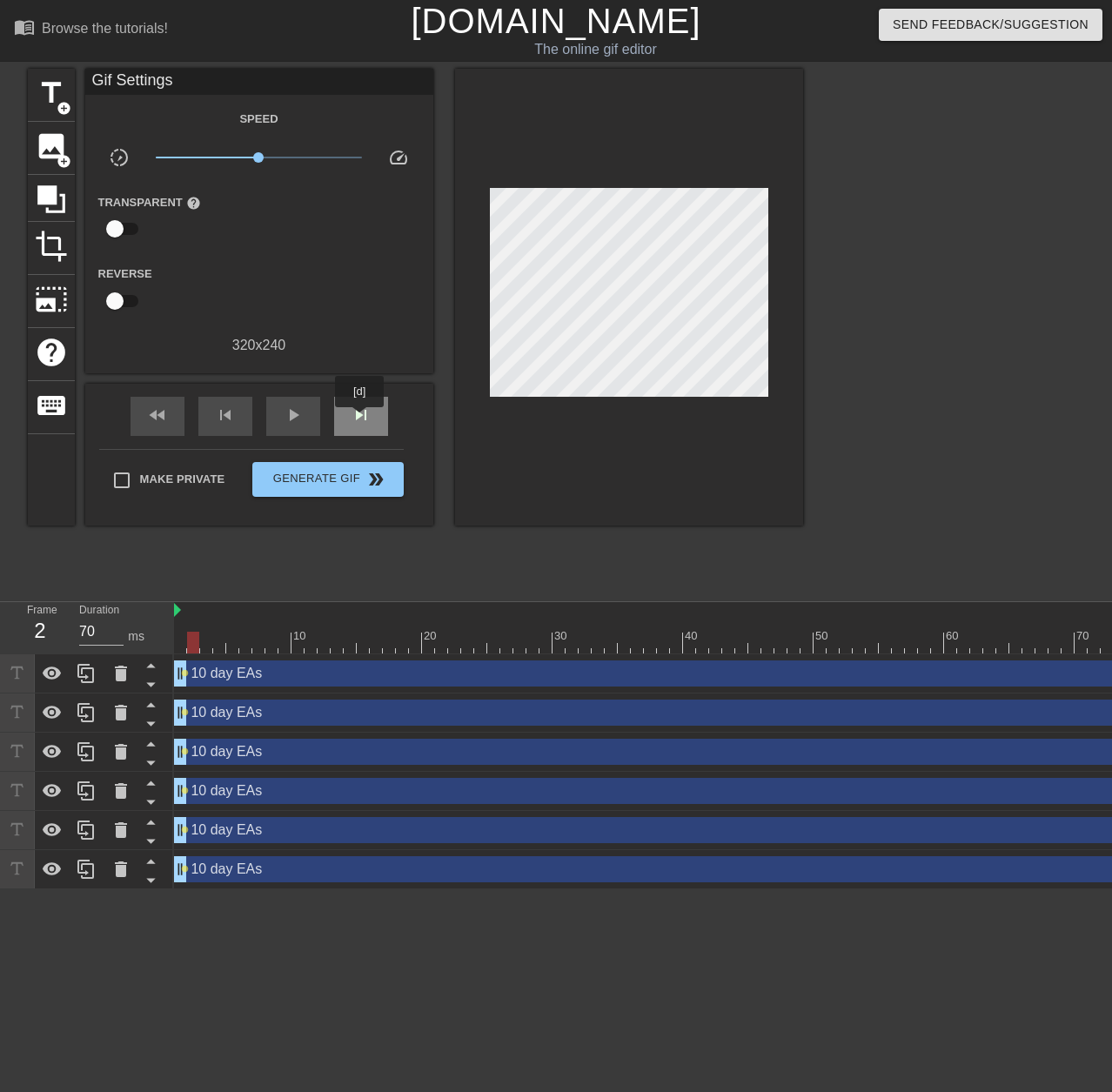
click at [360, 419] on span "skip_next" at bounding box center [361, 415] width 21 height 21
click at [352, 417] on span "skip_next" at bounding box center [361, 415] width 21 height 21
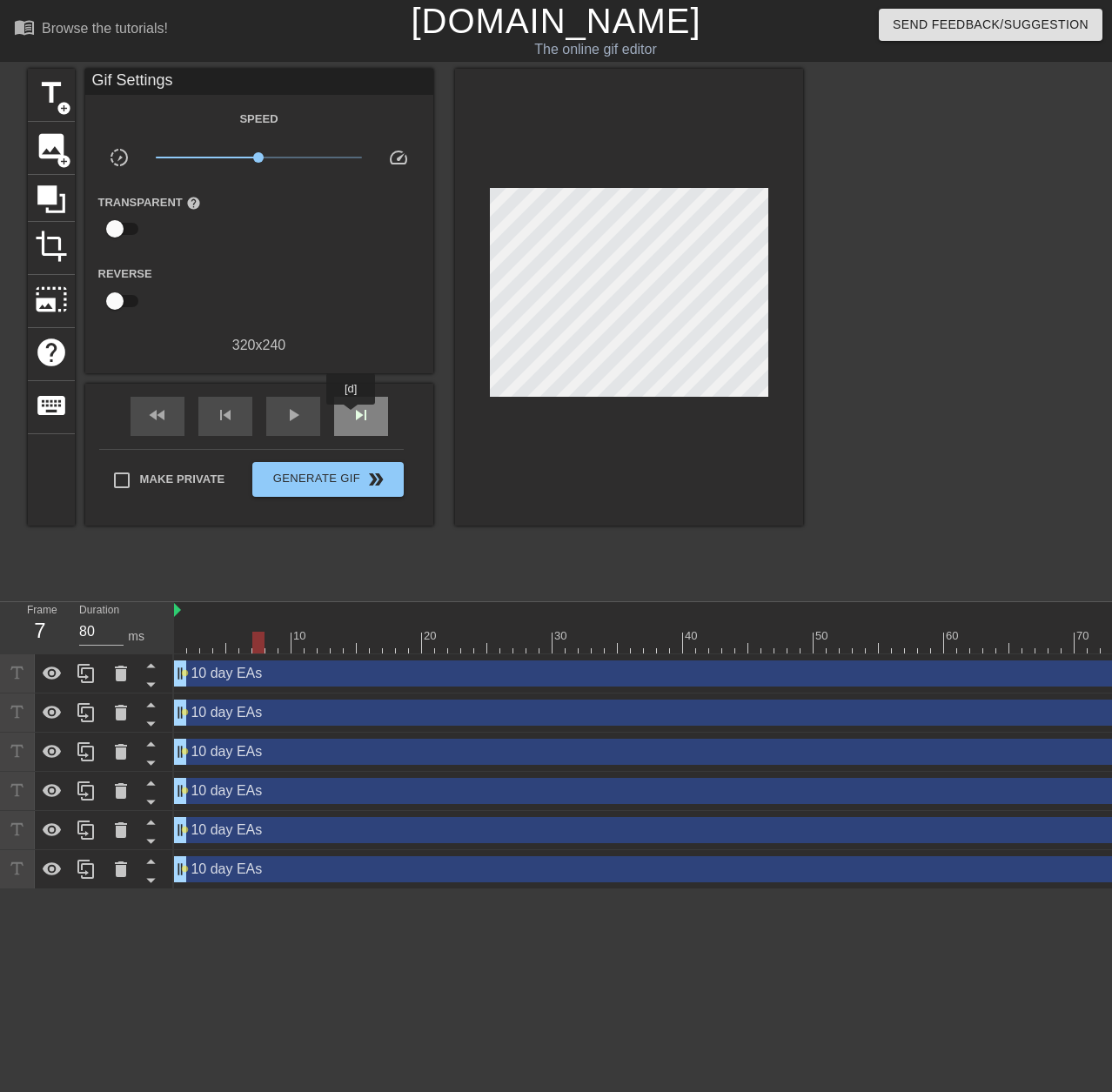
click at [352, 417] on span "skip_next" at bounding box center [361, 415] width 21 height 21
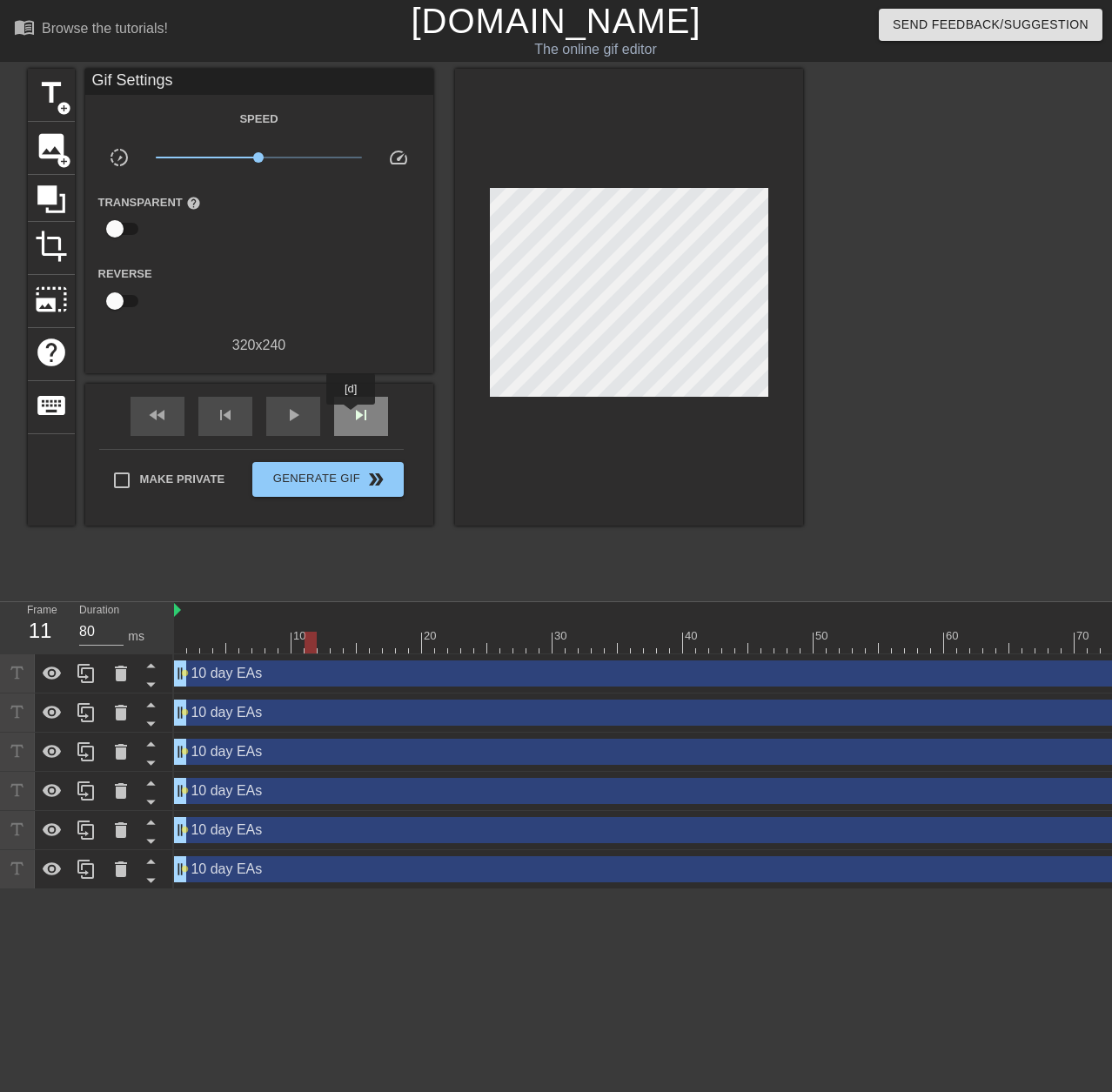
click at [352, 417] on span "skip_next" at bounding box center [361, 415] width 21 height 21
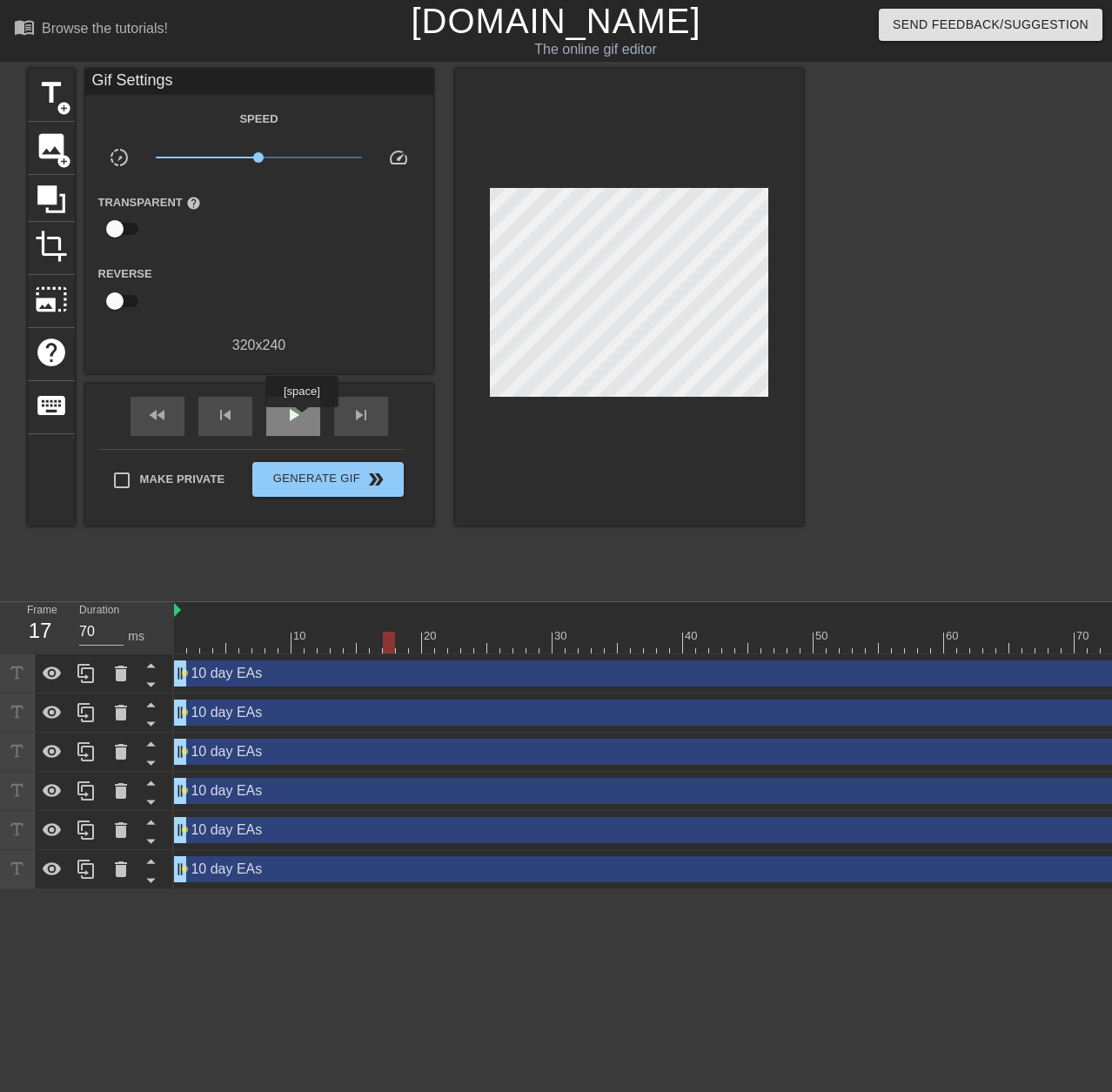
click at [301, 419] on span "play_arrow" at bounding box center [293, 415] width 21 height 21
click at [301, 418] on span "pause" at bounding box center [293, 415] width 21 height 21
drag, startPoint x: 184, startPoint y: 712, endPoint x: 292, endPoint y: 710, distance: 108.0
click at [292, 710] on div "10 day EAs drag_handle drag_handle lens" at bounding box center [775, 713] width 1200 height 27
drag, startPoint x: 185, startPoint y: 709, endPoint x: 237, endPoint y: 713, distance: 52.2
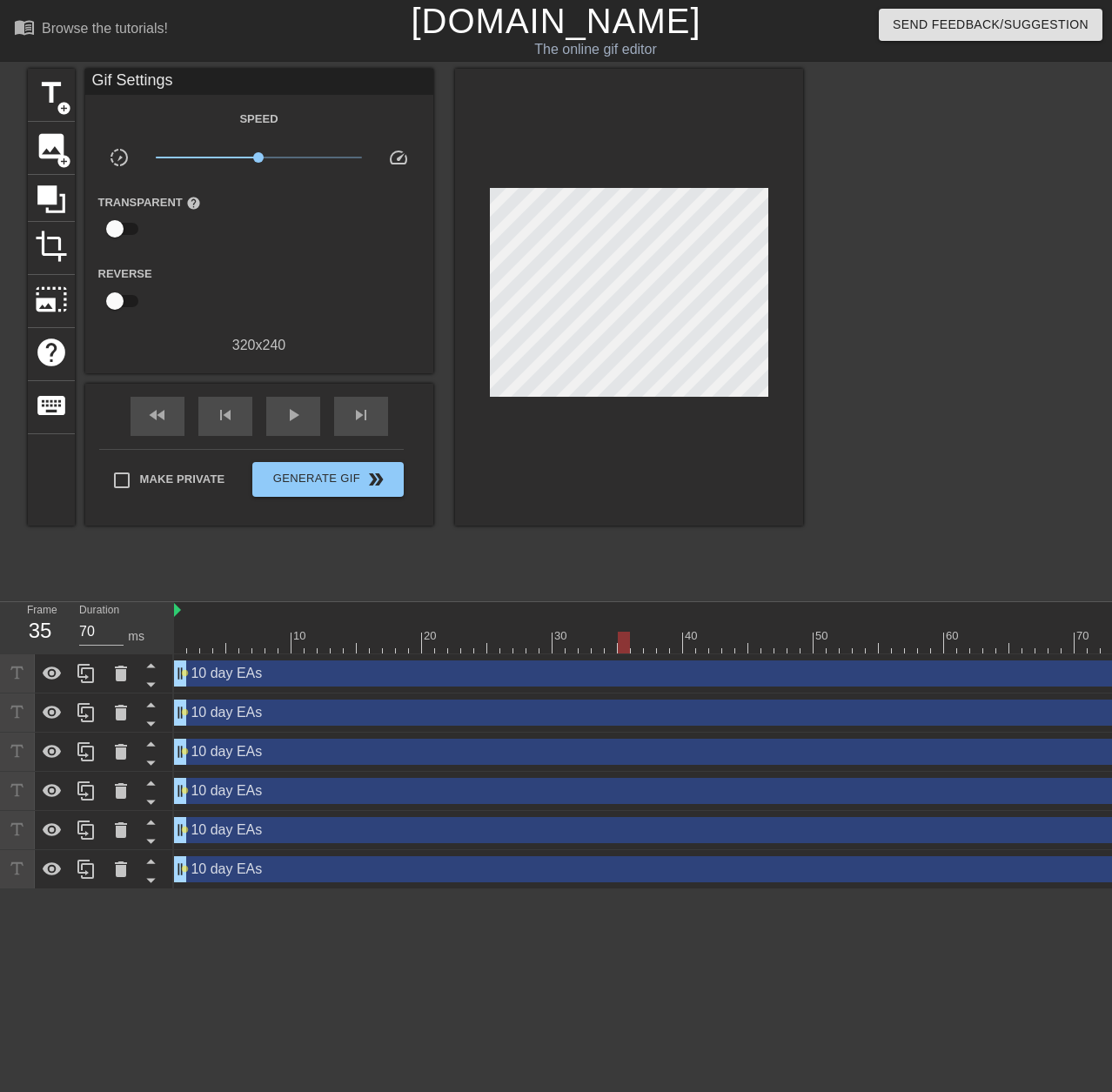
click at [253, 713] on div "10 day EAs drag_handle drag_handle lens" at bounding box center [775, 713] width 1200 height 27
drag, startPoint x: 222, startPoint y: 713, endPoint x: 242, endPoint y: 704, distance: 21.9
click at [332, 713] on div "10 day EAs drag_handle drag_handle" at bounding box center [775, 713] width 1200 height 27
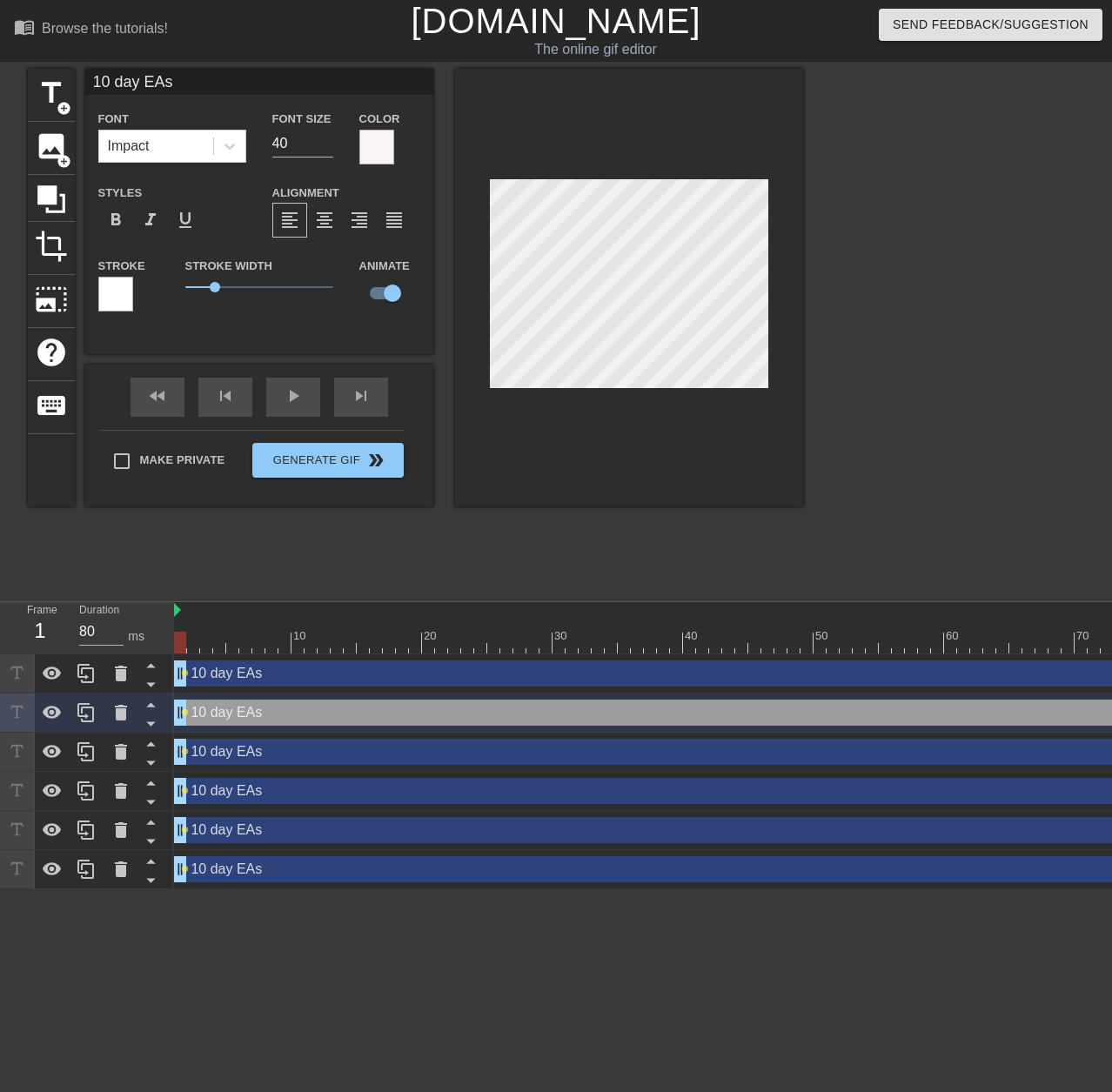
click at [222, 713] on div "10 day EAs drag_handle drag_handle" at bounding box center [775, 713] width 1200 height 27
drag, startPoint x: 213, startPoint y: 715, endPoint x: 256, endPoint y: 720, distance: 43.3
click at [256, 720] on div "10 day EAs drag_handle drag_handle" at bounding box center [775, 713] width 1200 height 27
click at [207, 721] on div "10 day EAs drag_handle drag_handle" at bounding box center [775, 713] width 1200 height 27
click at [297, 388] on div "fast_rewind skip_previous play_arrow skip_next" at bounding box center [259, 397] width 283 height 65
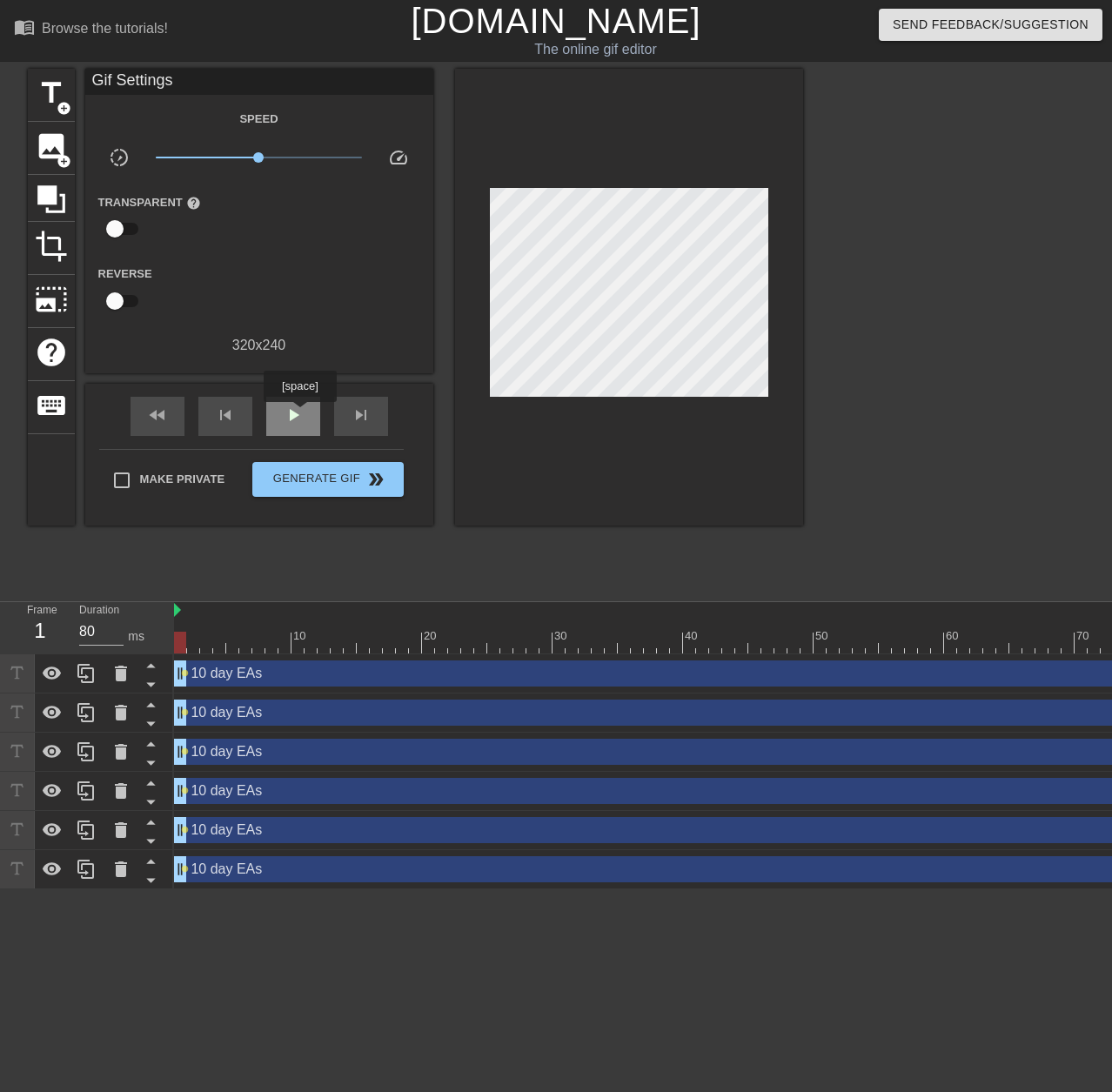
click at [299, 417] on span "play_arrow" at bounding box center [293, 415] width 21 height 21
click at [299, 415] on span "pause" at bounding box center [293, 415] width 21 height 21
click at [297, 414] on span "play_arrow" at bounding box center [293, 415] width 21 height 21
type input "80"
click at [299, 413] on span "pause" at bounding box center [293, 415] width 21 height 21
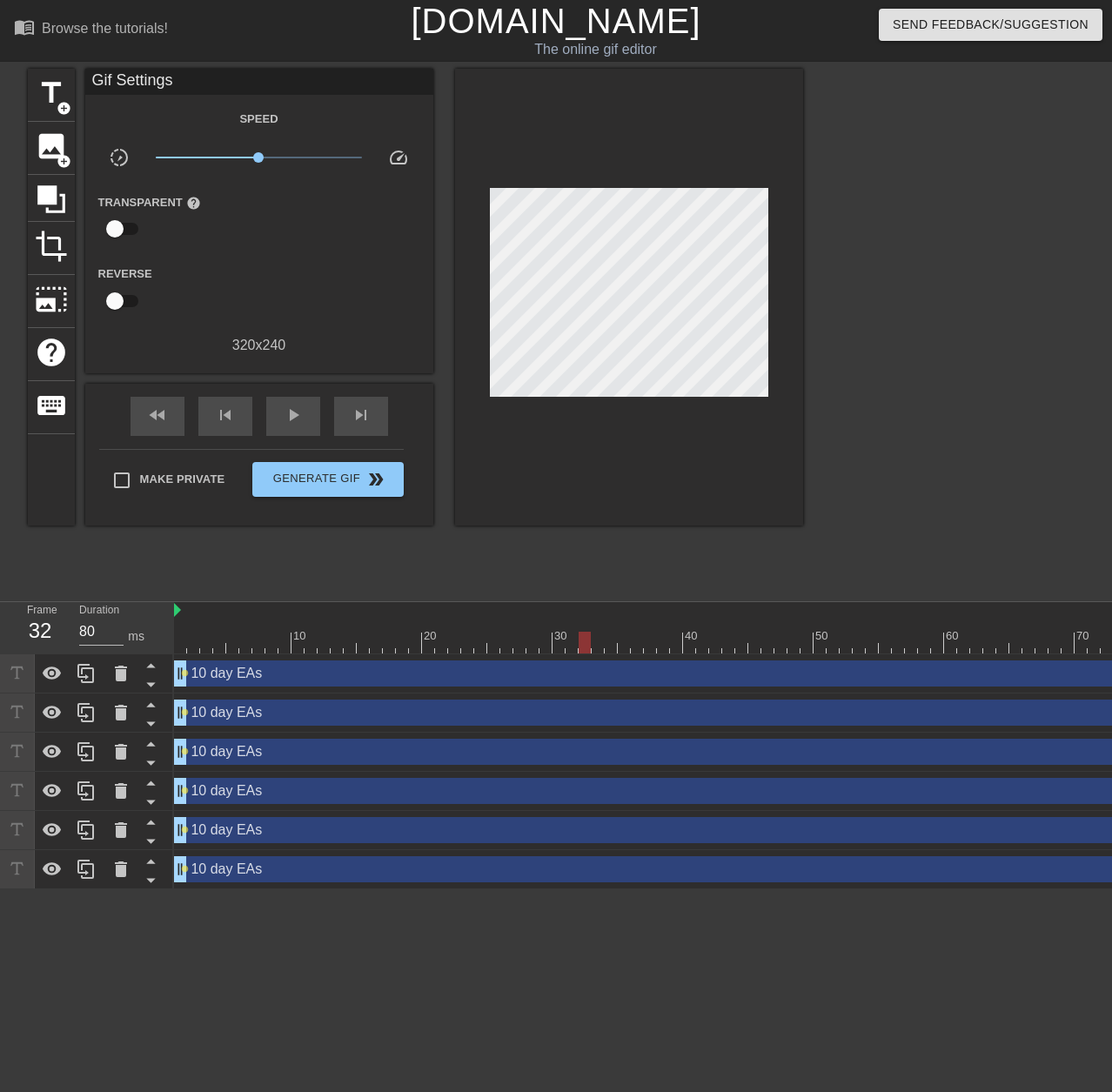
click at [322, 719] on div "10 day EAs drag_handle drag_handle" at bounding box center [775, 713] width 1200 height 27
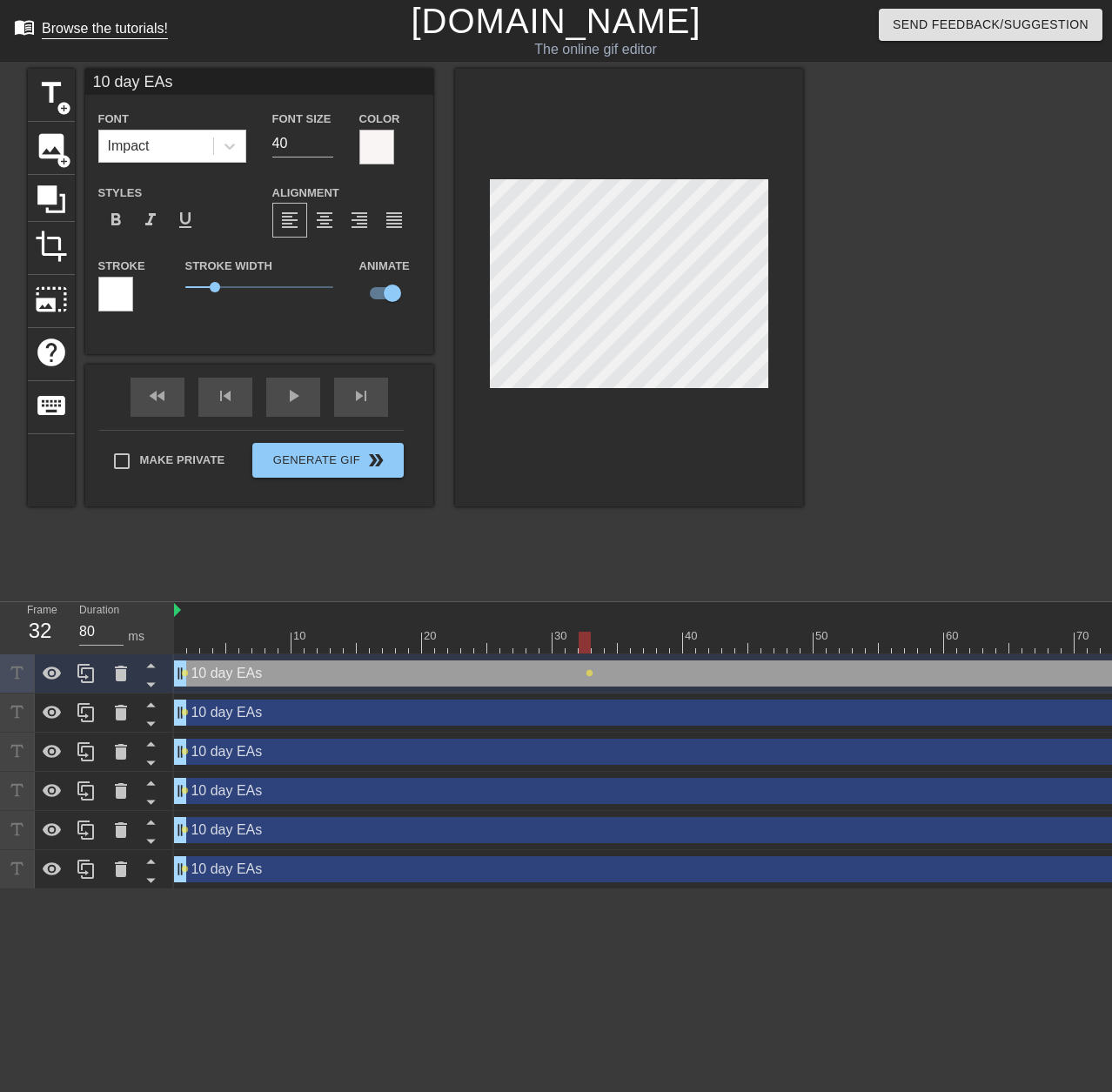
click at [98, 33] on div "Browse the tutorials!" at bounding box center [104, 28] width 126 height 15
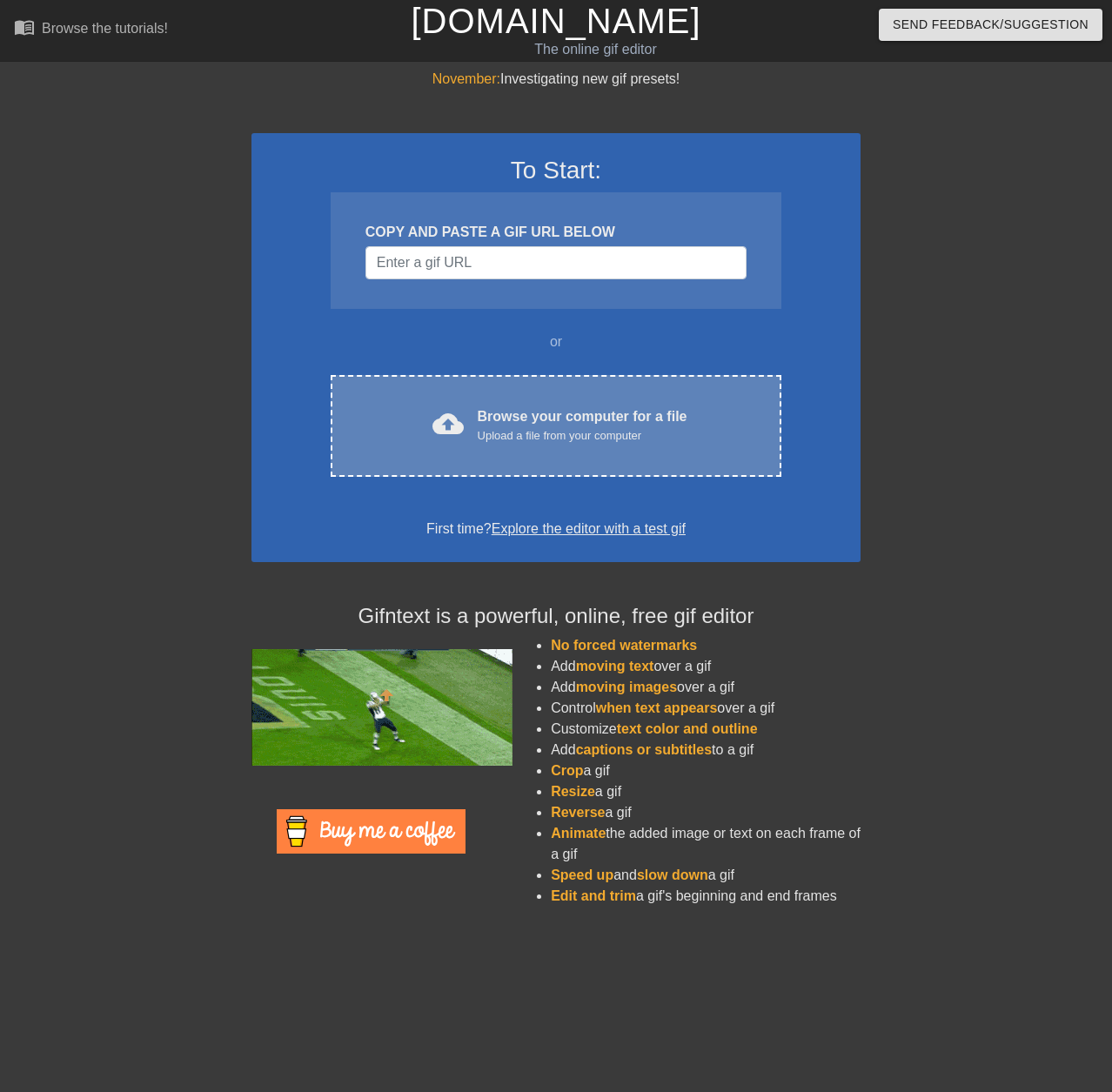
click at [590, 420] on div "Browse your computer for a file Upload a file from your computer" at bounding box center [582, 426] width 210 height 38
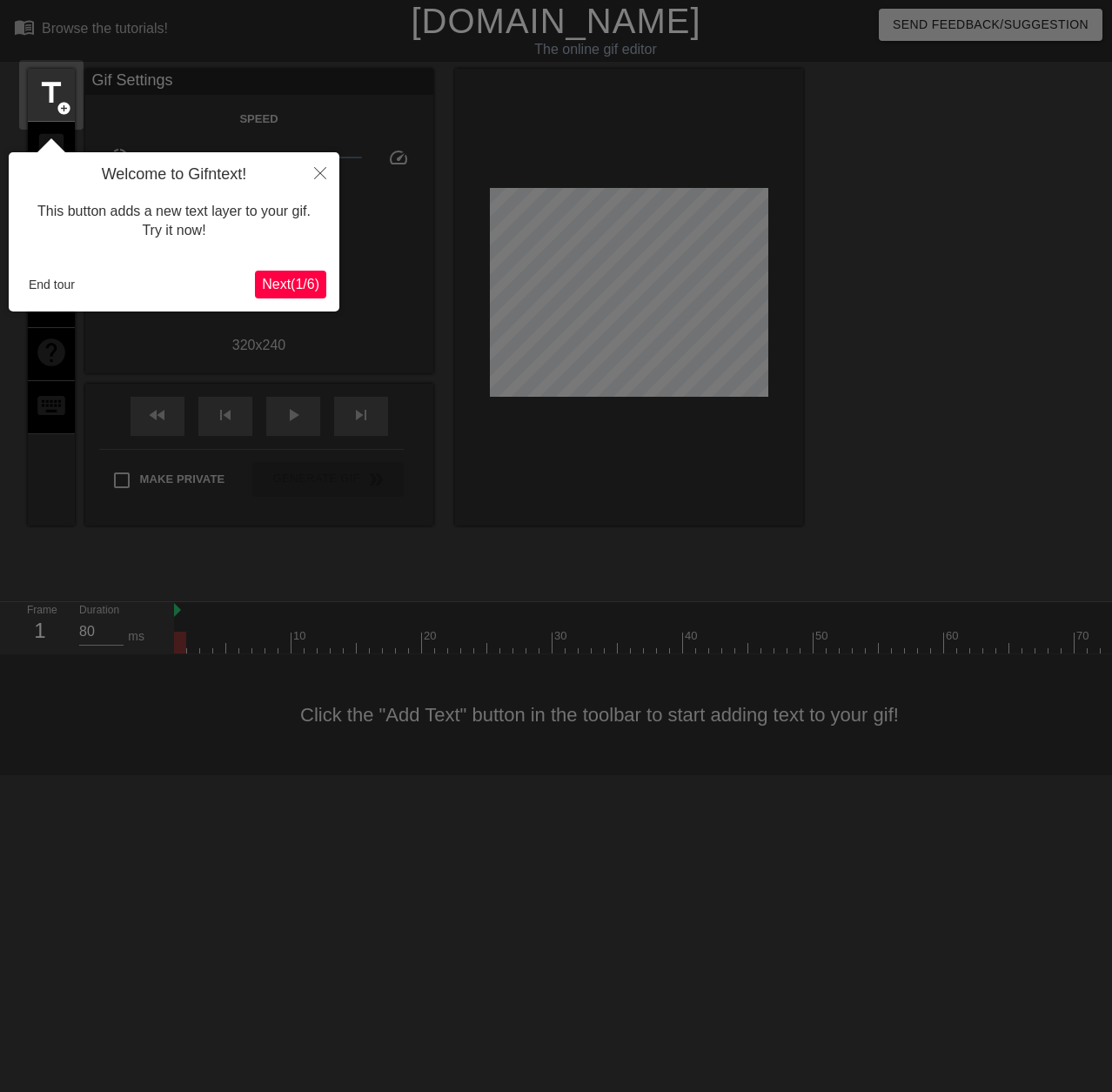
click at [294, 289] on span "Next ( 1 / 6 )" at bounding box center [290, 284] width 58 height 15
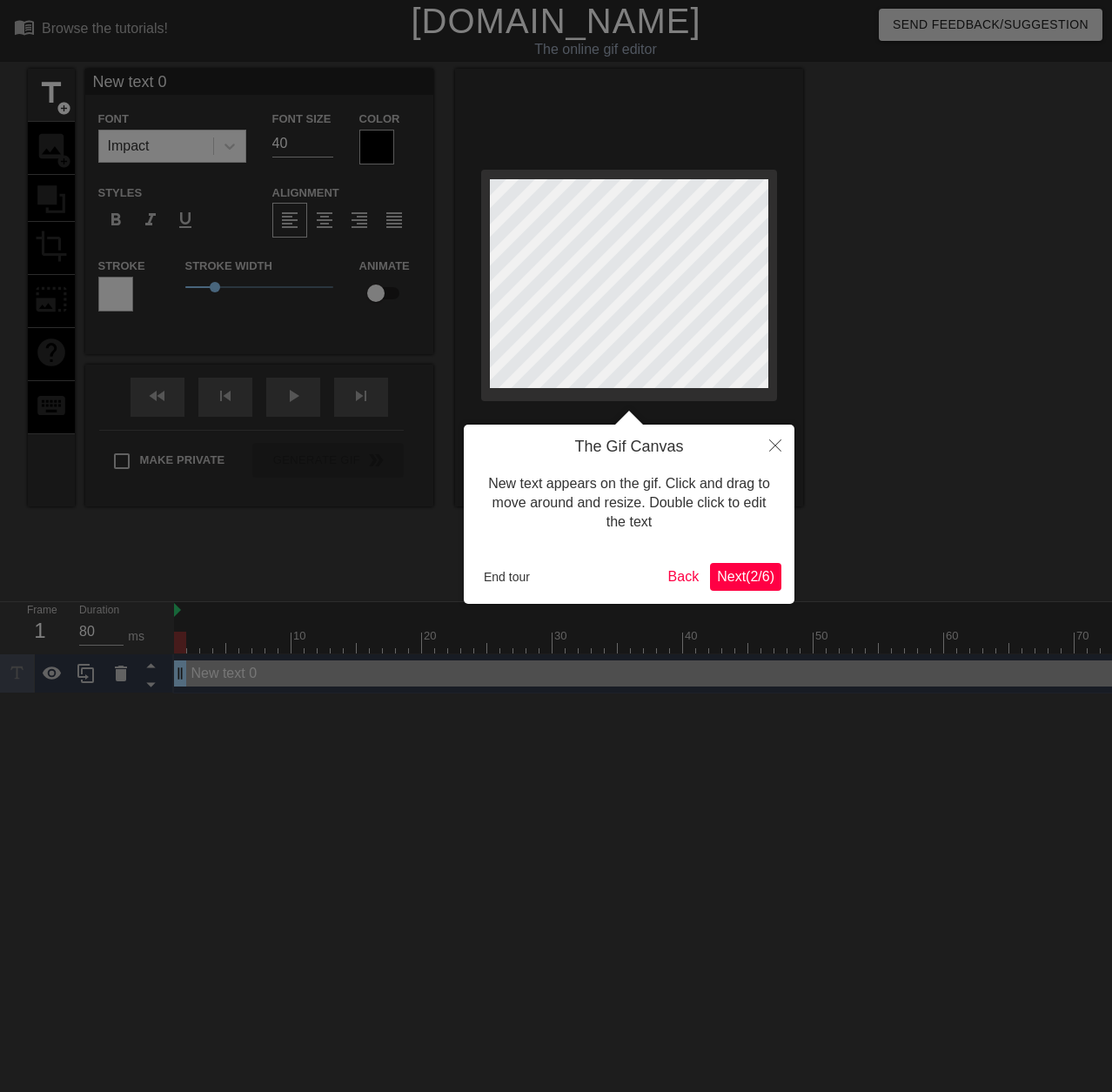
click at [747, 569] on span "Next ( 2 / 6 )" at bounding box center [745, 576] width 58 height 15
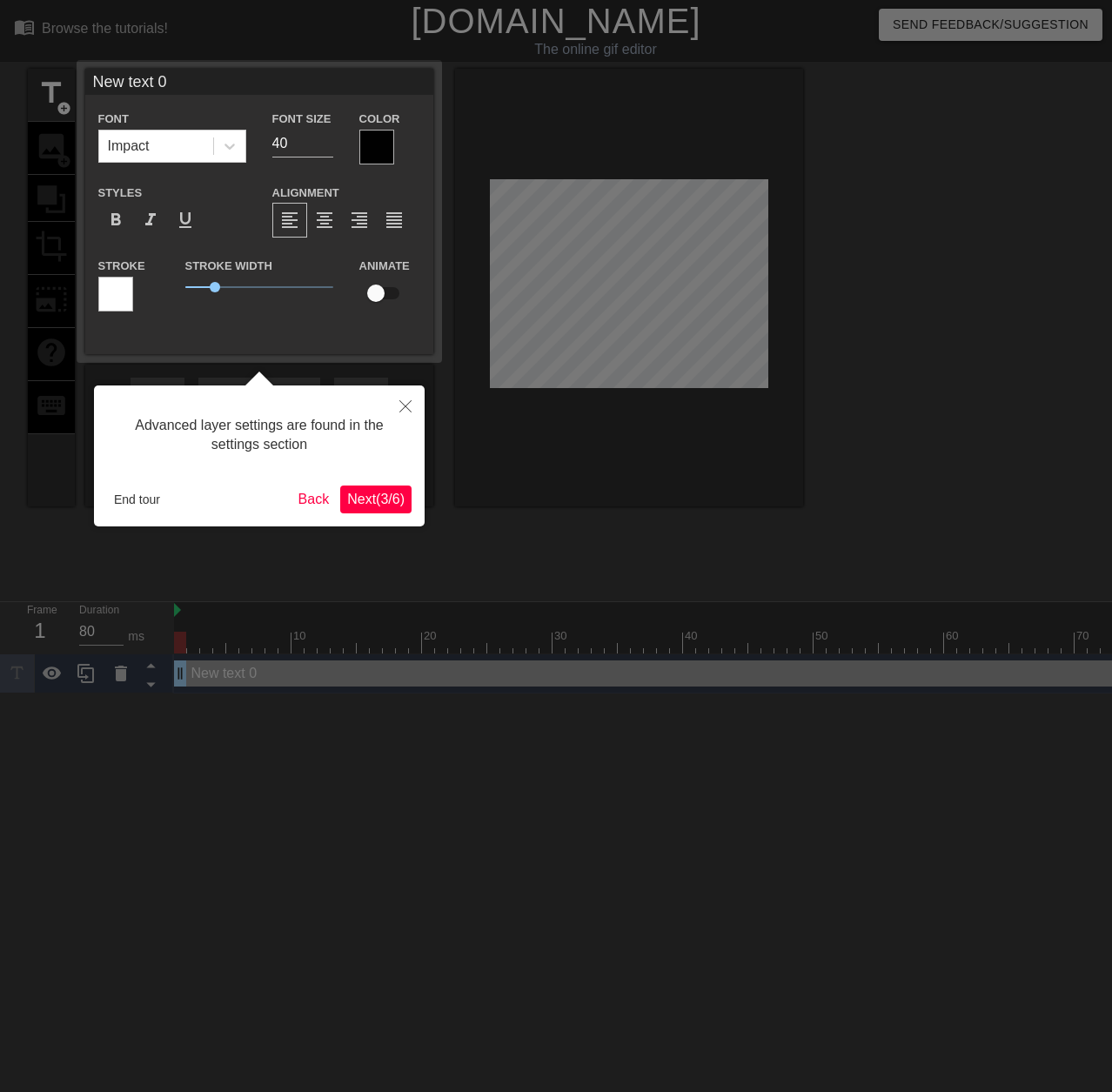
click at [391, 491] on span "Next ( 3 / 6 )" at bounding box center [375, 499] width 58 height 15
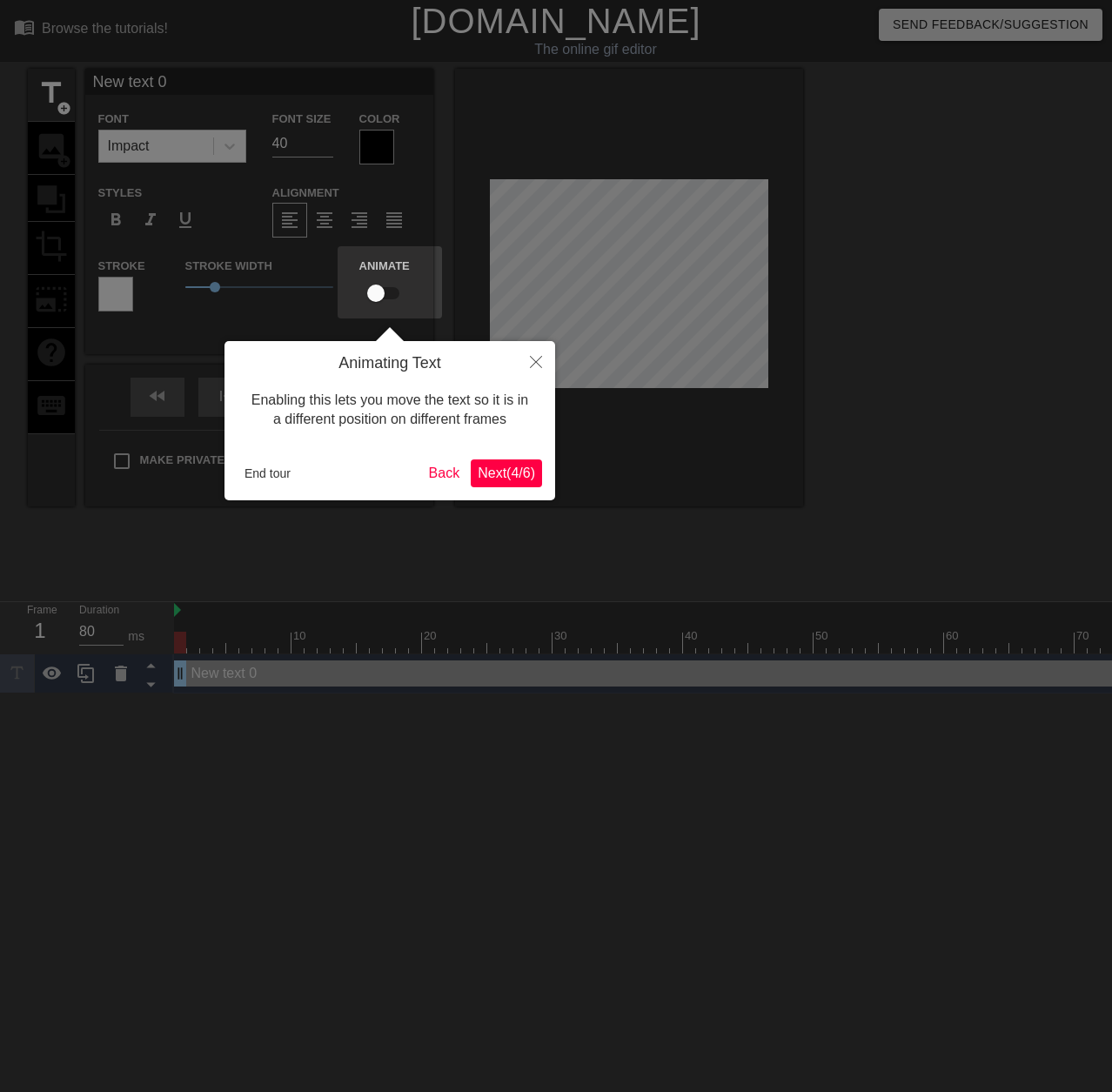
click at [501, 469] on span "Next ( 4 / 6 )" at bounding box center [506, 473] width 58 height 15
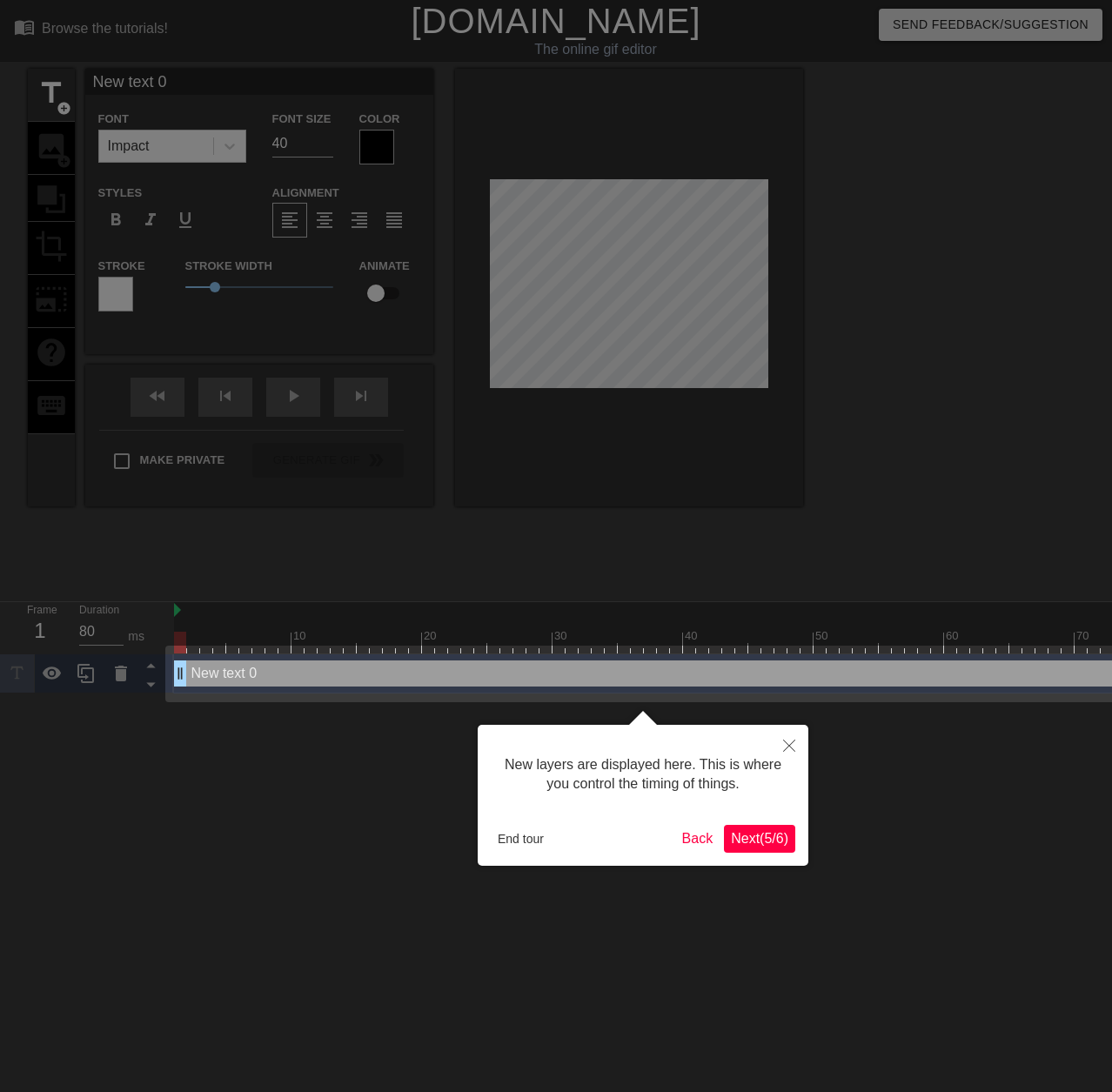
click at [764, 838] on span "Next ( 5 / 6 )" at bounding box center [759, 838] width 58 height 15
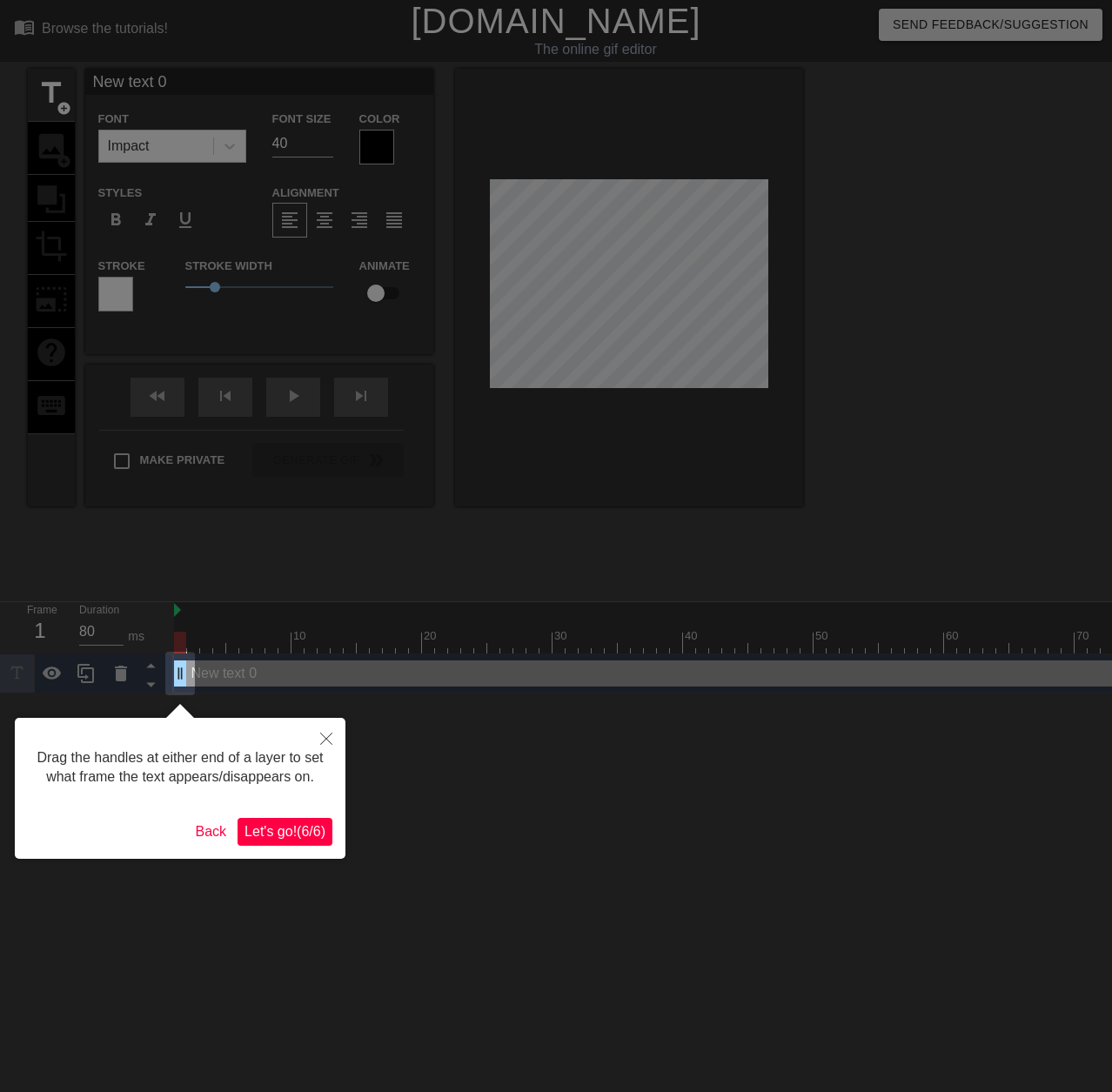
click at [272, 831] on span "Let's go! ( 6 / 6 )" at bounding box center [284, 831] width 81 height 15
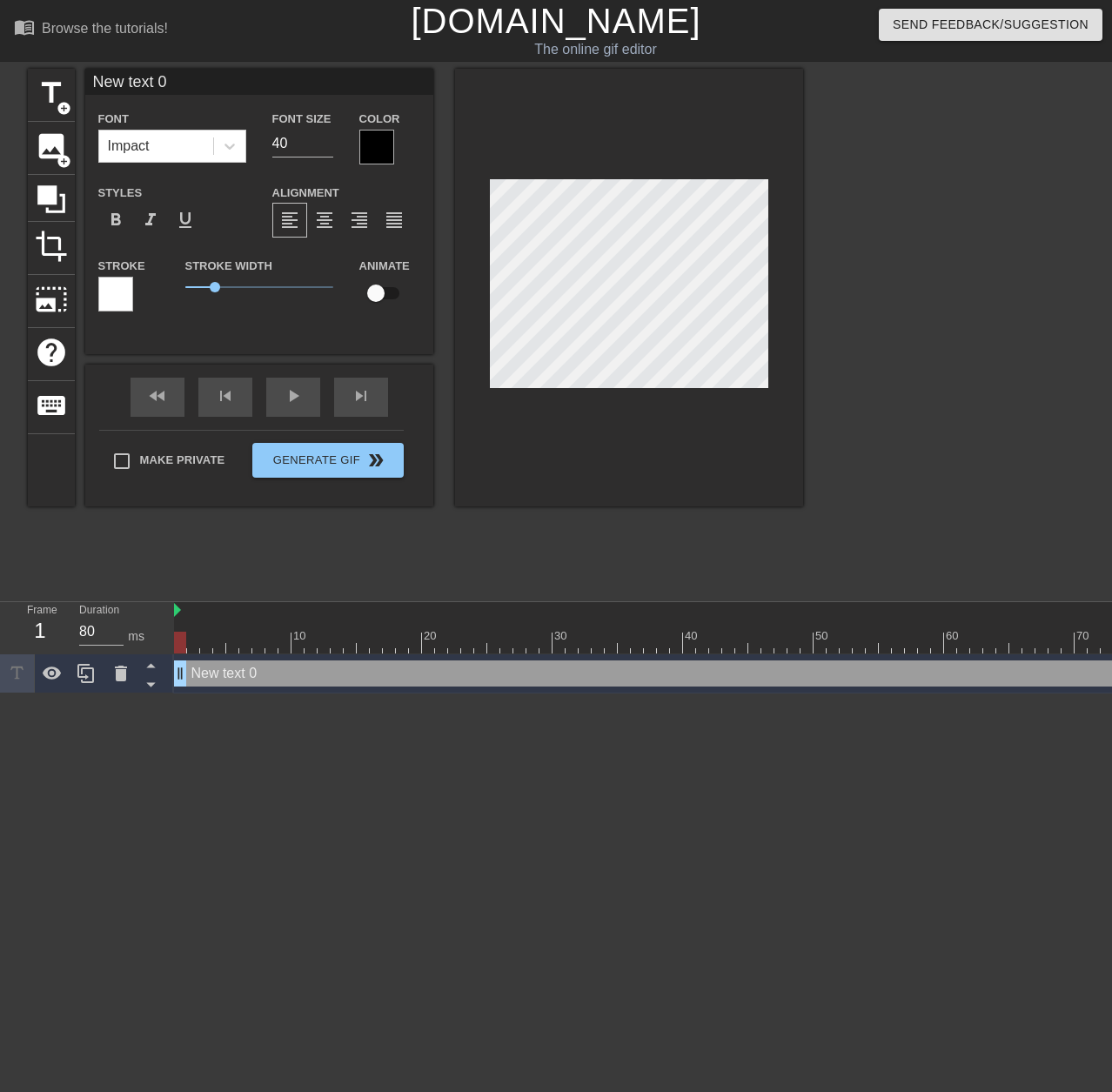
scroll to position [3, 5]
type input "1"
type textarea "1"
type input "10"
type textarea "10"
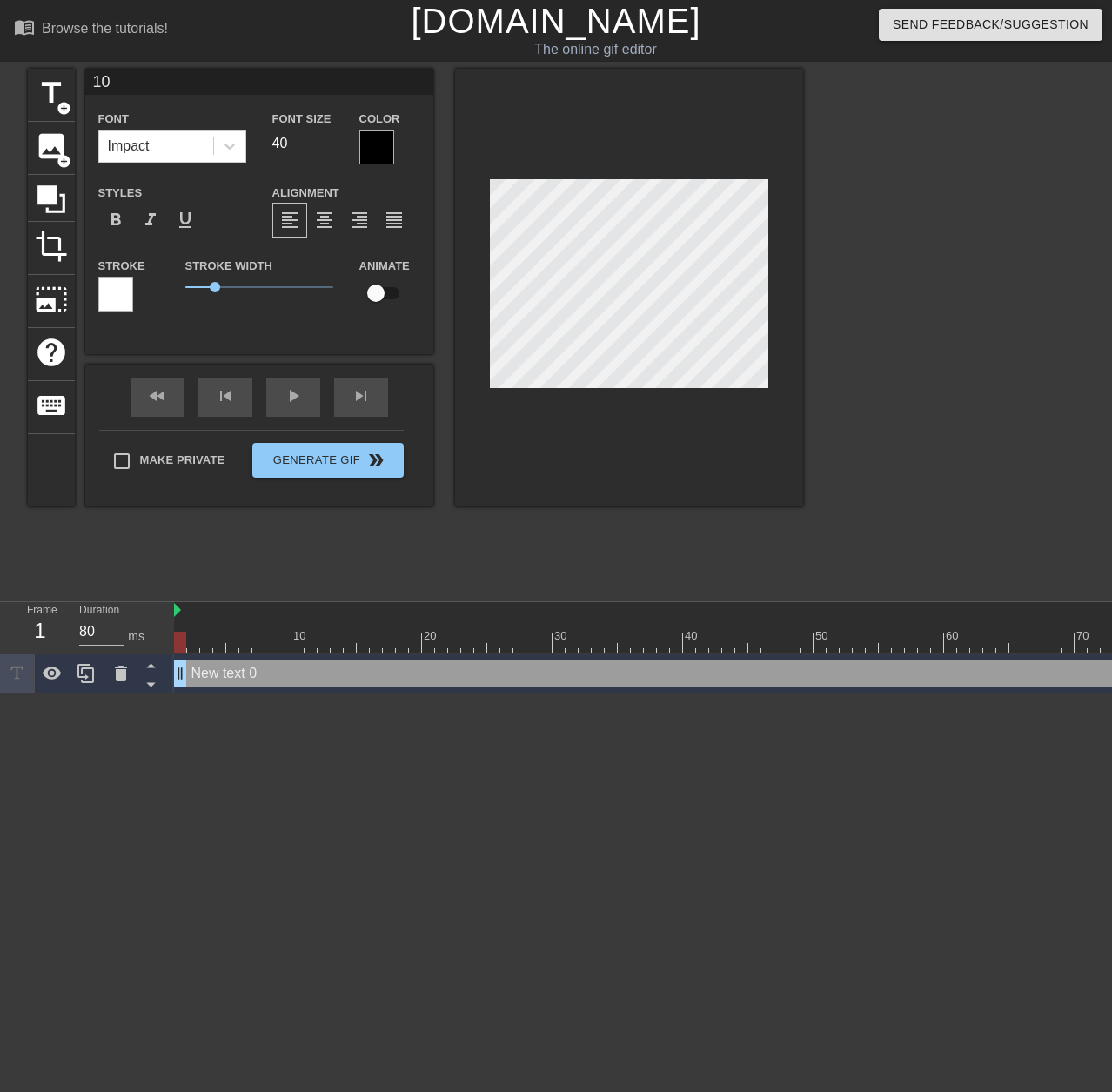
type input "10"
type textarea "10"
type input "10 D"
type textarea "10 D"
type input "10 Da"
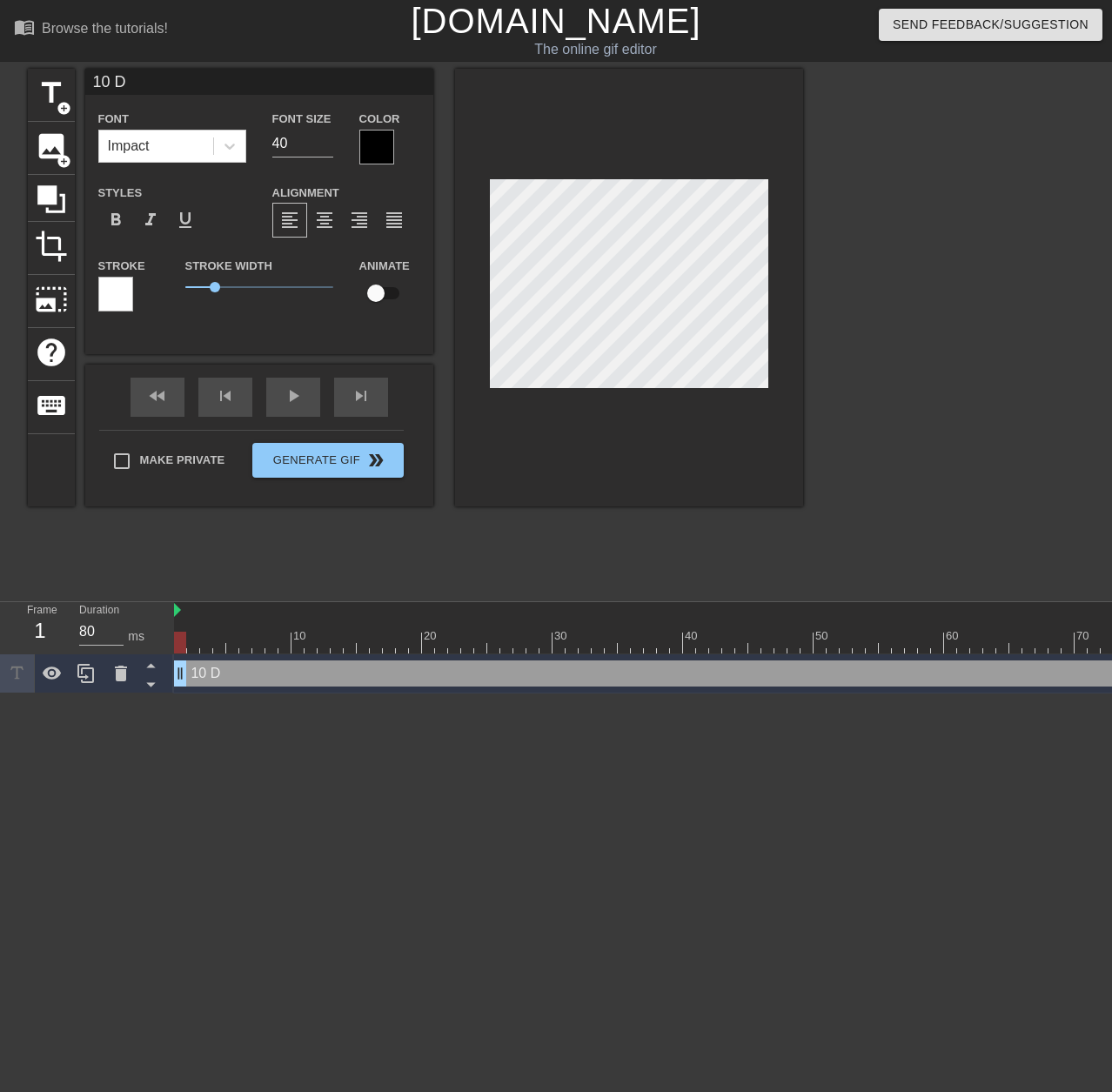
type textarea "10 Da"
type input "10 Day"
type textarea "10 Day"
type input "10 Day"
type textarea "10 Day"
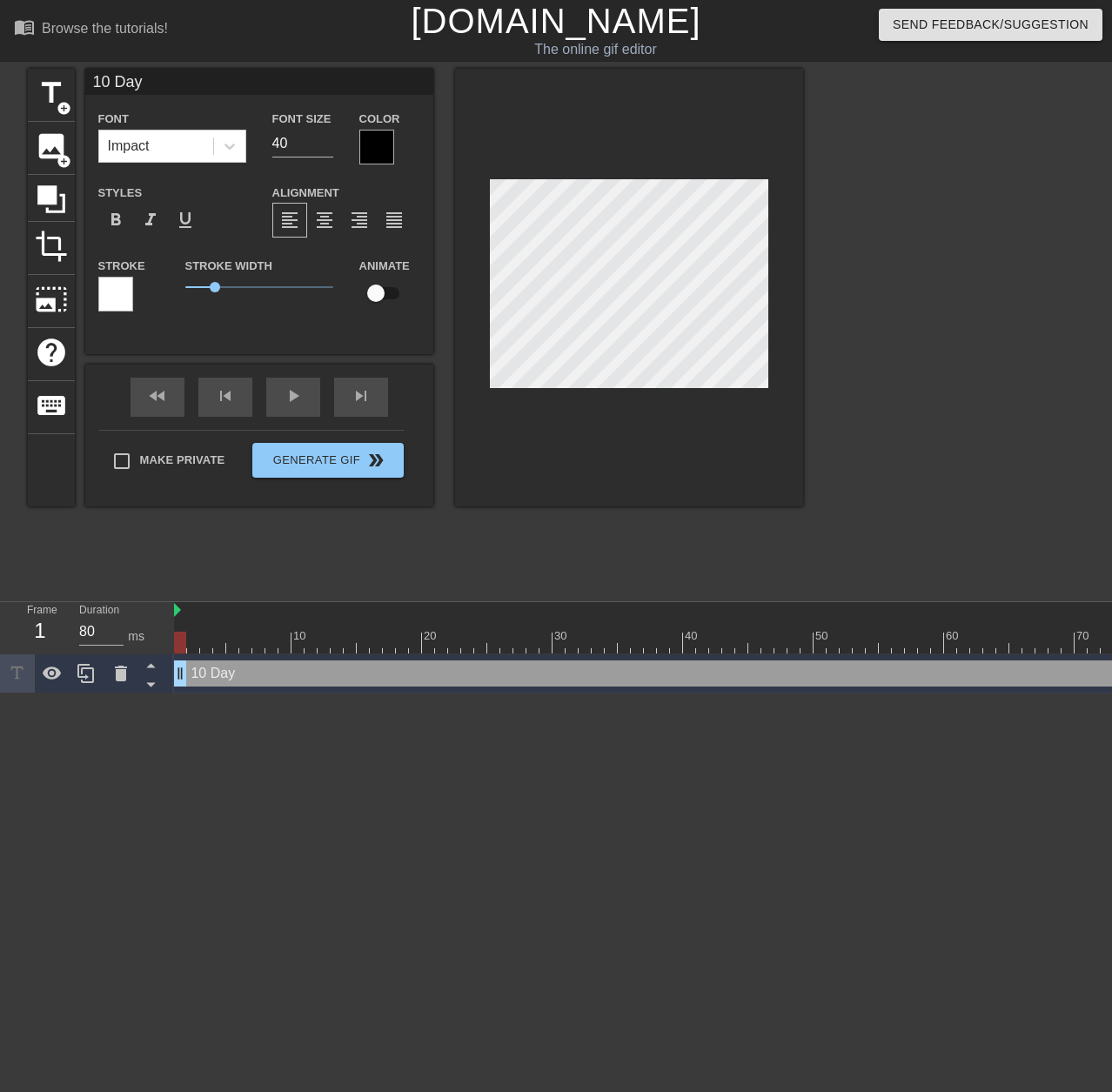
type input "10 Day E"
type textarea "10 Day E"
type input "10 Day EA"
type textarea "10 Day EA"
type input "10 Day EAs"
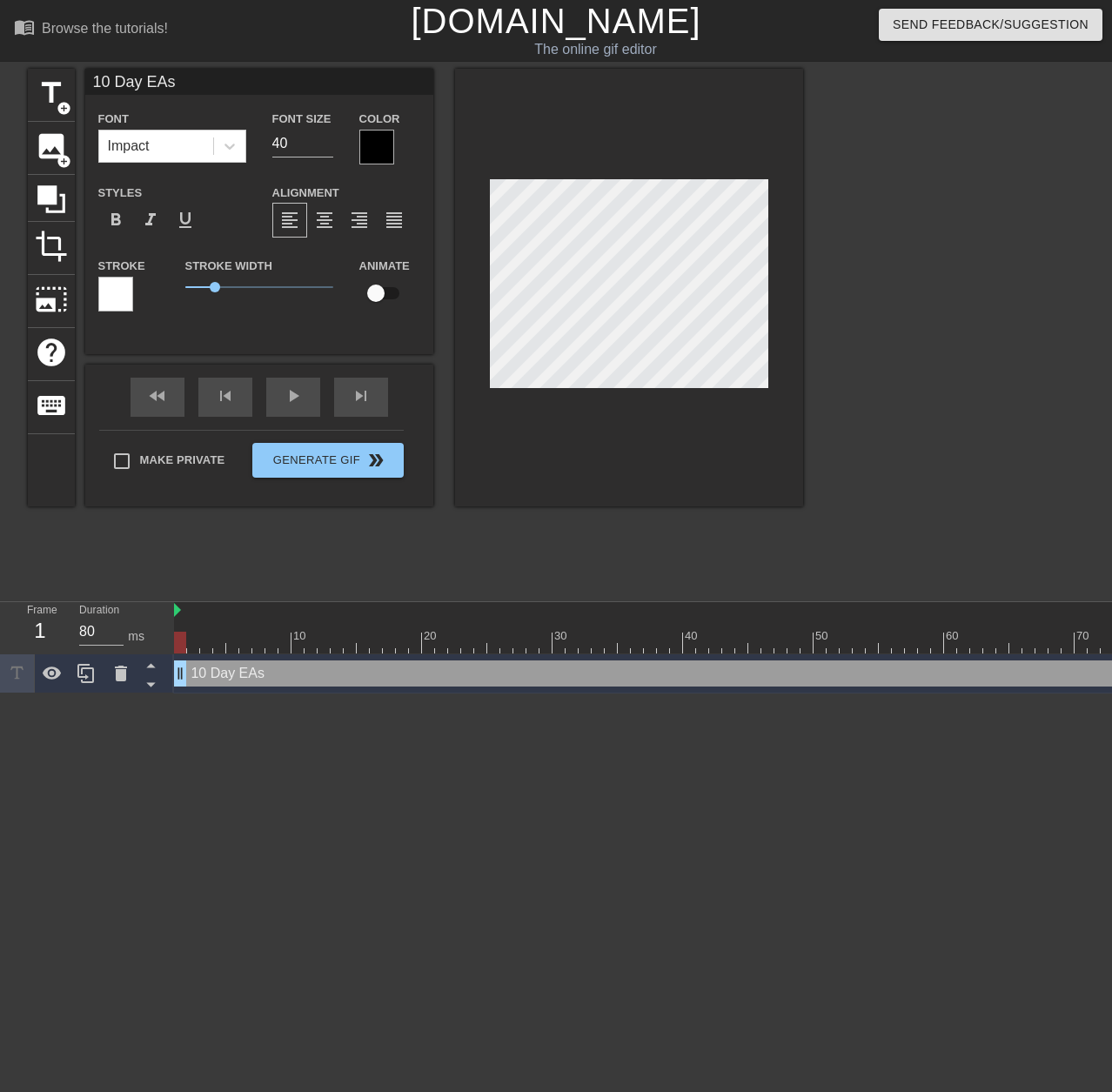
type textarea "10 Day EAs"
click at [386, 140] on div at bounding box center [376, 147] width 35 height 35
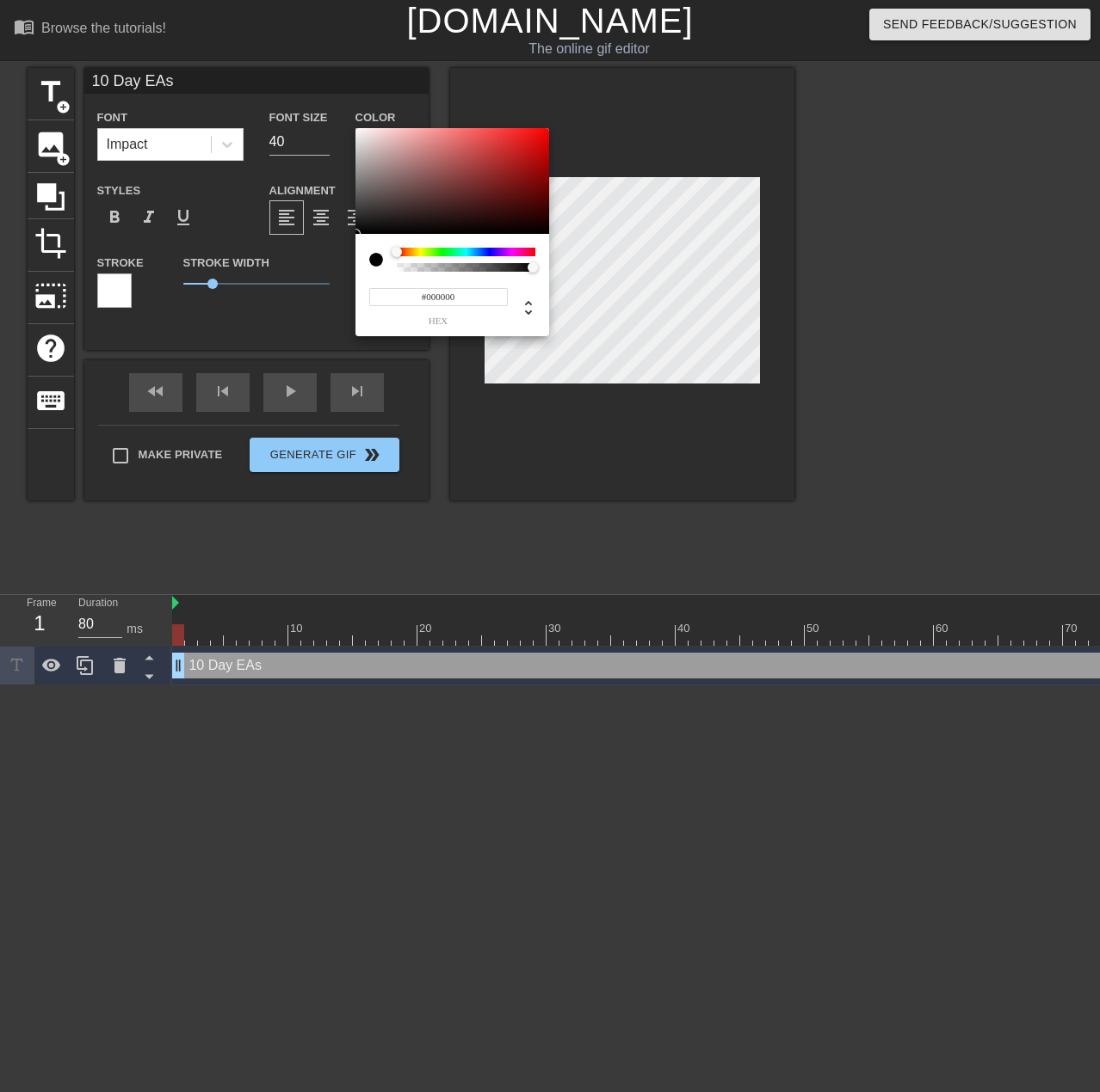
type input "#F2EBEB"
click at [361, 133] on div at bounding box center [452, 182] width 193 height 107
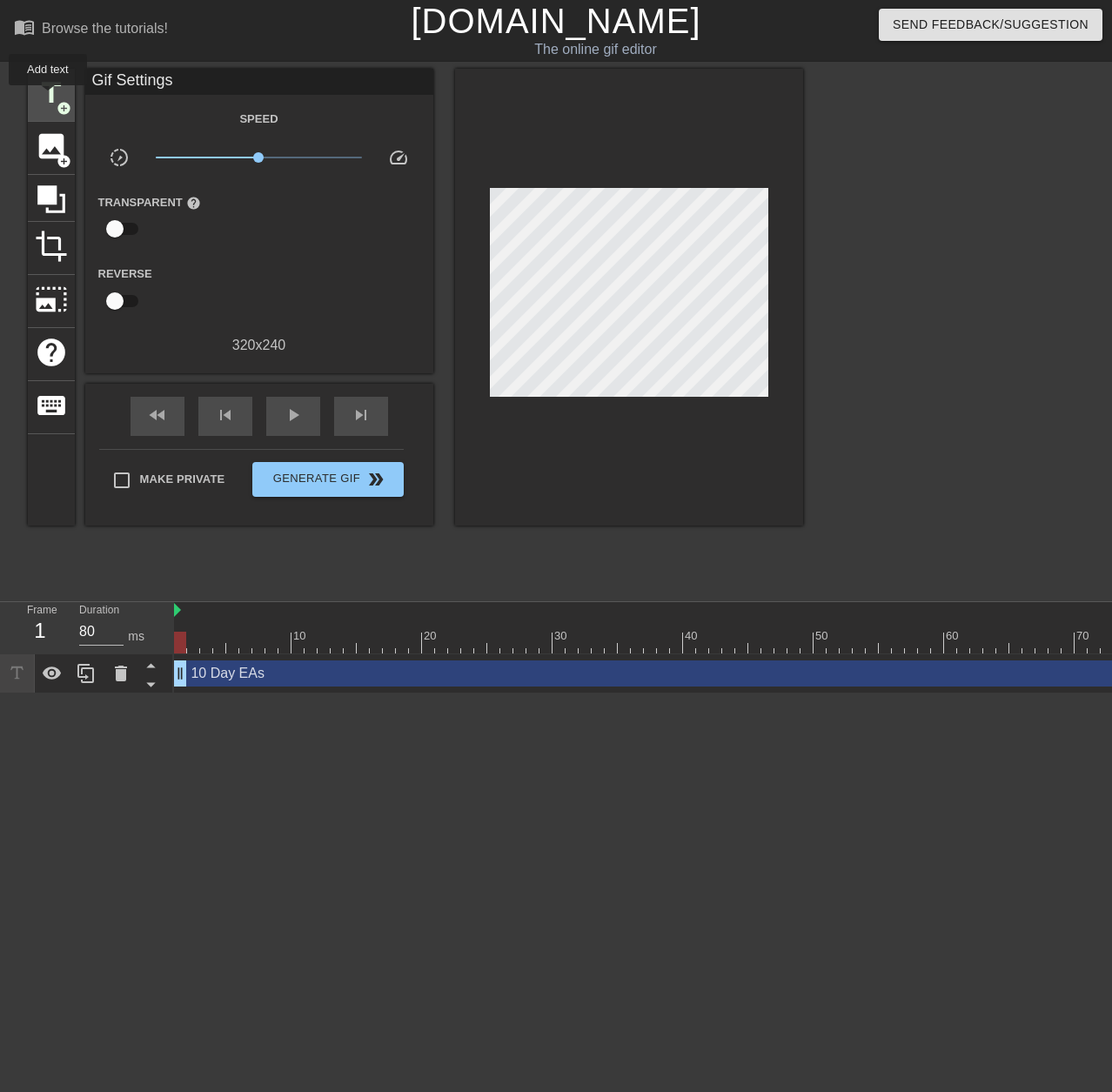
click at [47, 97] on span "title" at bounding box center [51, 93] width 33 height 33
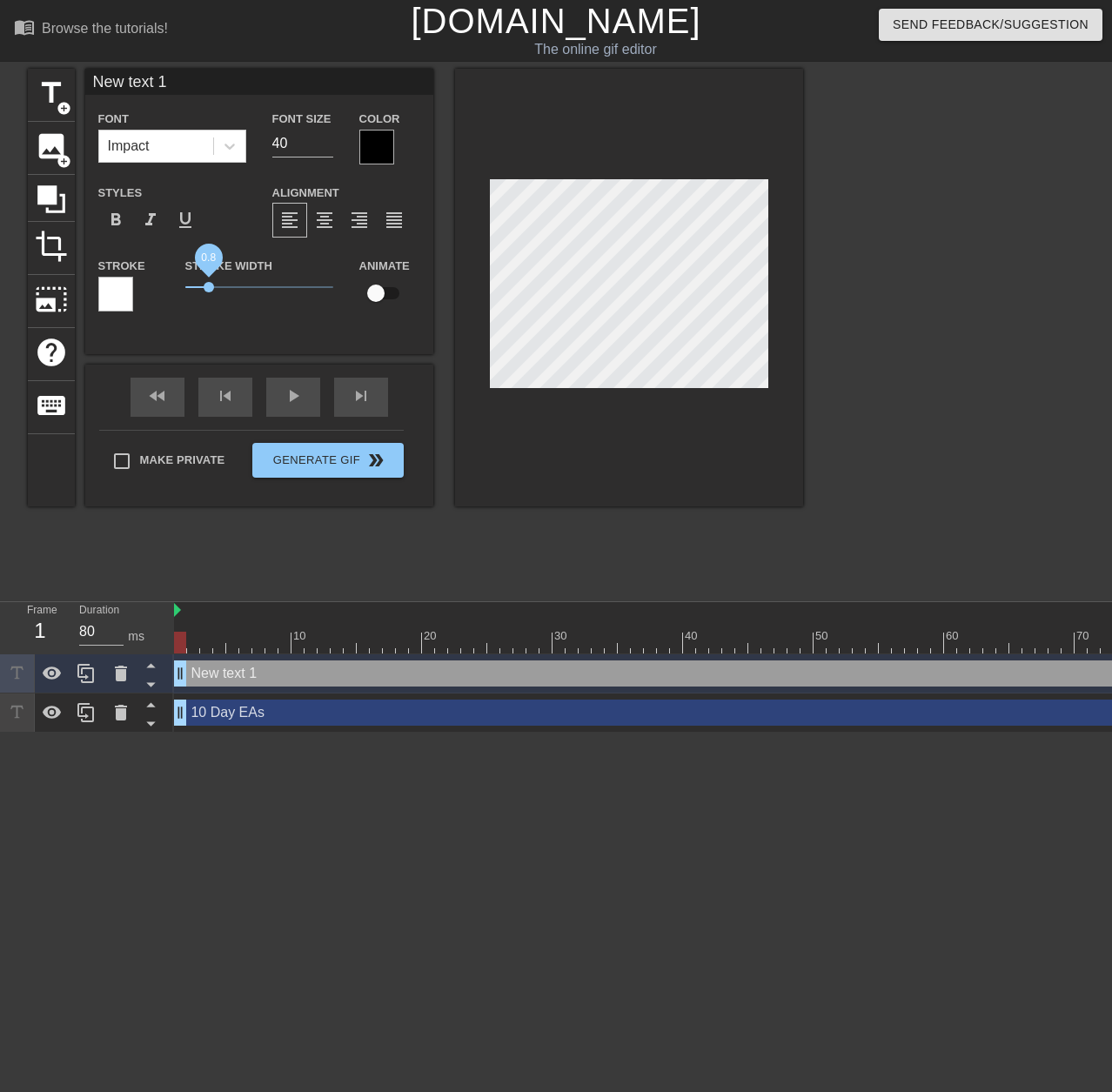
click at [208, 282] on span "0.8" at bounding box center [209, 286] width 10 height 10
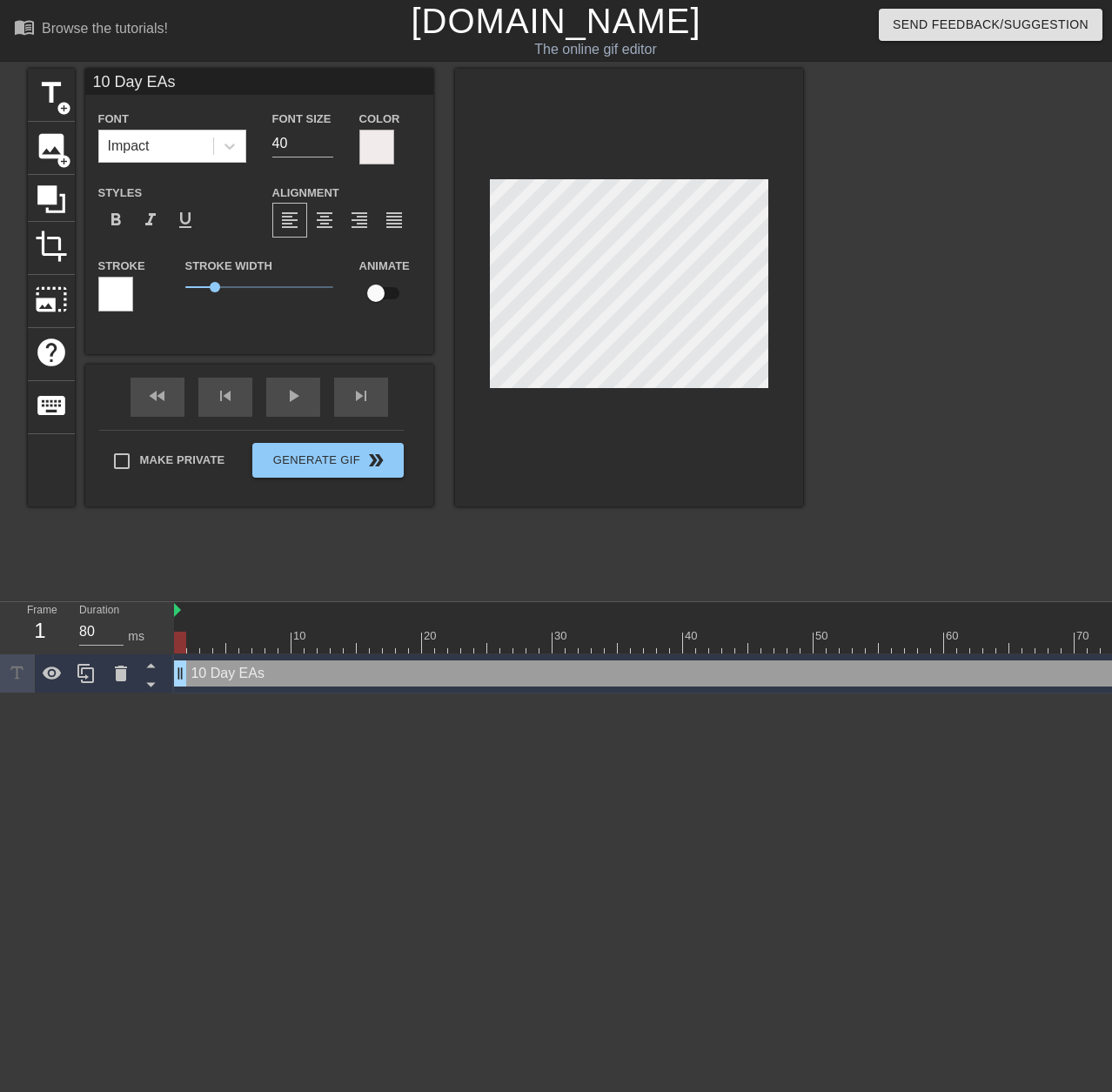
click at [380, 287] on input "checkbox" at bounding box center [375, 293] width 100 height 33
checkbox input "true"
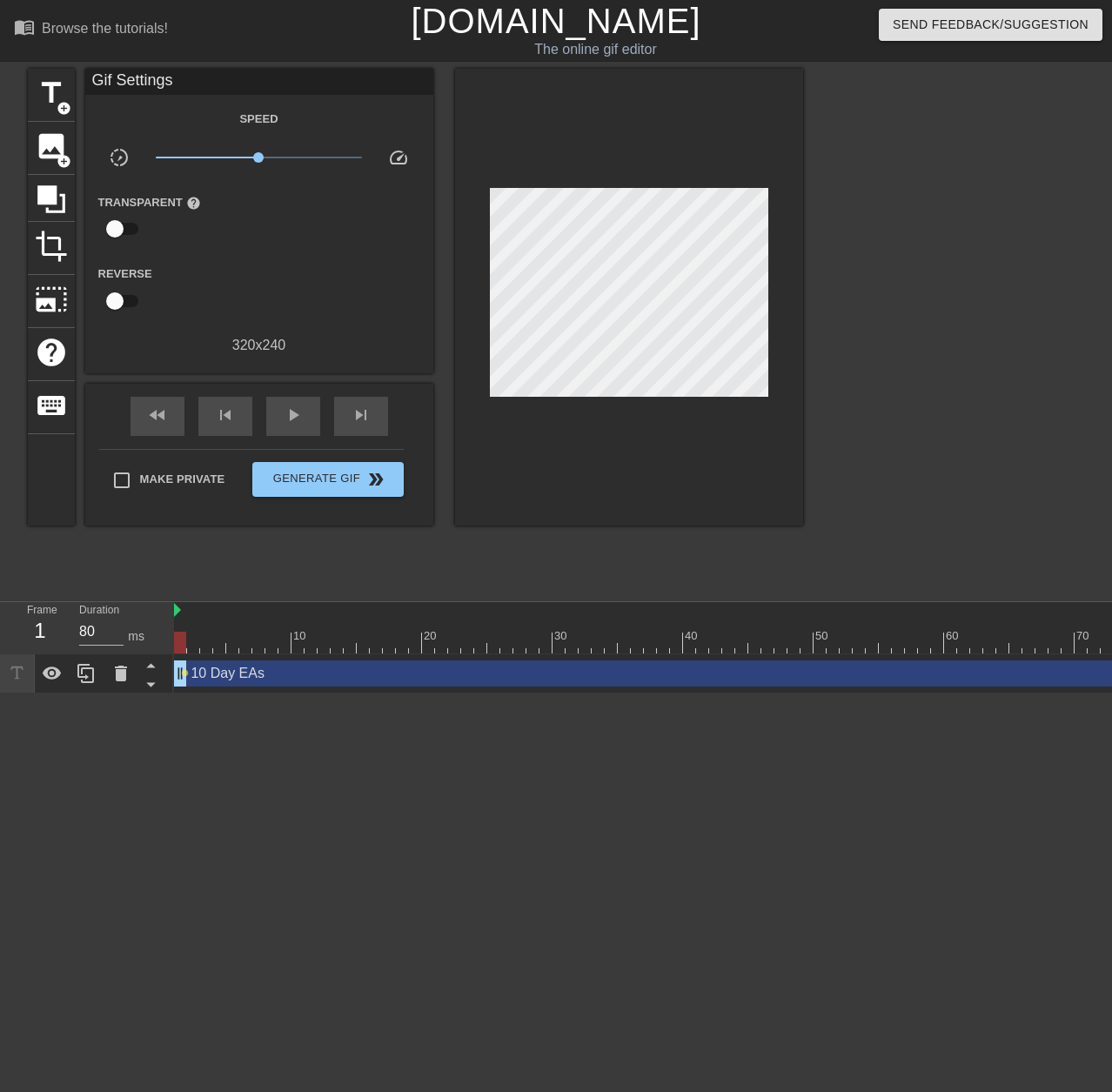
drag, startPoint x: 180, startPoint y: 676, endPoint x: 204, endPoint y: 678, distance: 24.1
click at [206, 678] on div "10 Day EAs drag_handle drag_handle lens" at bounding box center [775, 674] width 1200 height 27
drag, startPoint x: 177, startPoint y: 677, endPoint x: 245, endPoint y: 682, distance: 68.2
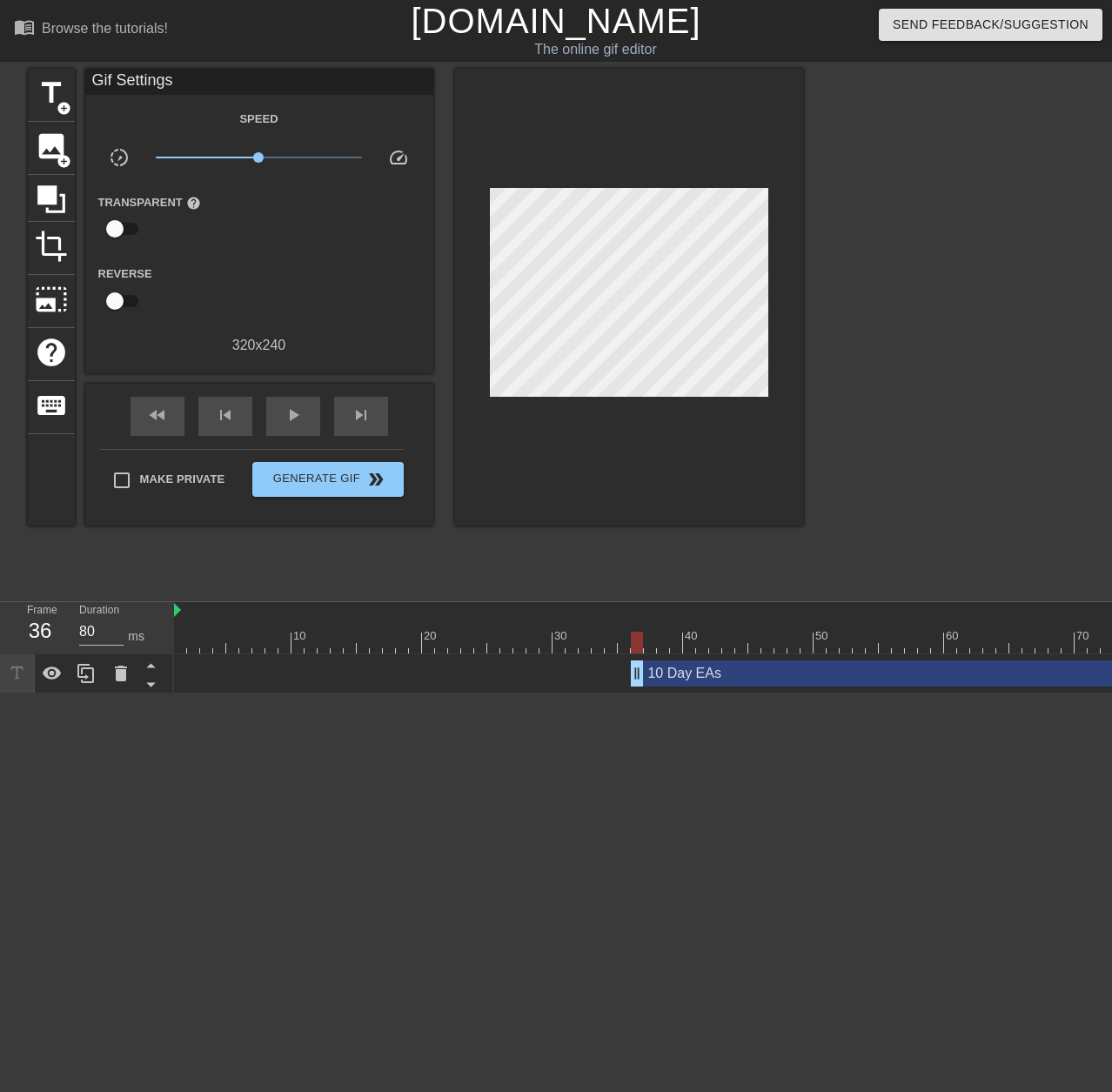
drag, startPoint x: 246, startPoint y: 672, endPoint x: 639, endPoint y: 676, distance: 393.0
drag, startPoint x: 639, startPoint y: 673, endPoint x: 682, endPoint y: 674, distance: 43.0
click at [682, 674] on div "10 Day EAs drag_handle drag_handle lens" at bounding box center [775, 674] width 1200 height 27
drag, startPoint x: 639, startPoint y: 677, endPoint x: 683, endPoint y: 680, distance: 44.1
click at [291, 418] on span "play_arrow" at bounding box center [293, 415] width 21 height 21
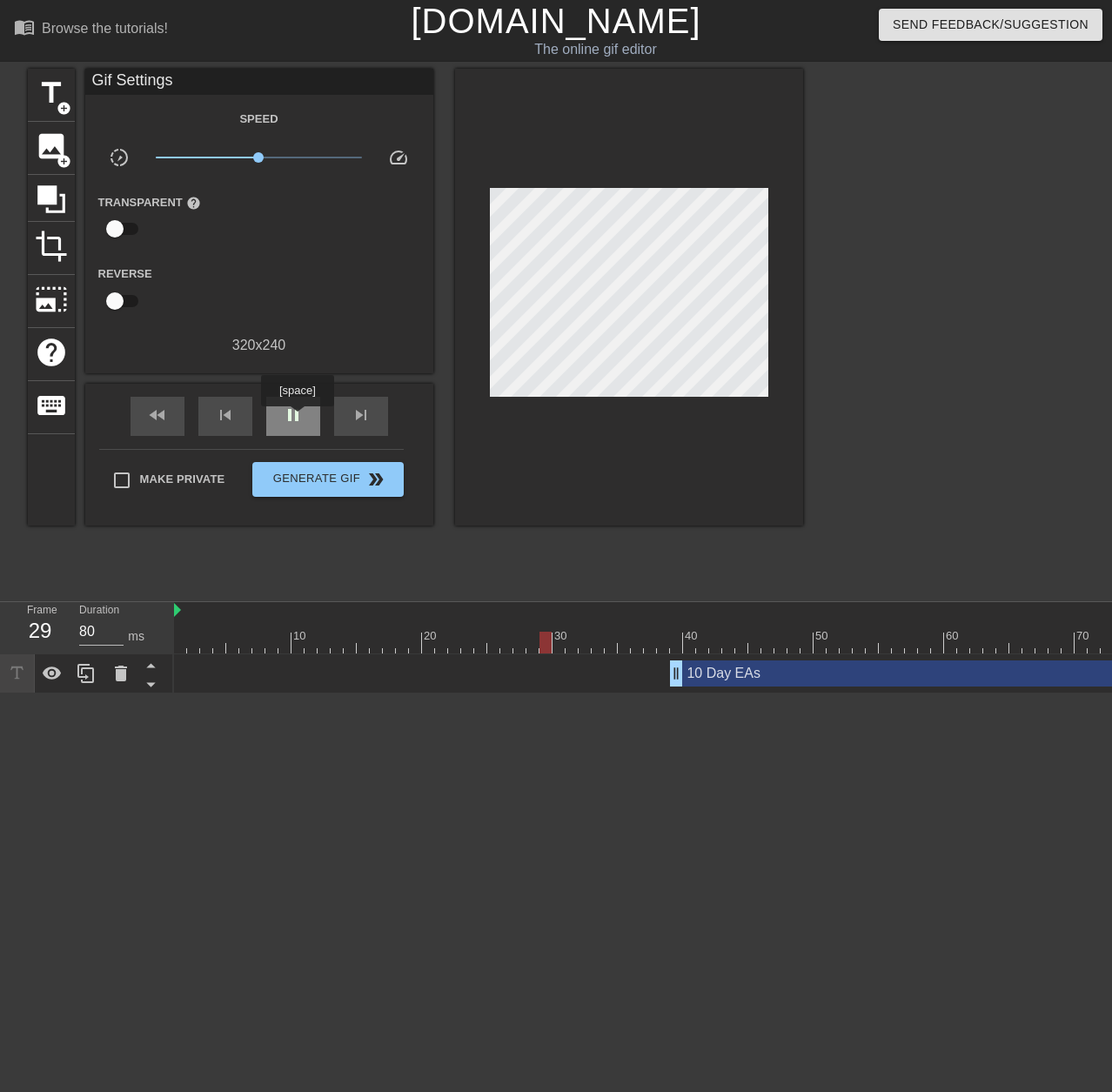
click at [297, 418] on span "pause" at bounding box center [293, 415] width 21 height 21
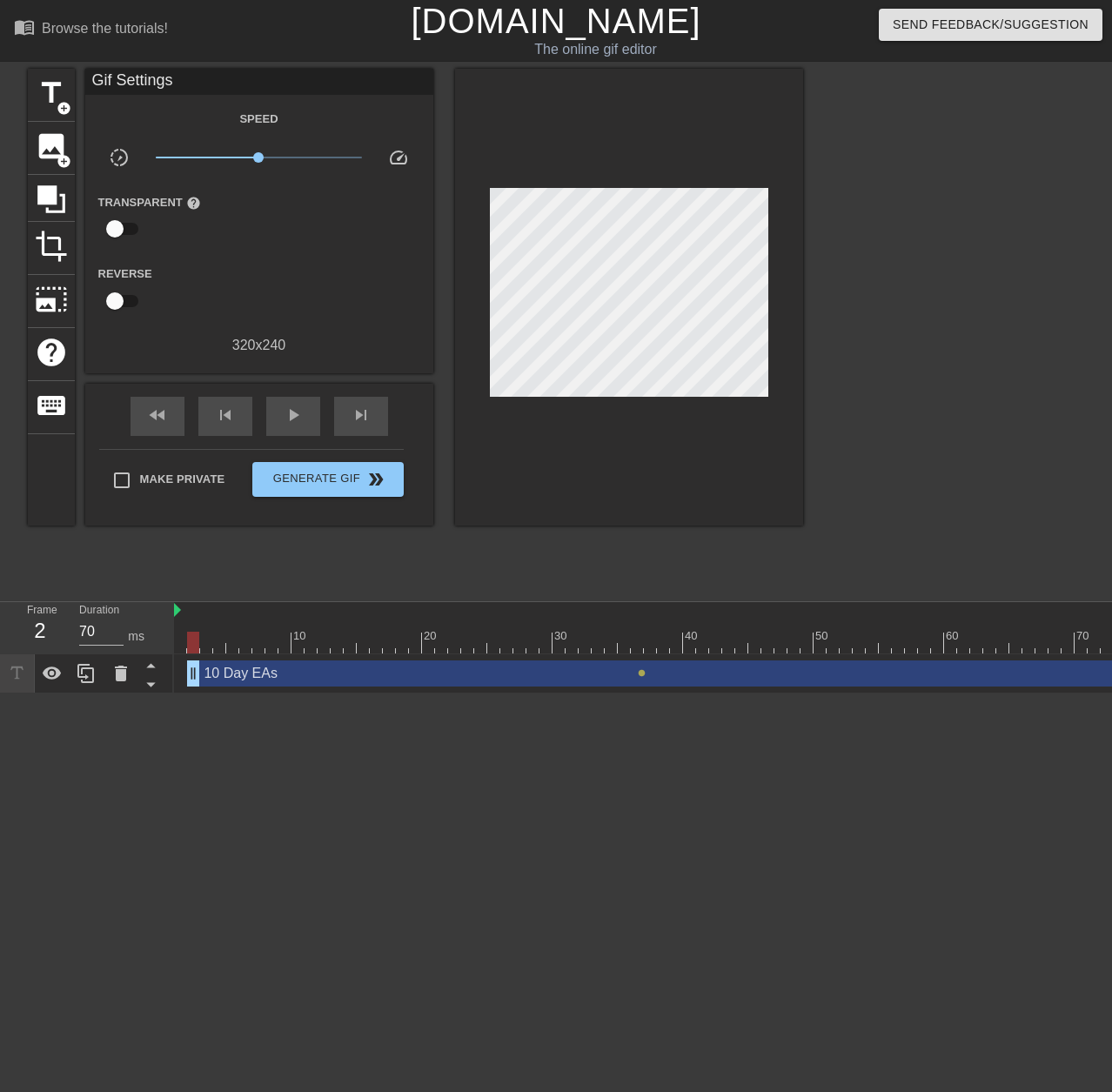
type input "80"
drag, startPoint x: 678, startPoint y: 672, endPoint x: 155, endPoint y: 670, distance: 523.0
click at [155, 670] on div "Frame 1 Duration 80 ms 10 20 30 40 50 60 70 80 90 10 Day EAs drag_handle drag_h…" at bounding box center [556, 647] width 1112 height 91
click at [343, 481] on span "Generate Gif double_arrow" at bounding box center [327, 480] width 137 height 21
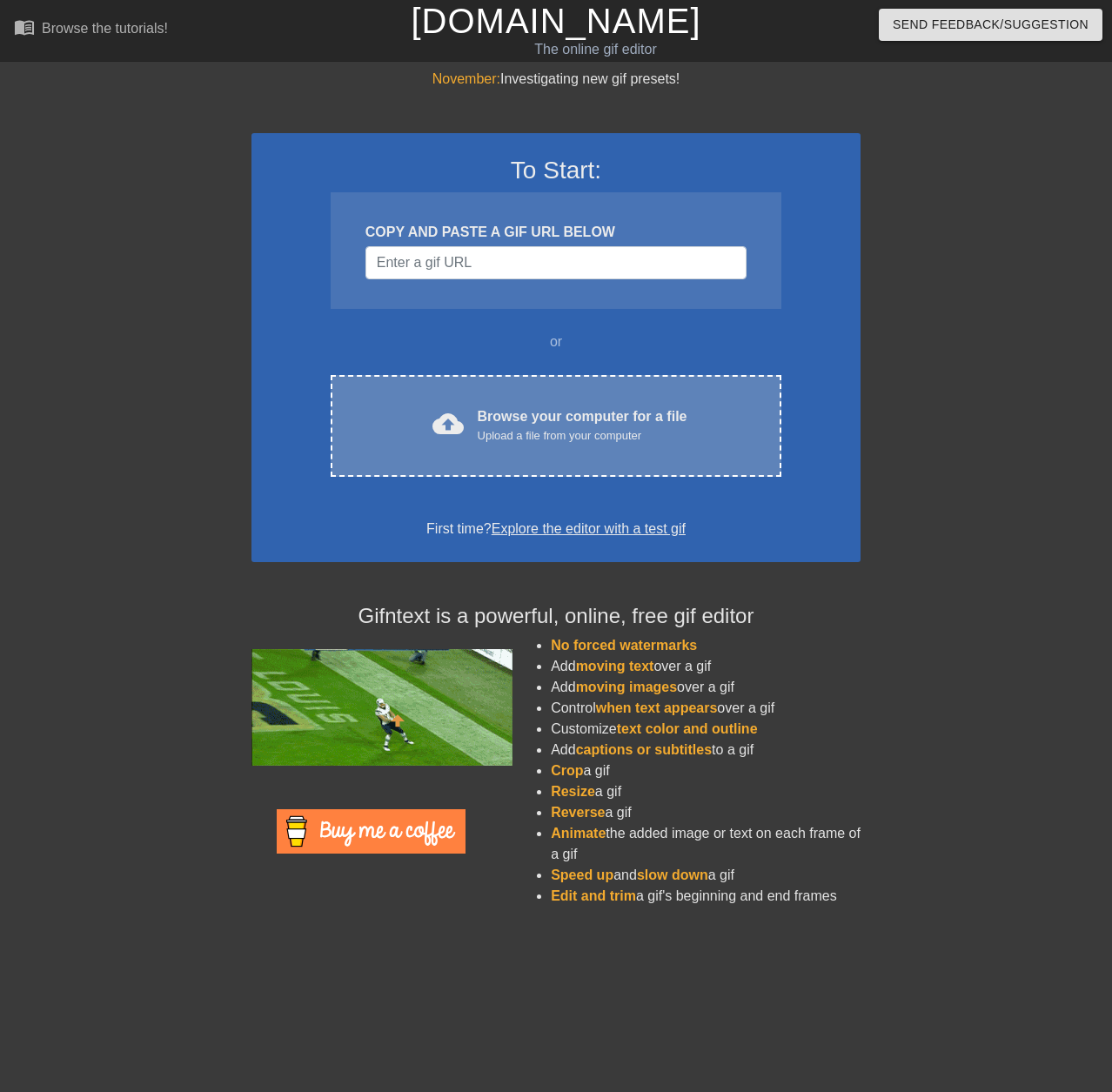
click at [459, 434] on span "cloud_upload" at bounding box center [447, 423] width 31 height 31
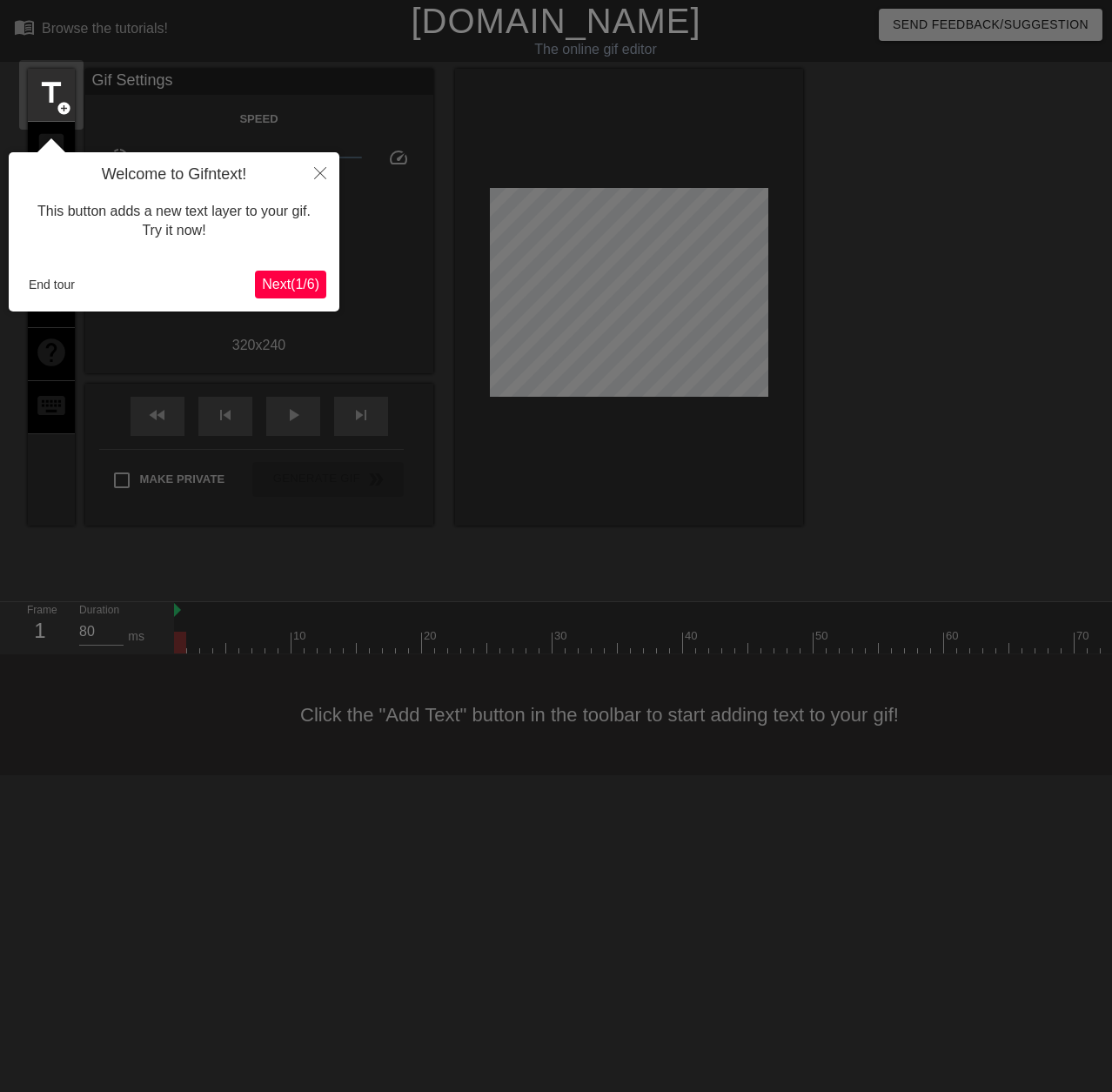
click at [293, 291] on span "Next ( 1 / 6 )" at bounding box center [290, 284] width 58 height 15
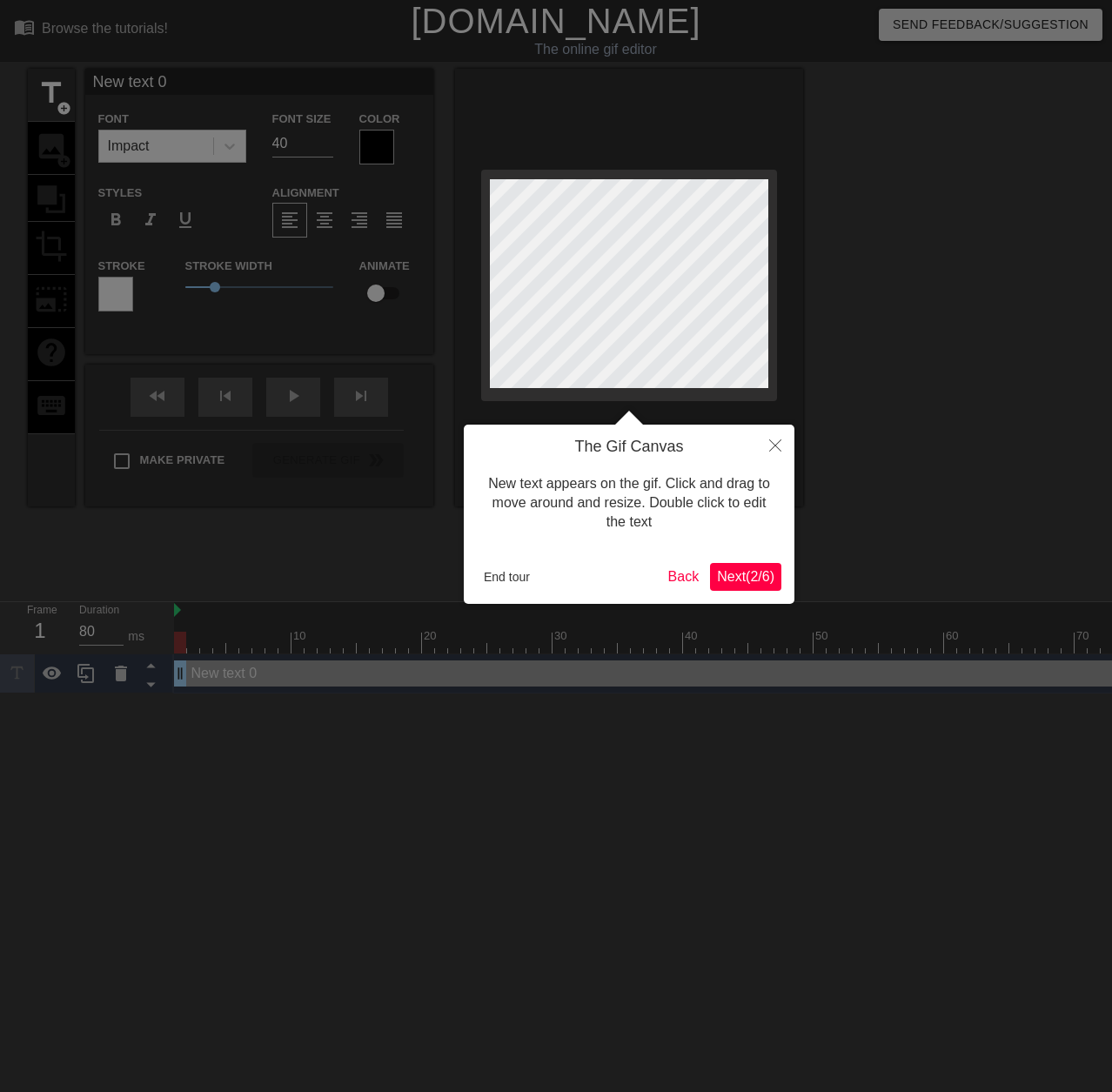
click at [728, 590] on button "Next ( 2 / 6 )" at bounding box center [745, 576] width 71 height 27
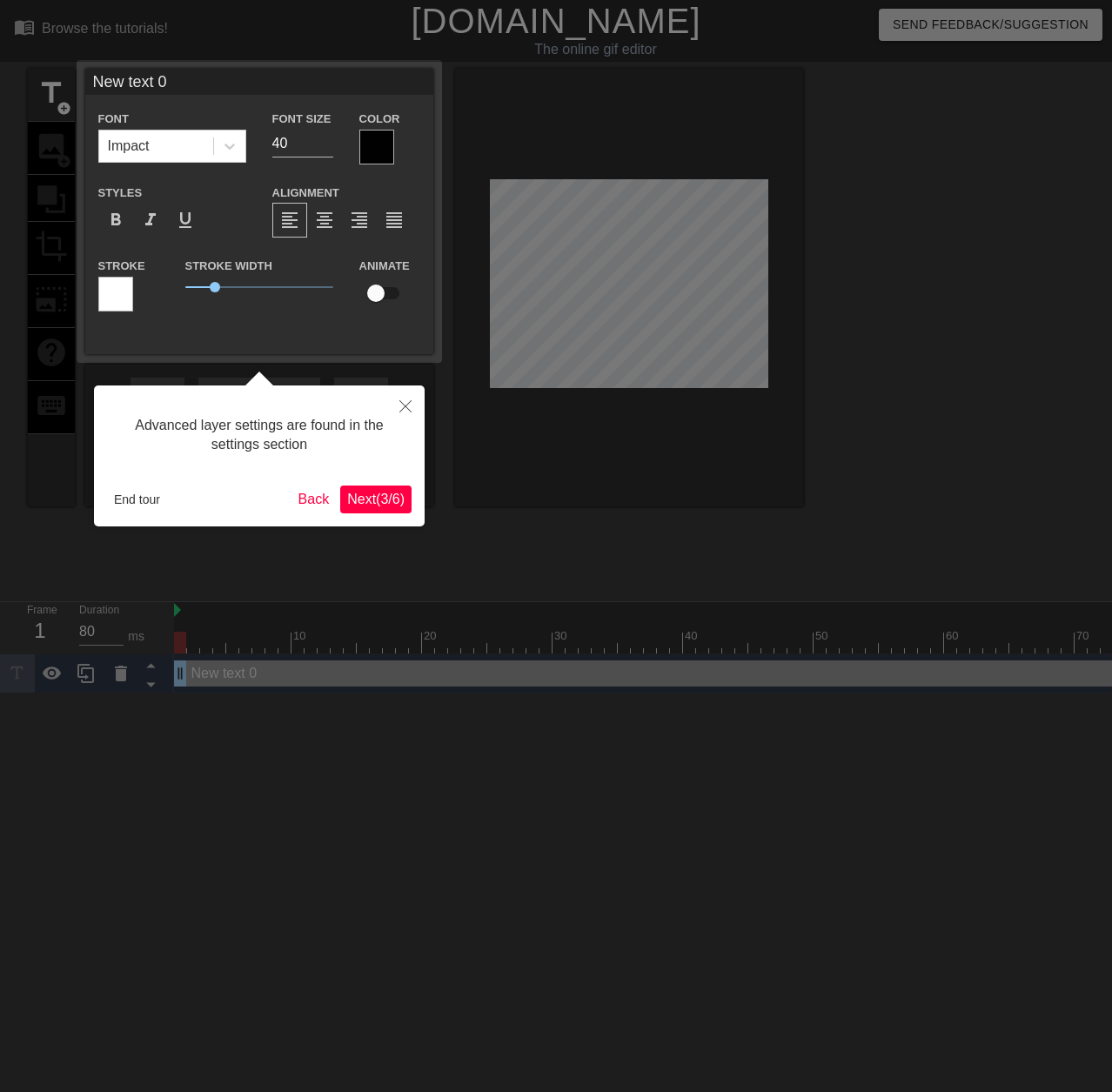
click at [395, 504] on span "Next ( 3 / 6 )" at bounding box center [375, 499] width 58 height 15
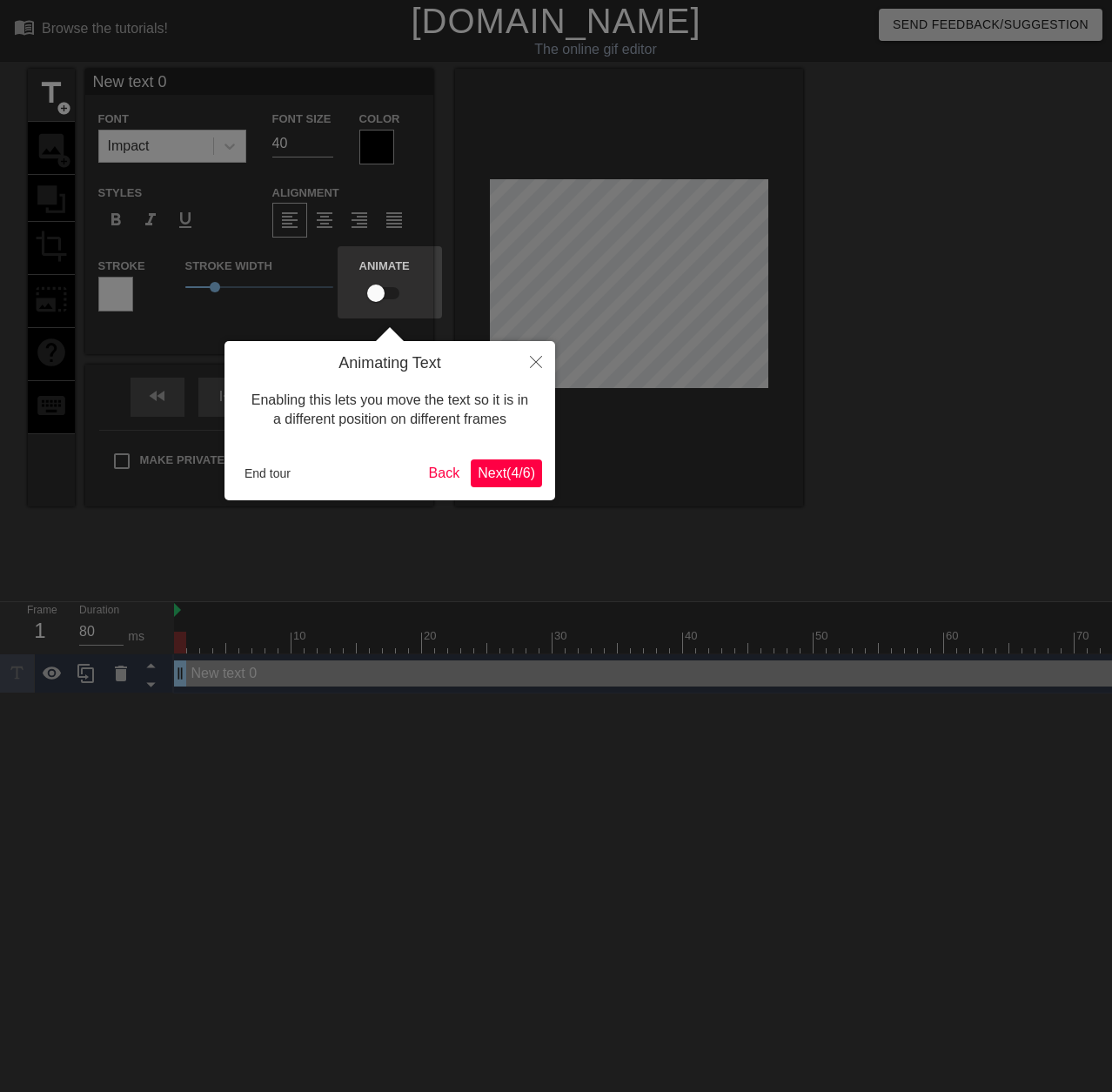
click at [498, 481] on span "Next ( 4 / 6 )" at bounding box center [506, 473] width 58 height 15
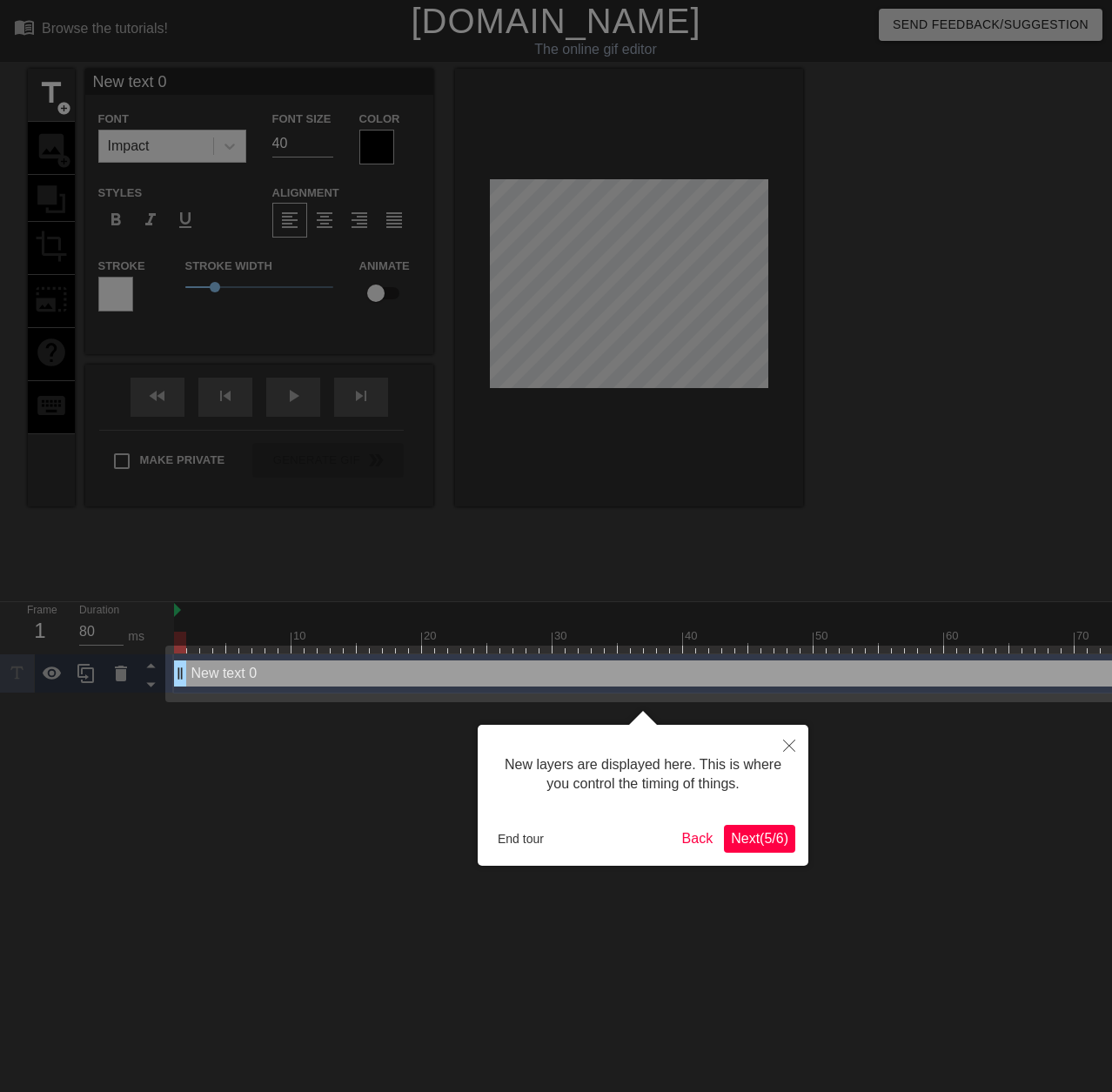
click at [761, 839] on span "Next ( 5 / 6 )" at bounding box center [759, 838] width 58 height 15
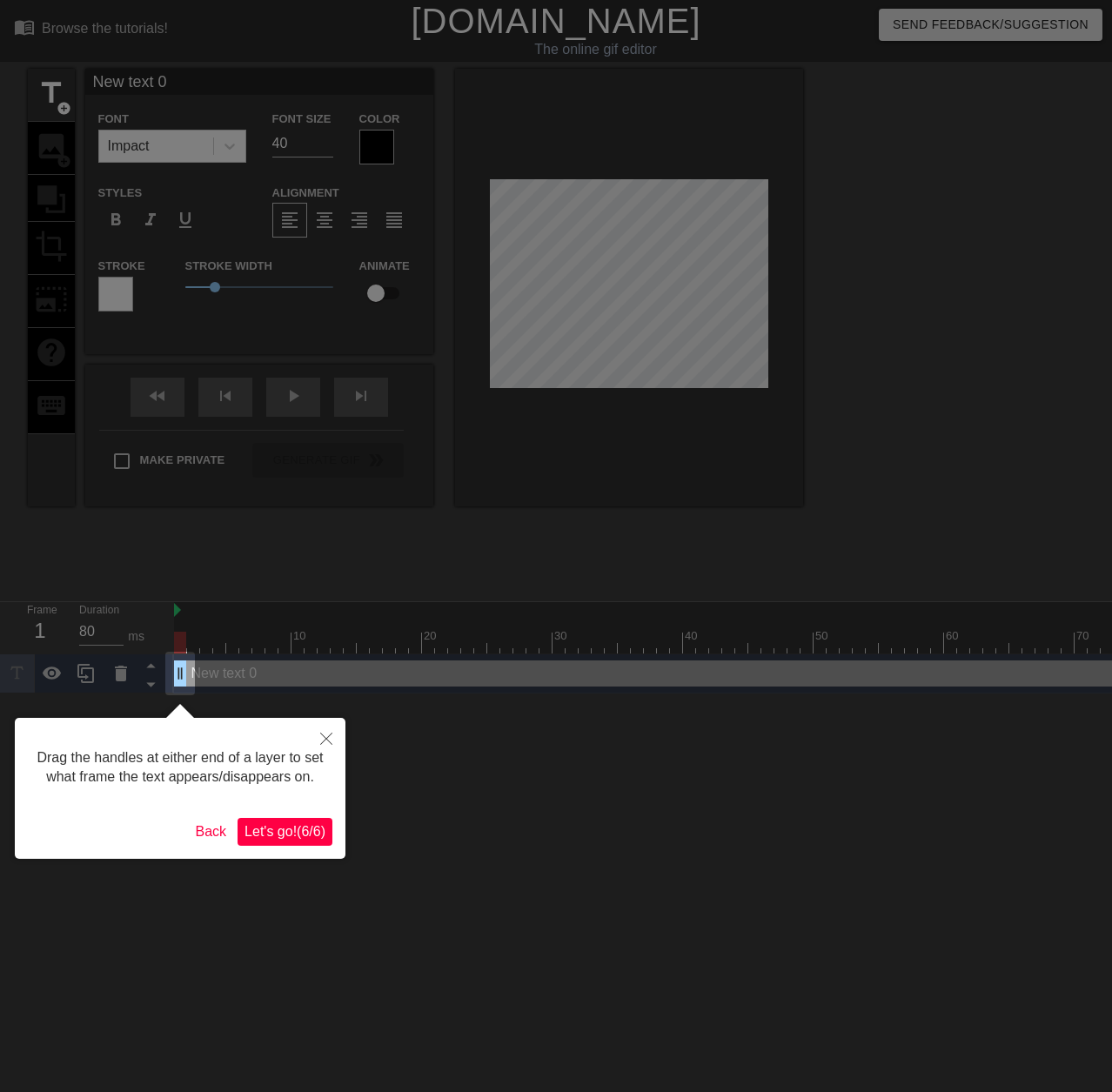
click at [275, 826] on span "Let's go! ( 6 / 6 )" at bounding box center [284, 831] width 81 height 15
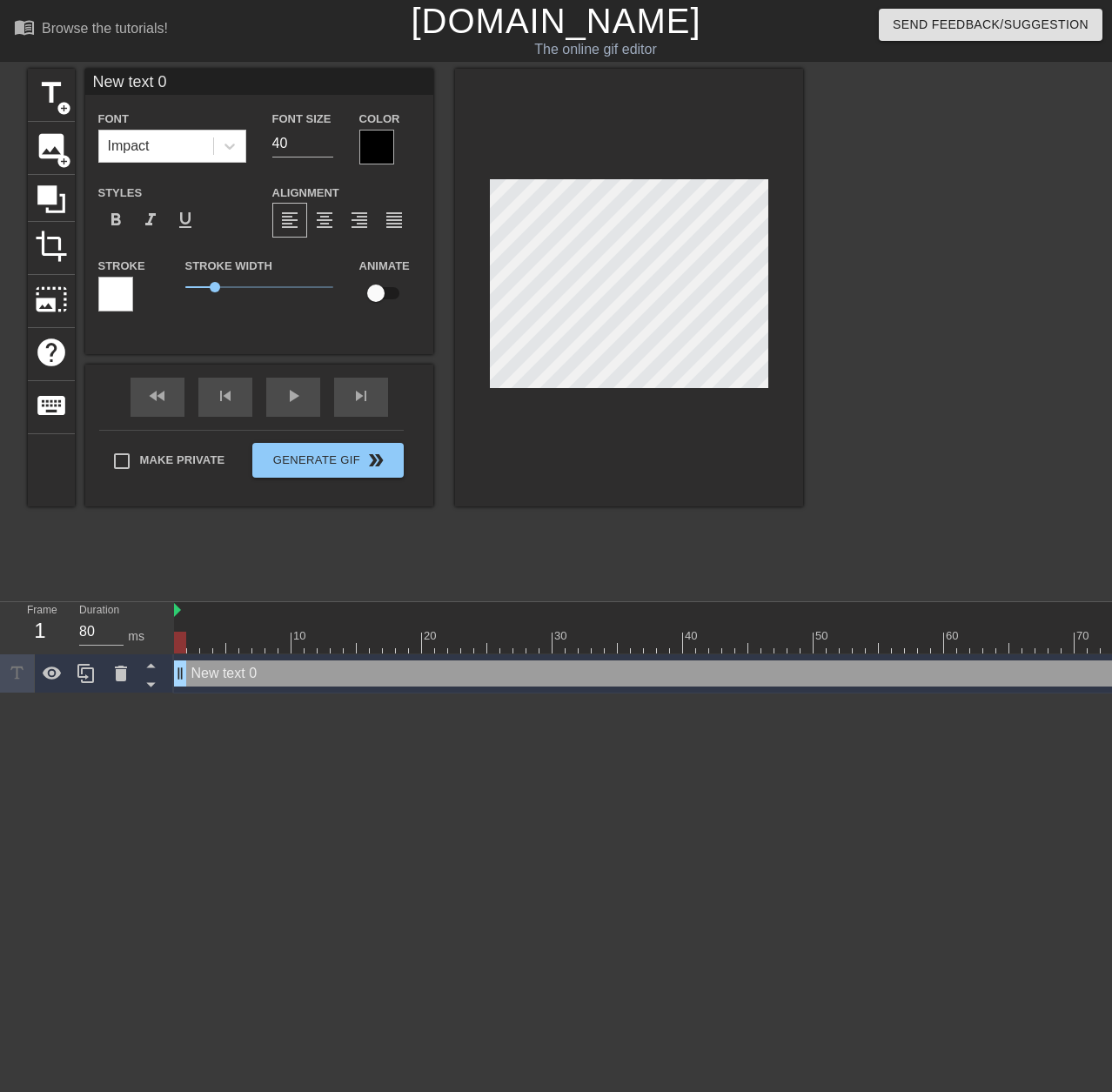
scroll to position [3, 5]
type input "1"
type textarea "1"
type input "10"
type textarea "10"
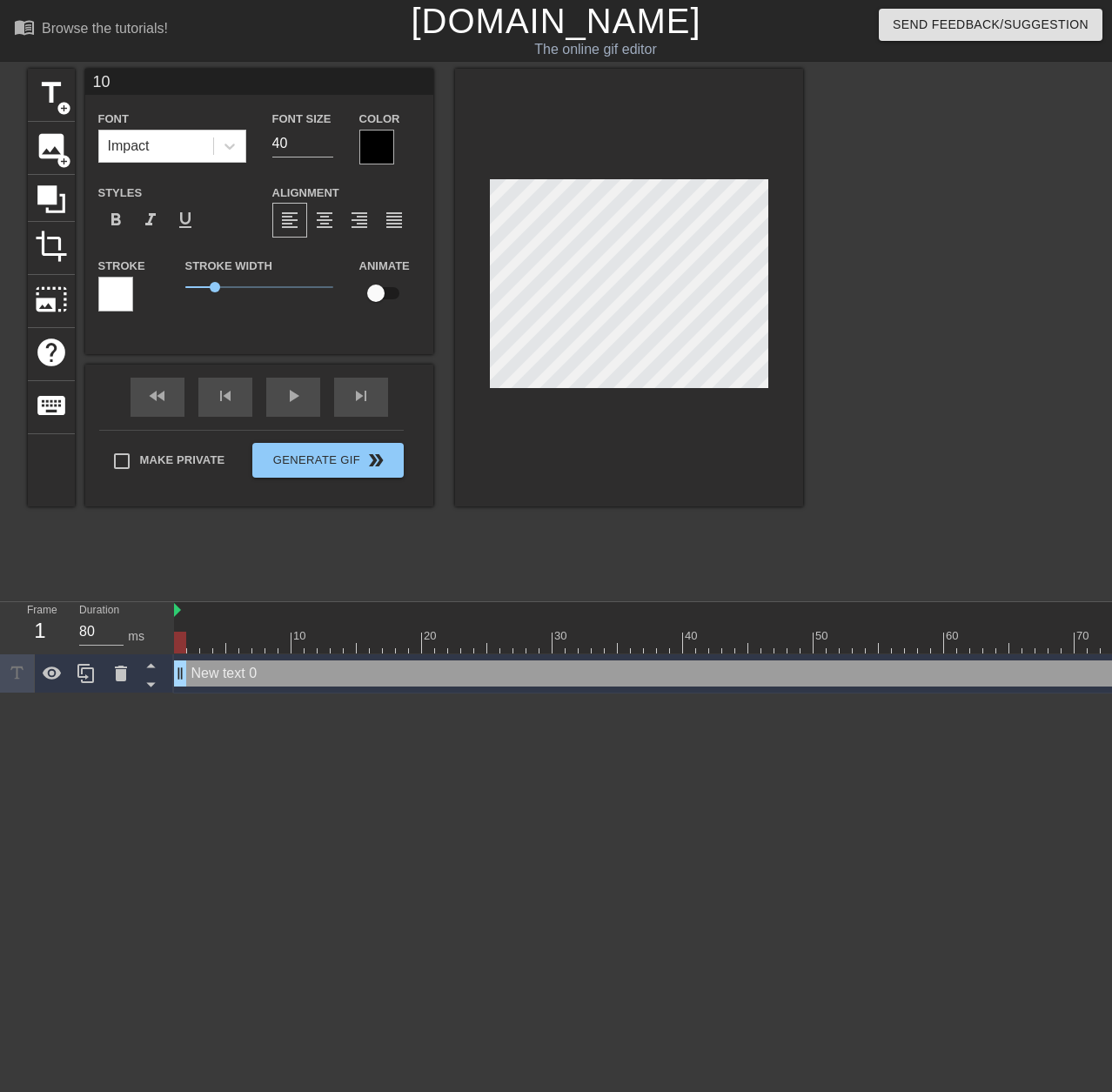
type input "10"
type textarea "10"
type input "10 d"
type textarea "10 d"
type input "10 da"
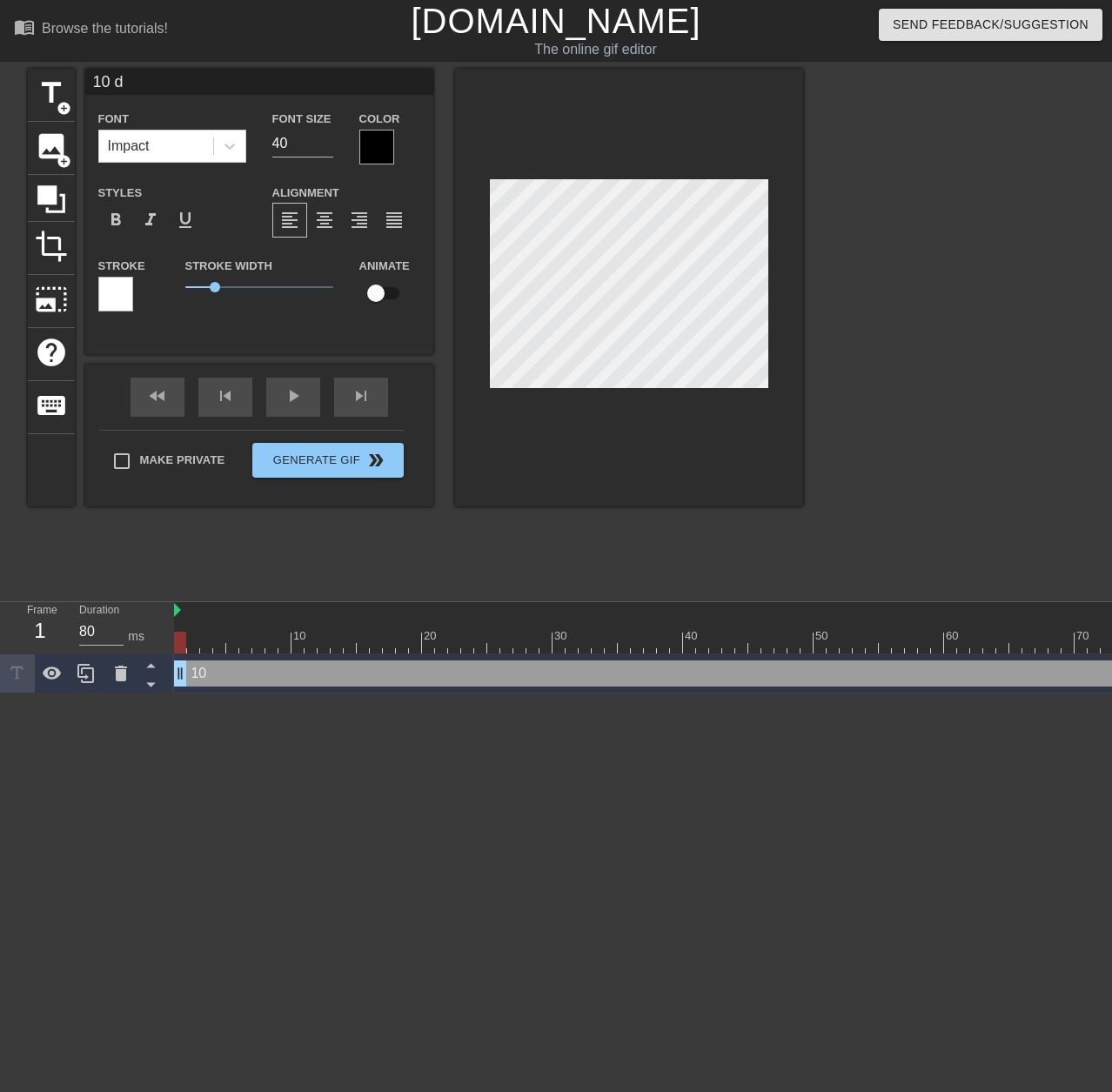
type textarea "10 da"
type input "10 day"
type textarea "10 day"
type input "10 day"
type textarea "10 day"
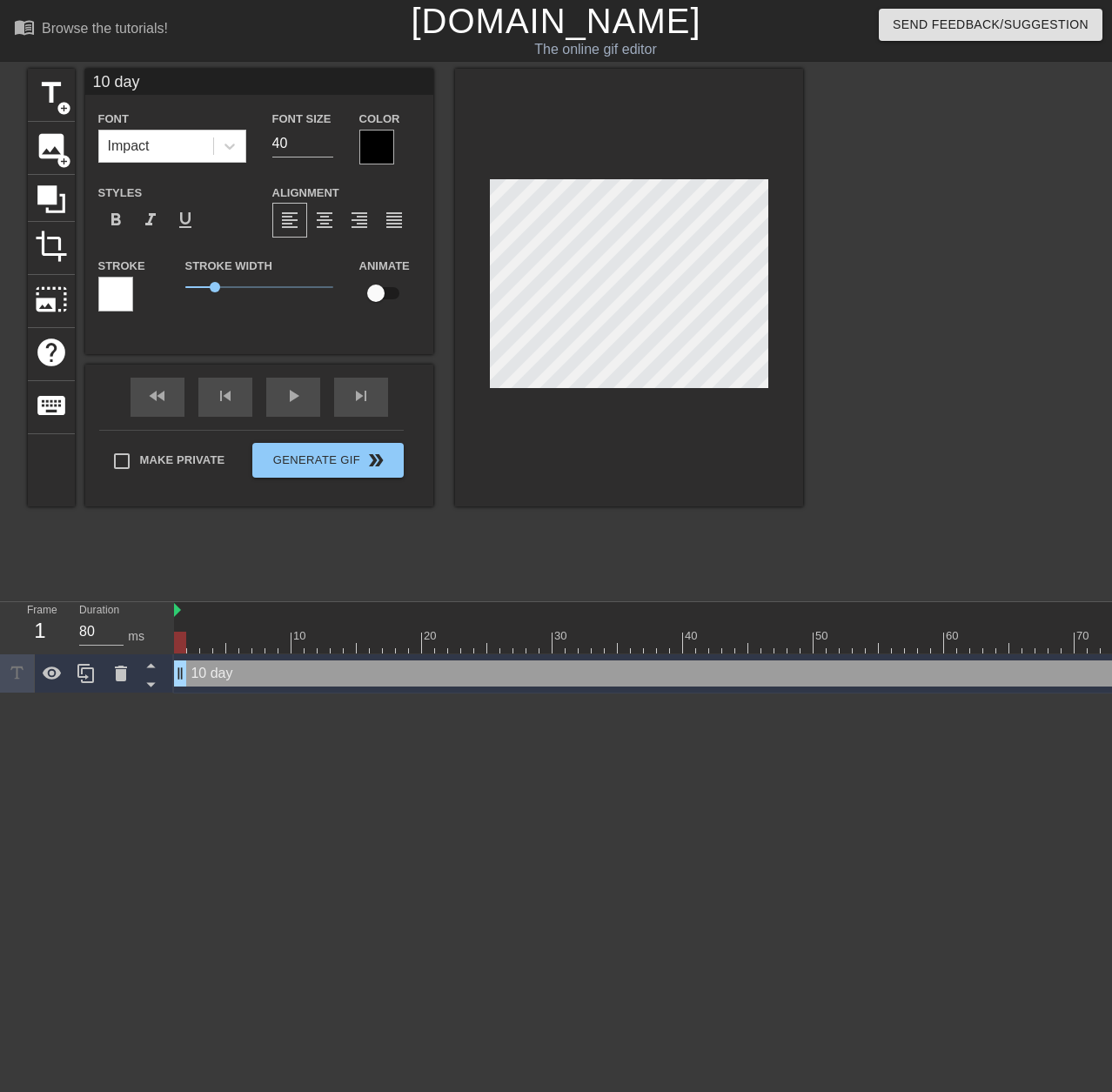
scroll to position [3, 4]
type input "10 day E"
type textarea "10 day E"
type input "10 day EA"
type textarea "10 day EA"
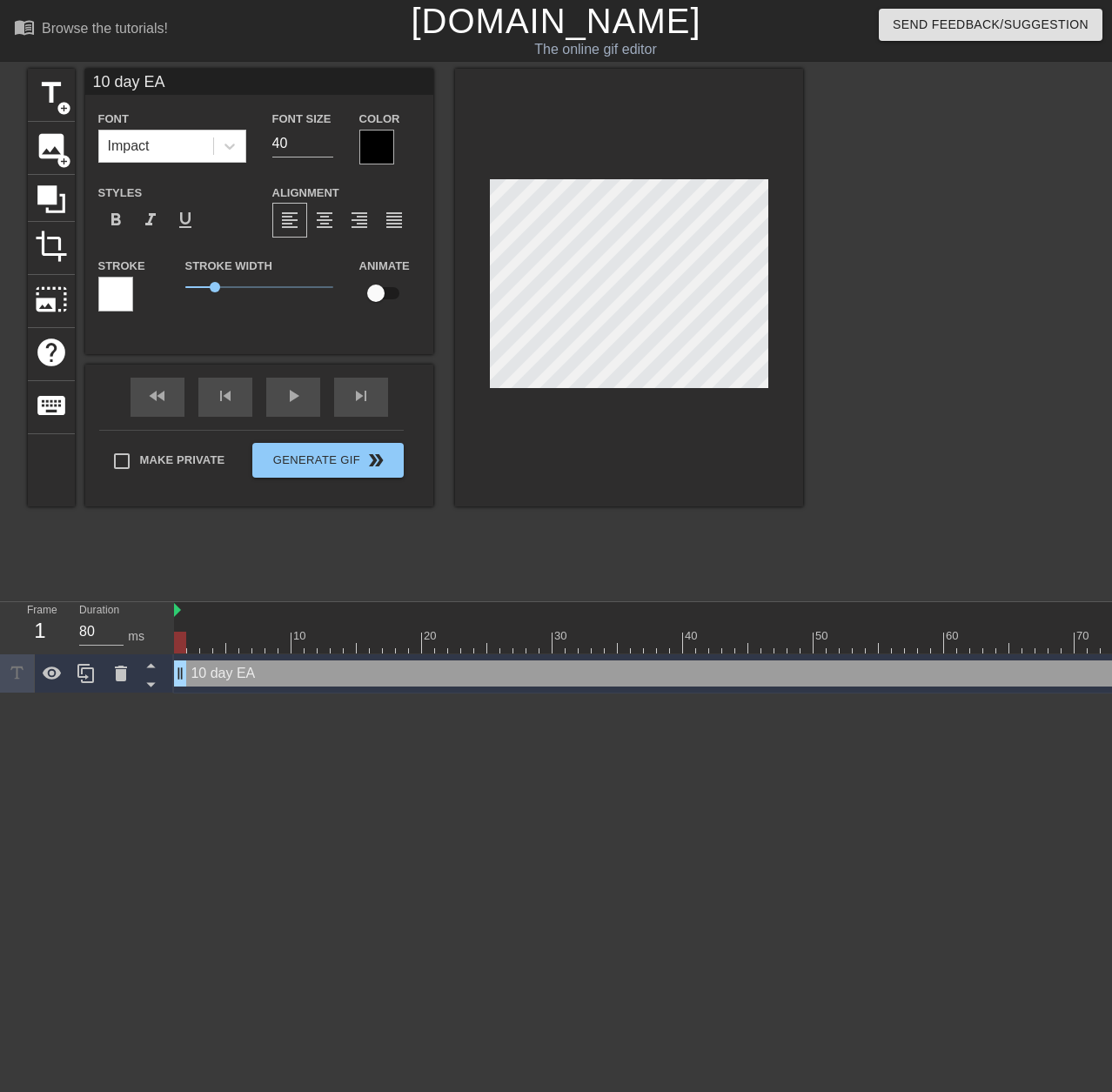
type input "10 day EAs"
type textarea "10 day EAs"
click at [386, 151] on div at bounding box center [376, 147] width 35 height 35
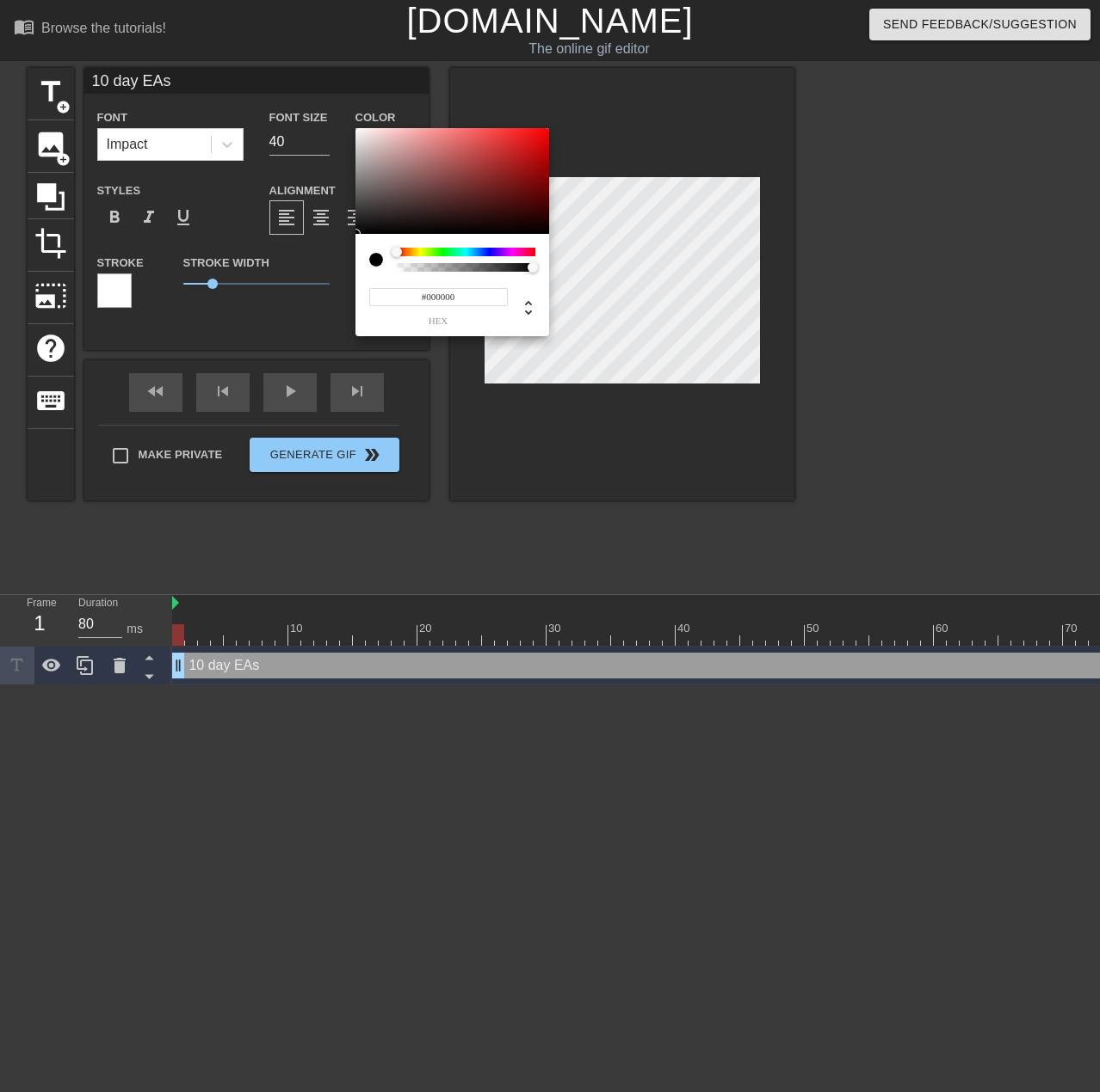
type input "#F6F2F2"
click at [358, 131] on div at bounding box center [452, 182] width 193 height 107
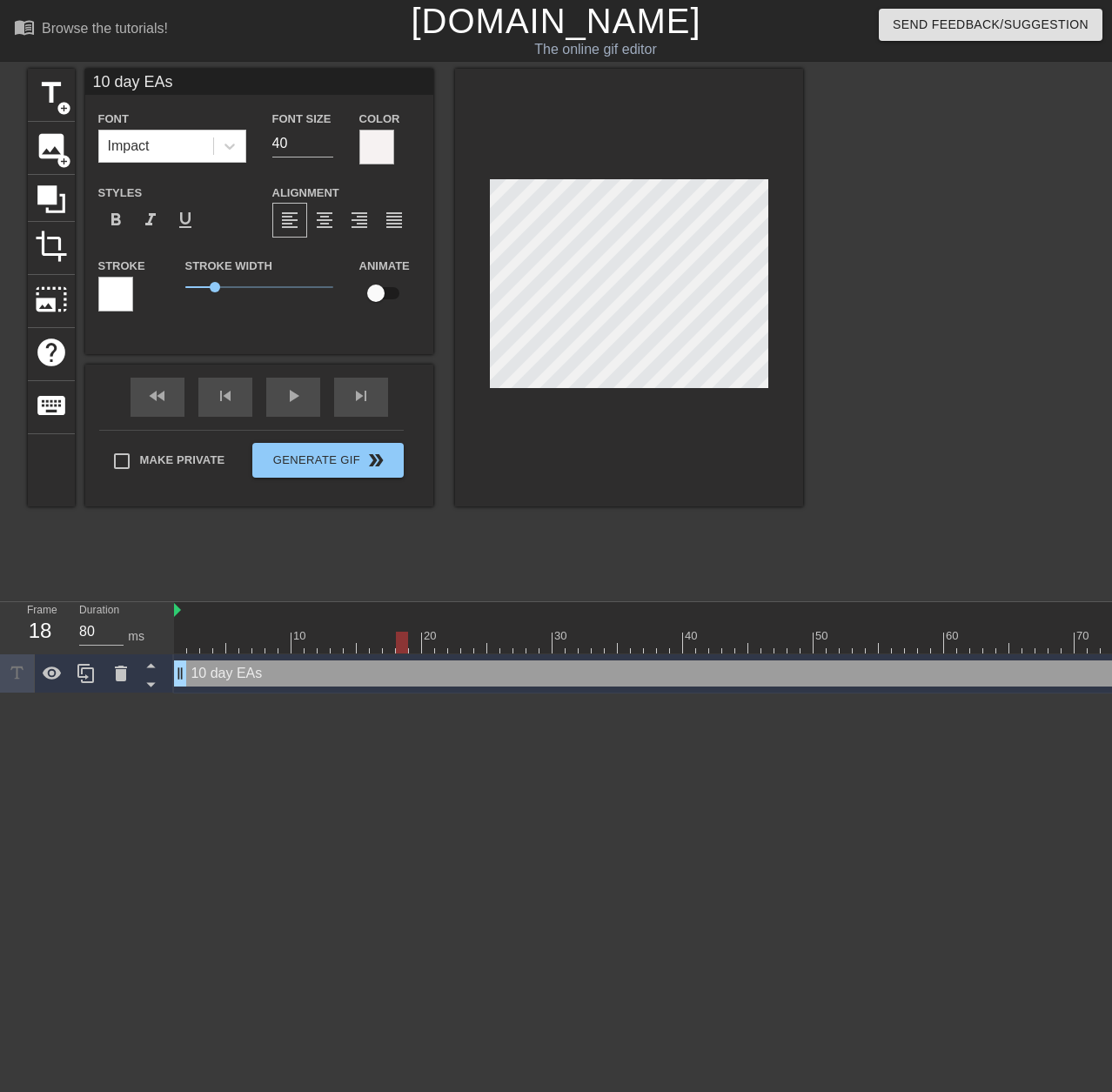
drag, startPoint x: 179, startPoint y: 640, endPoint x: 399, endPoint y: 650, distance: 220.2
click at [399, 650] on div at bounding box center [402, 642] width 12 height 22
drag, startPoint x: 401, startPoint y: 649, endPoint x: 643, endPoint y: 649, distance: 242.0
click at [643, 649] on div at bounding box center [775, 642] width 1200 height 22
type input "80"
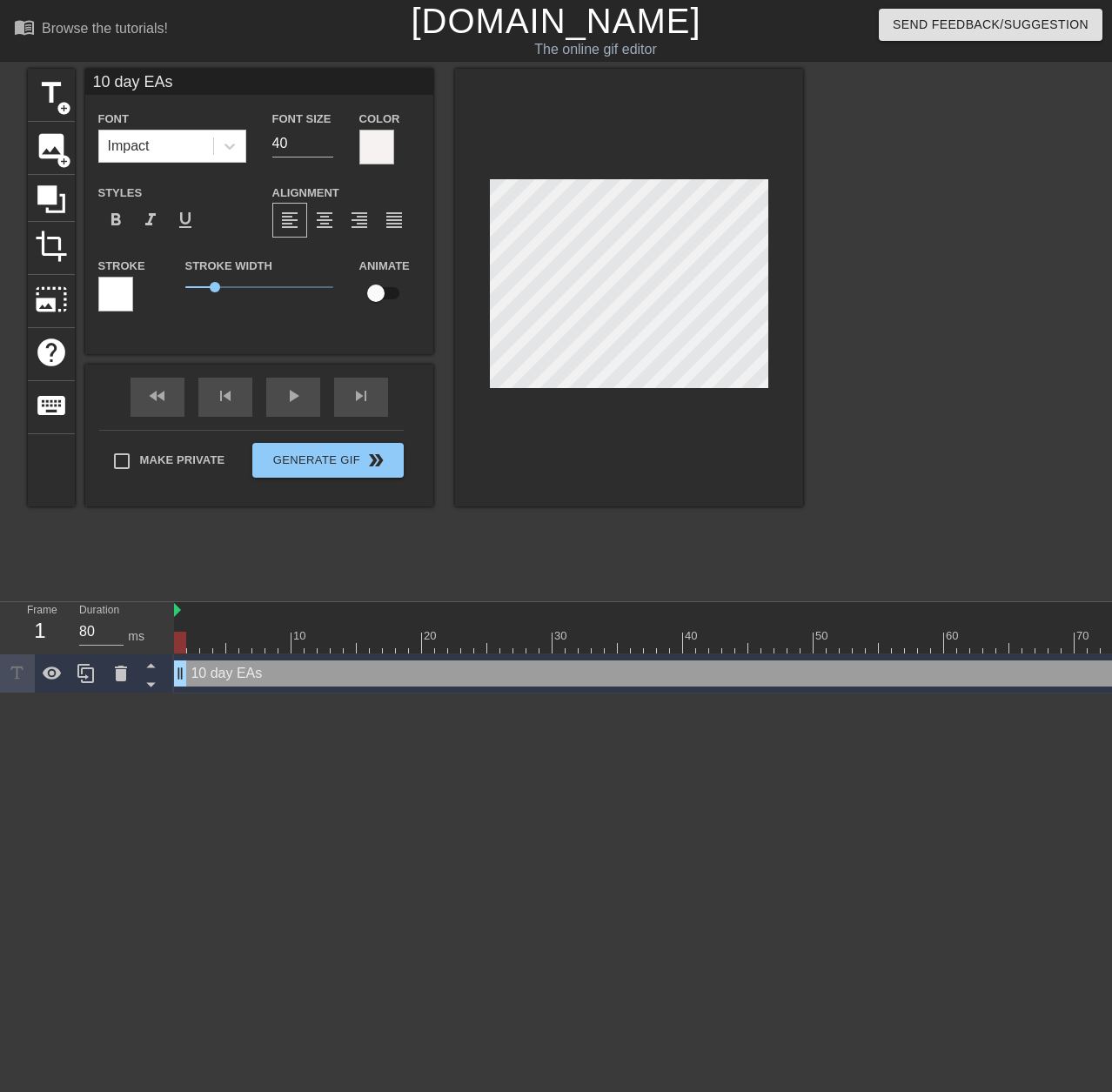
drag, startPoint x: 633, startPoint y: 638, endPoint x: 149, endPoint y: 624, distance: 484.2
click at [149, 624] on div "Frame 1 Duration 80 ms 10 20 30 40 50 60 70 80 90 10 day EAs drag_handle drag_h…" at bounding box center [556, 647] width 1112 height 91
click at [379, 296] on input "checkbox" at bounding box center [375, 293] width 100 height 33
checkbox input "true"
drag, startPoint x: 182, startPoint y: 641, endPoint x: 589, endPoint y: 630, distance: 407.1
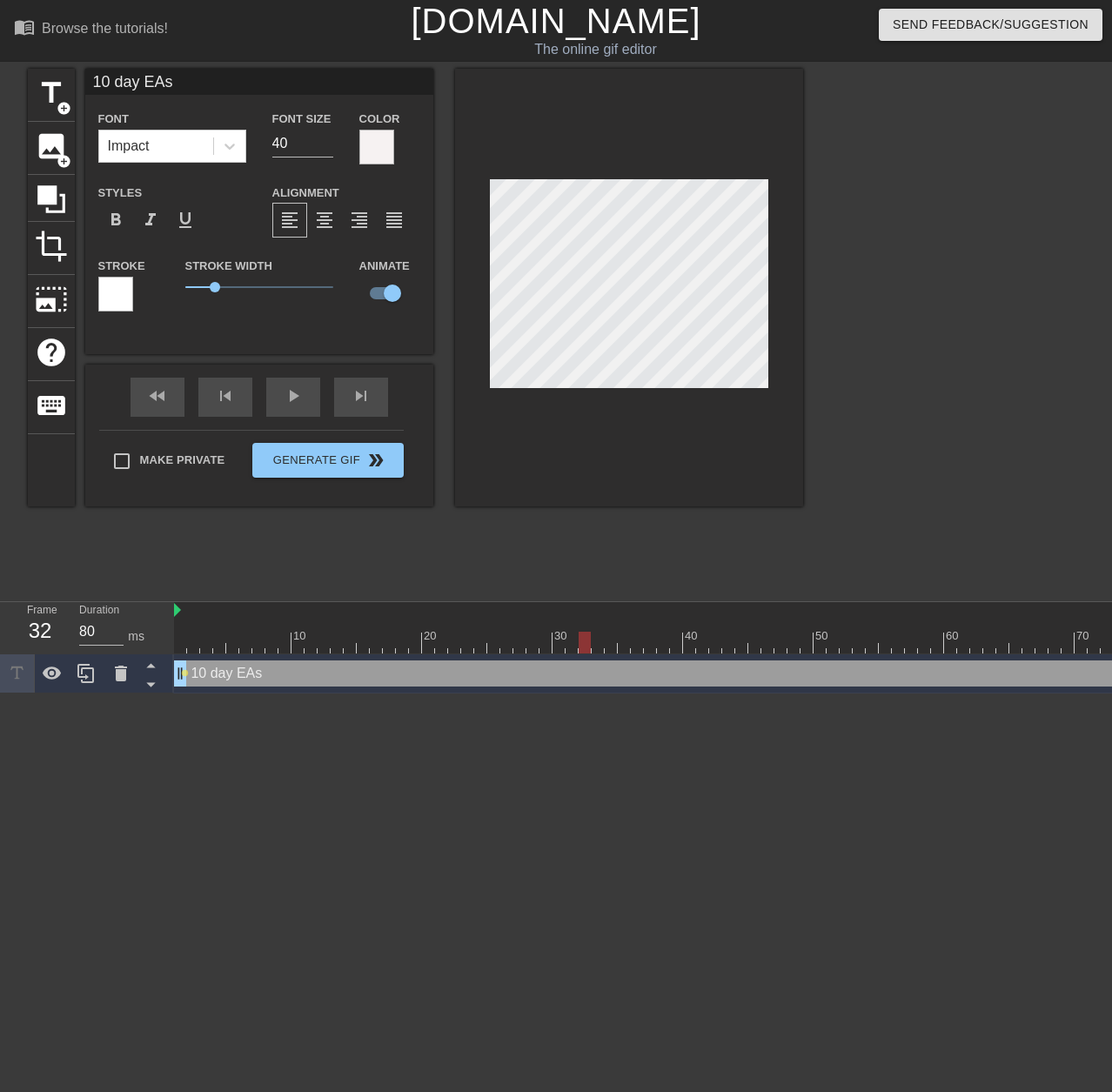
click at [580, 645] on div at bounding box center [584, 642] width 12 height 22
drag, startPoint x: 585, startPoint y: 639, endPoint x: 684, endPoint y: 637, distance: 99.0
click at [682, 637] on div at bounding box center [676, 642] width 12 height 22
drag, startPoint x: 690, startPoint y: 643, endPoint x: 860, endPoint y: 636, distance: 170.1
click at [860, 636] on div at bounding box center [858, 642] width 12 height 22
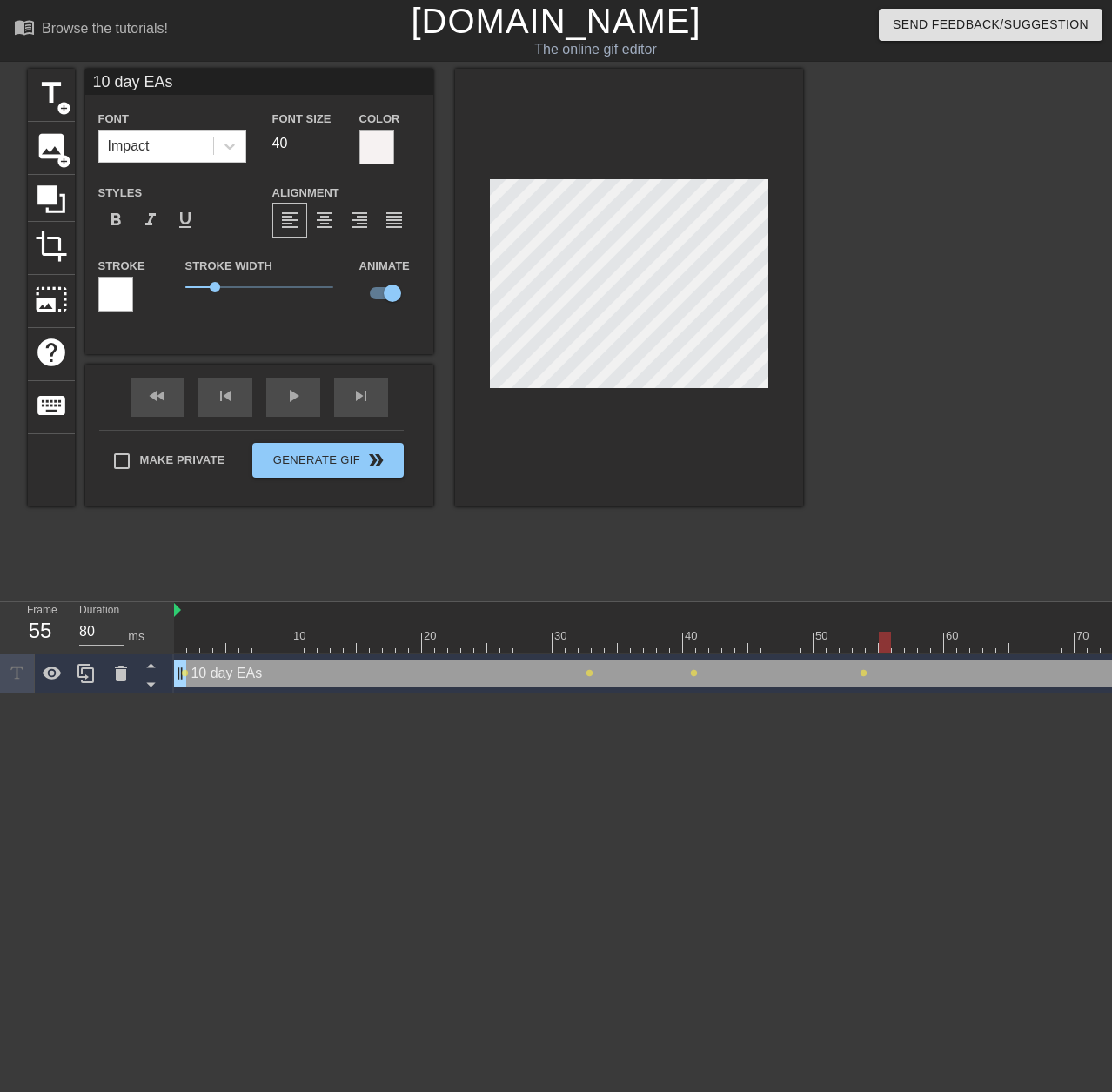
drag, startPoint x: 855, startPoint y: 641, endPoint x: 886, endPoint y: 642, distance: 31.0
click at [886, 642] on div at bounding box center [884, 642] width 12 height 22
drag, startPoint x: 883, startPoint y: 639, endPoint x: 937, endPoint y: 639, distance: 54.0
click at [937, 639] on div at bounding box center [937, 642] width 12 height 22
drag, startPoint x: 939, startPoint y: 642, endPoint x: 1084, endPoint y: 645, distance: 145.0
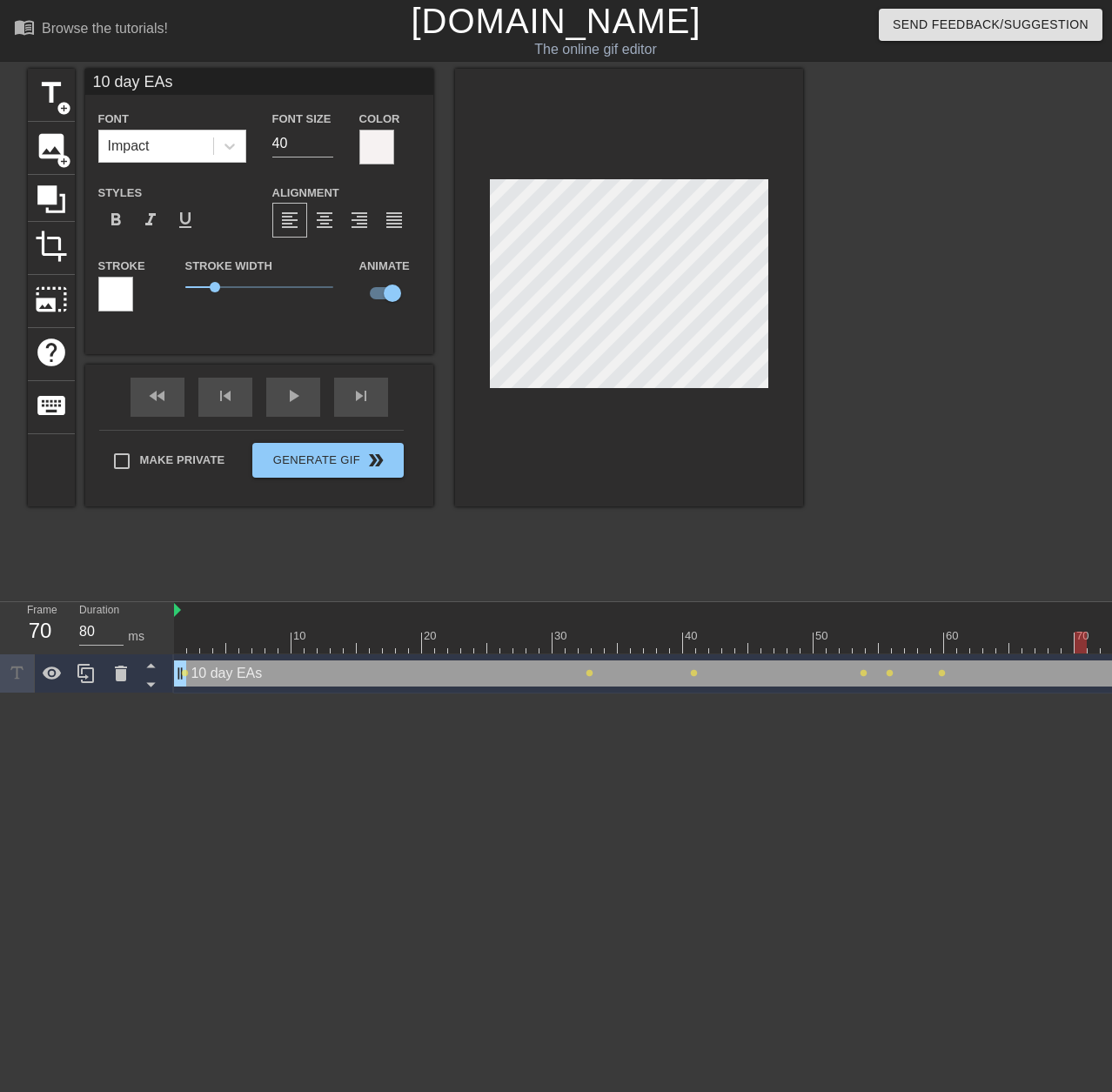
click at [1084, 645] on div at bounding box center [1080, 642] width 12 height 22
drag, startPoint x: 1082, startPoint y: 639, endPoint x: 1103, endPoint y: 639, distance: 21.0
click at [1103, 639] on div at bounding box center [1106, 642] width 12 height 22
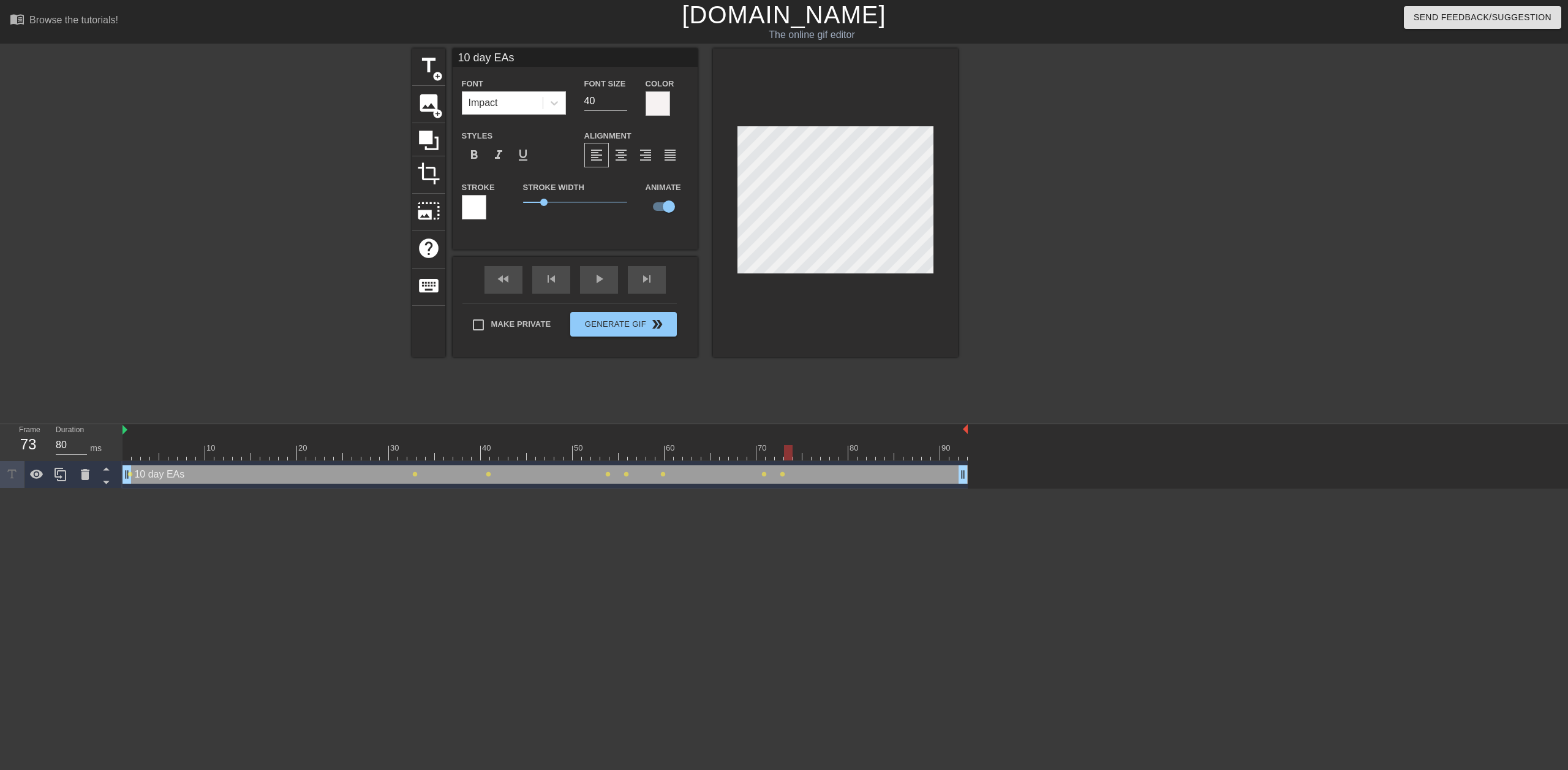
drag, startPoint x: 778, startPoint y: 456, endPoint x: 792, endPoint y: 457, distance: 14.0
click at [782, 457] on div at bounding box center [545, 452] width 845 height 15
drag, startPoint x: 786, startPoint y: 451, endPoint x: 814, endPoint y: 455, distance: 28.3
click at [782, 455] on div at bounding box center [816, 452] width 9 height 15
drag, startPoint x: 816, startPoint y: 451, endPoint x: 905, endPoint y: 457, distance: 89.2
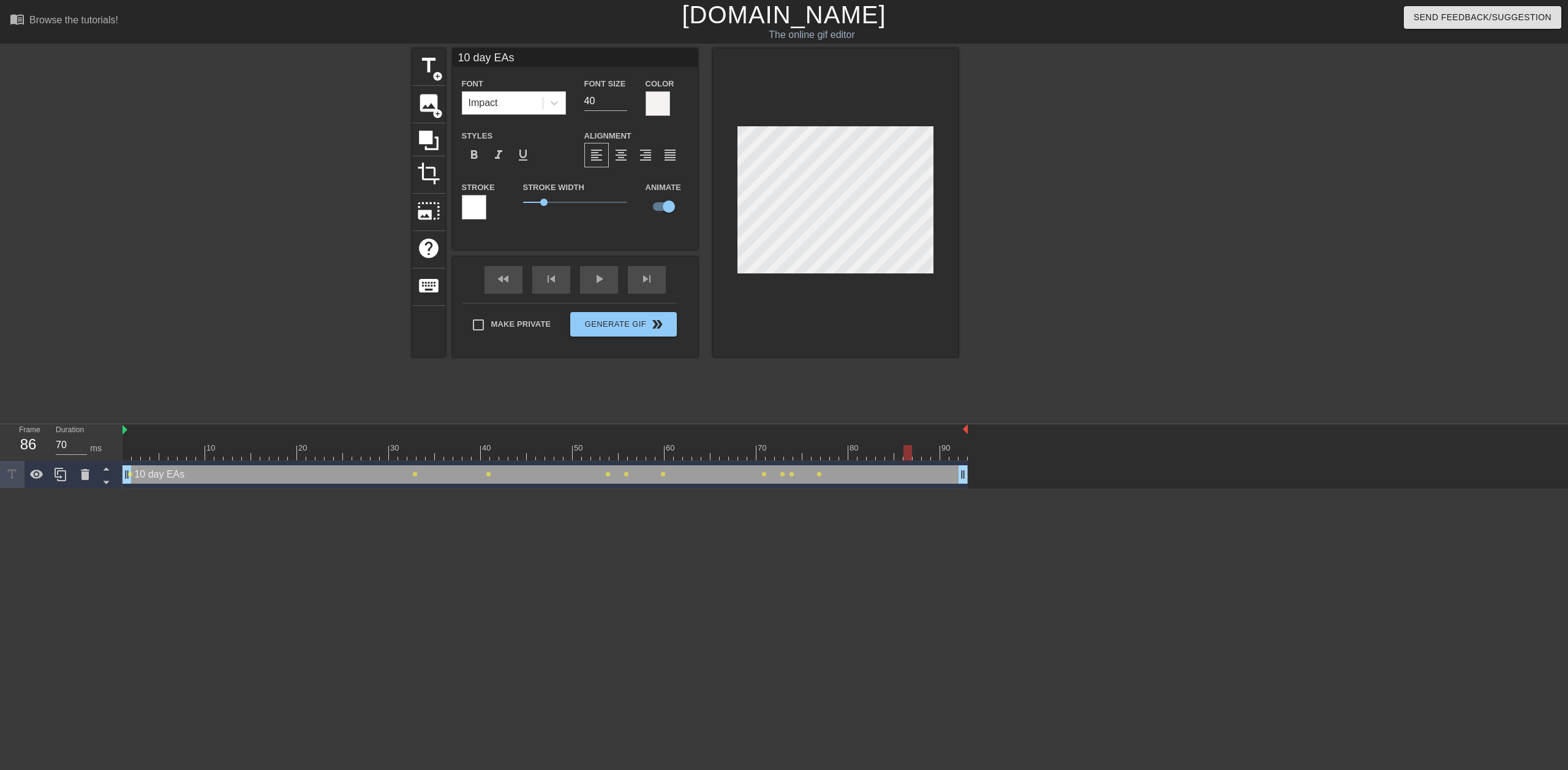
click at [782, 457] on div at bounding box center [908, 452] width 9 height 15
drag, startPoint x: 909, startPoint y: 447, endPoint x: 917, endPoint y: 447, distance: 8.0
click at [782, 447] on div at bounding box center [917, 452] width 9 height 15
drag, startPoint x: 913, startPoint y: 450, endPoint x: 933, endPoint y: 447, distance: 20.2
click at [782, 451] on div at bounding box center [935, 452] width 9 height 15
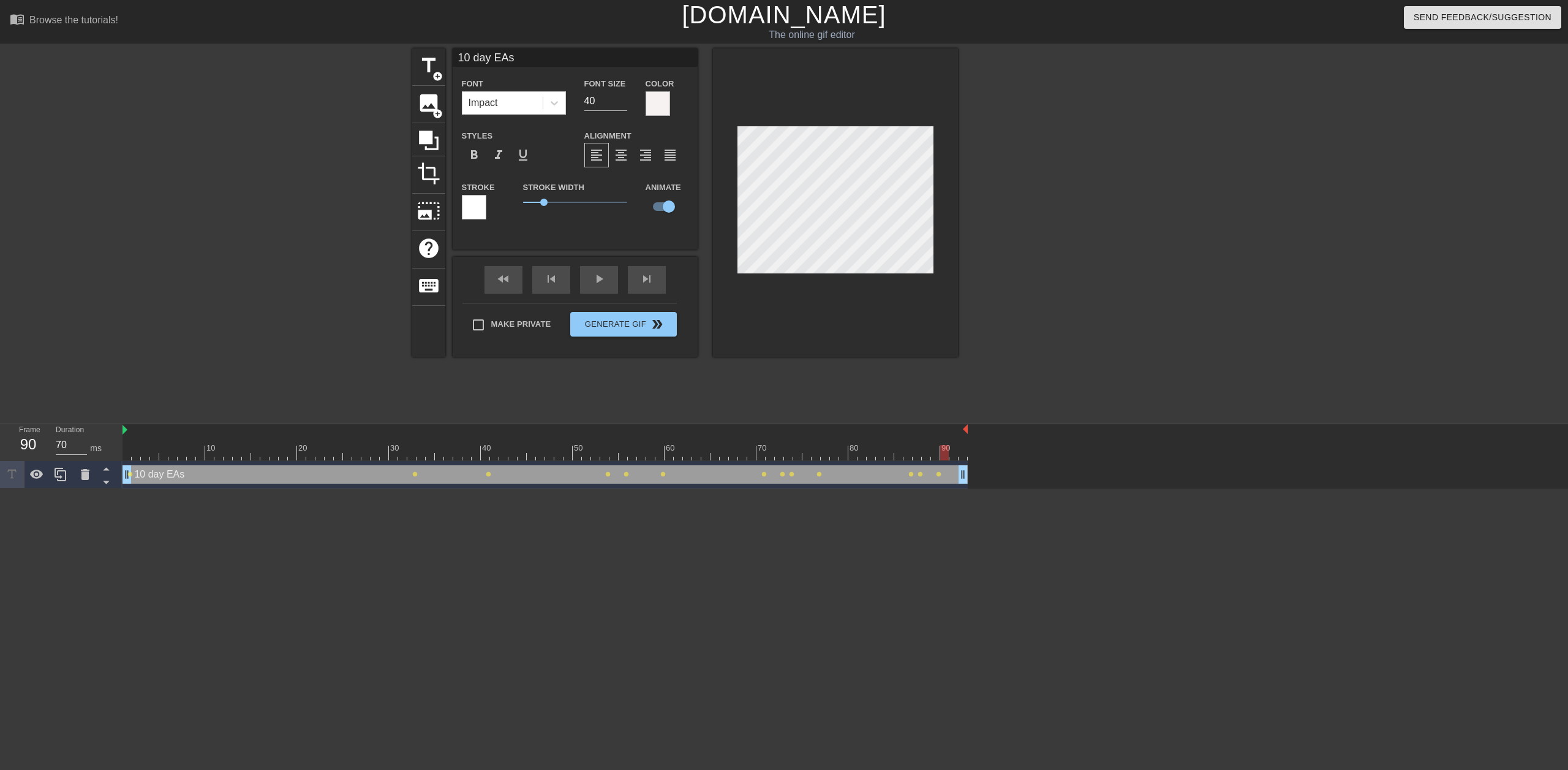
type input "80"
drag, startPoint x: 933, startPoint y: 450, endPoint x: 946, endPoint y: 438, distance: 17.7
click at [782, 450] on div at bounding box center [945, 452] width 9 height 15
drag, startPoint x: 952, startPoint y: 450, endPoint x: 966, endPoint y: 450, distance: 14.0
click at [782, 450] on div at bounding box center [963, 452] width 9 height 15
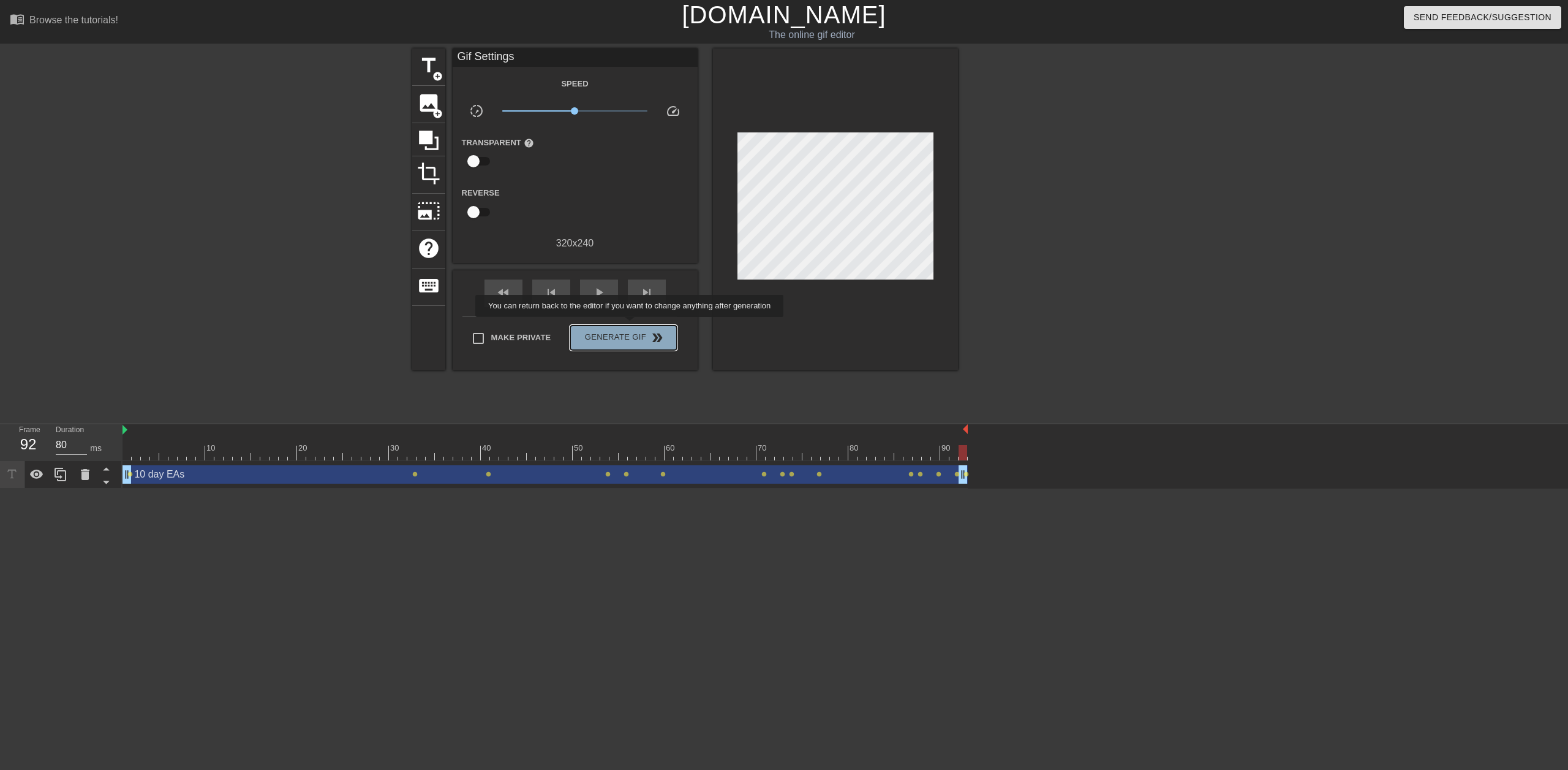
click at [631, 325] on button "Generate Gif double_arrow" at bounding box center [623, 337] width 106 height 25
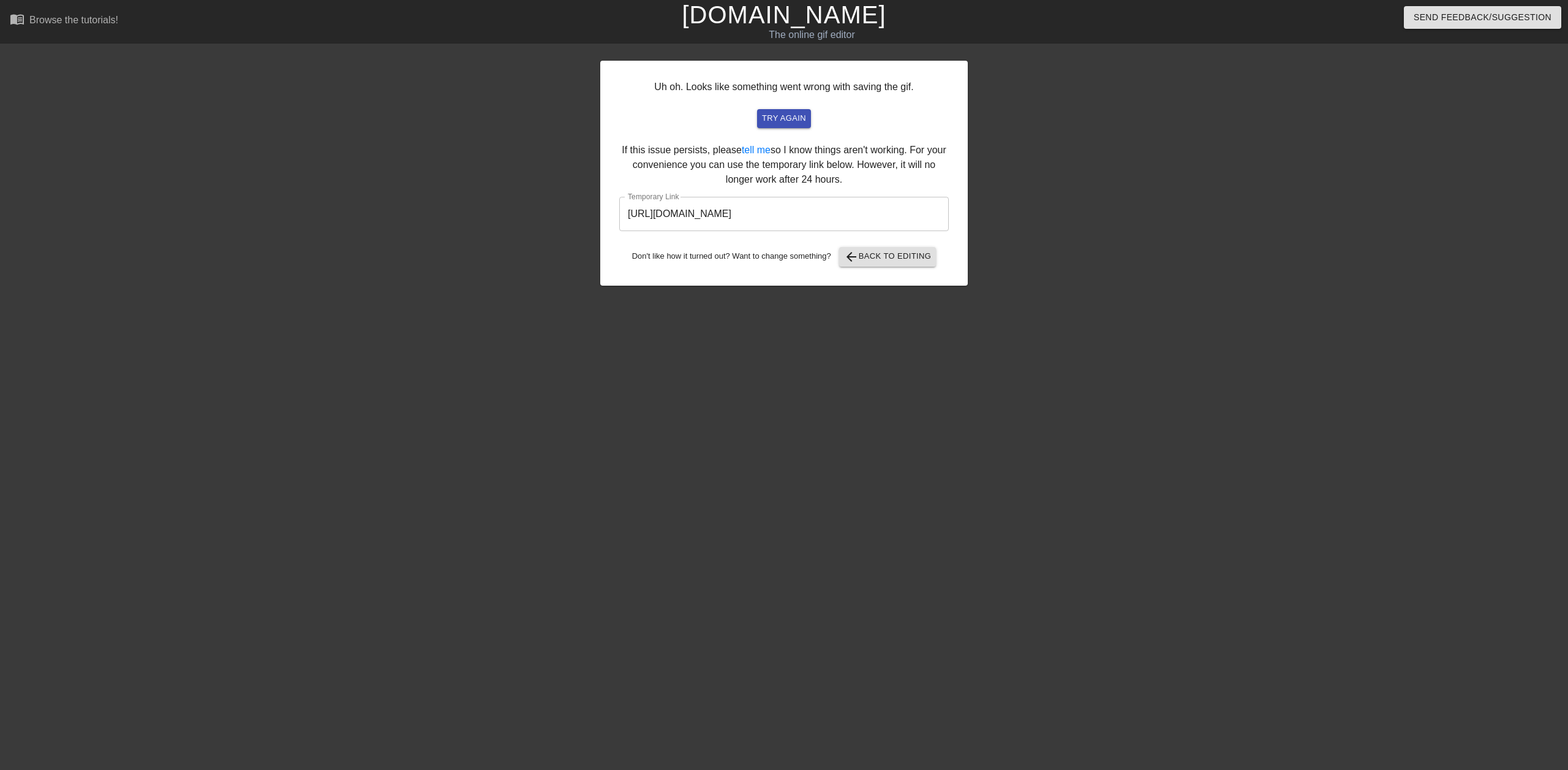
click at [782, 220] on input "https://www.gifntext.com/temp_generations/xiGcs1j6.gif" at bounding box center [784, 214] width 330 height 34
click at [782, 220] on input "https://www.gifntext.com/temp_generations/xiGcs1j6.gif" at bounding box center [784, 214] width 330 height 34
